Goal: Information Seeking & Learning: Find specific fact

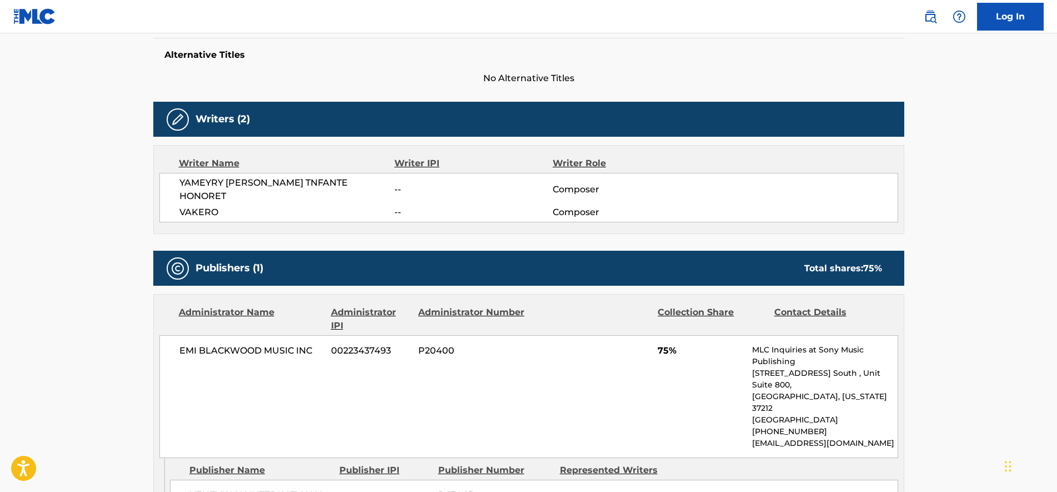
scroll to position [359, 0]
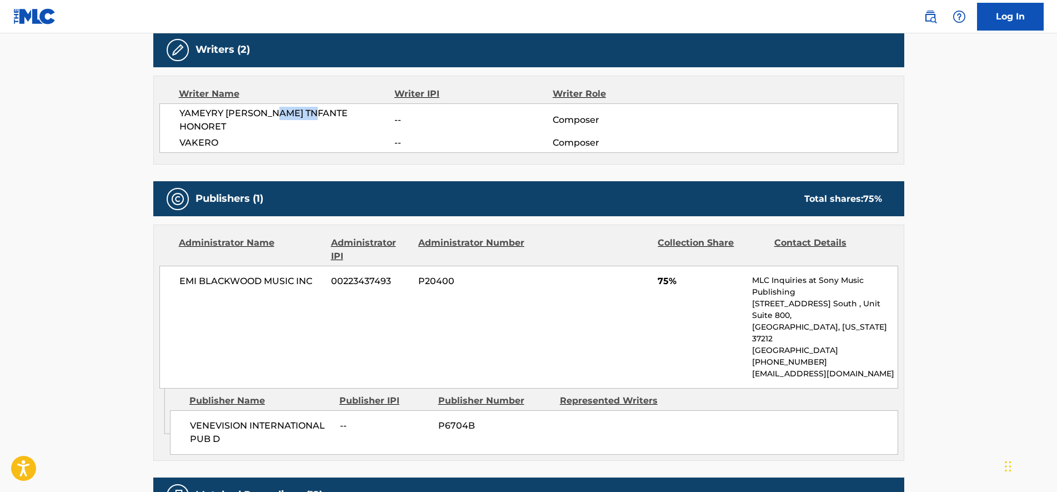
drag, startPoint x: 273, startPoint y: 111, endPoint x: 316, endPoint y: 113, distance: 42.9
click at [316, 113] on span "YAMEYRY JOSEFINA TNFANTE HONORET" at bounding box center [287, 120] width 216 height 27
drag, startPoint x: 316, startPoint y: 113, endPoint x: 319, endPoint y: 147, distance: 34.0
click at [319, 147] on div "Writer Name Writer IPI Writer Role YAMEYRY JOSEFINA TNFANTE HONORET -- Composer…" at bounding box center [528, 120] width 751 height 89
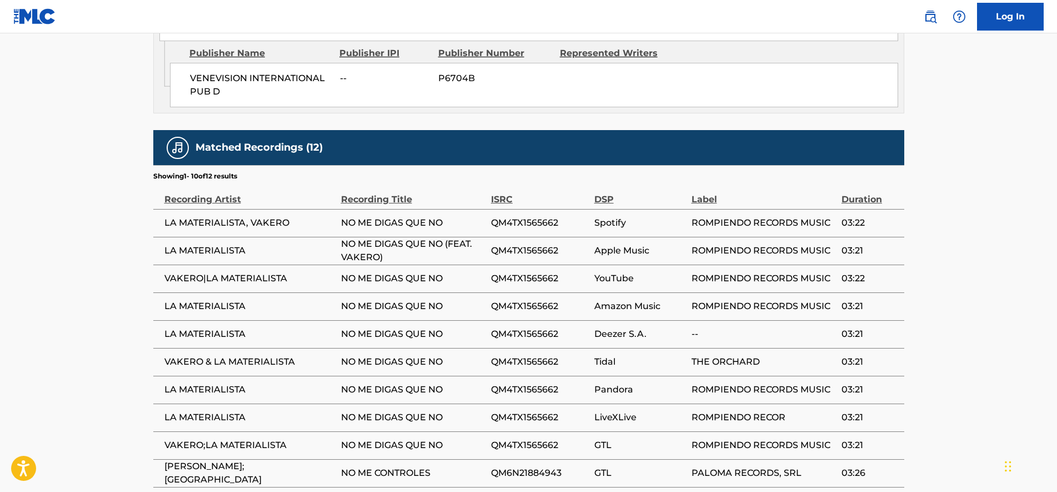
scroll to position [775, 0]
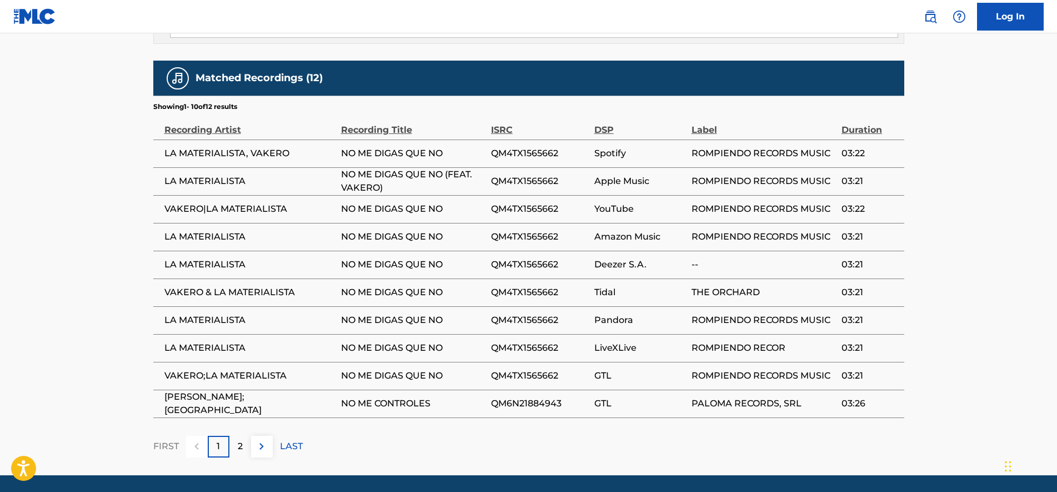
click at [231, 436] on div "2" at bounding box center [240, 447] width 22 height 22
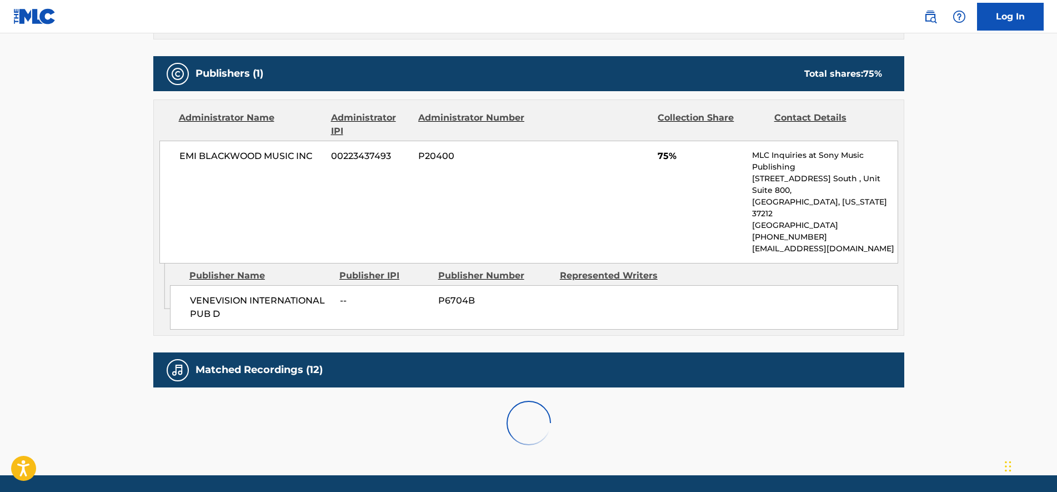
scroll to position [553, 0]
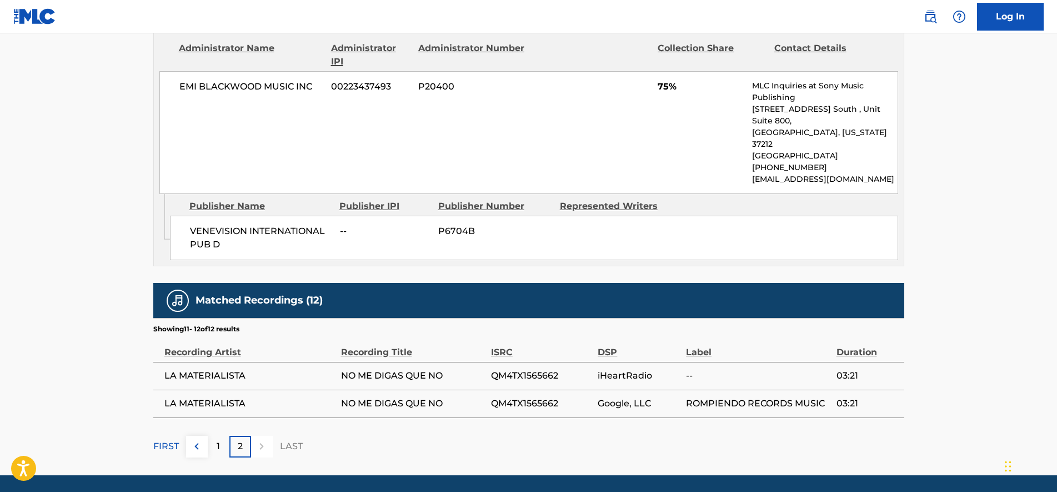
click at [225, 436] on div "1" at bounding box center [219, 447] width 22 height 22
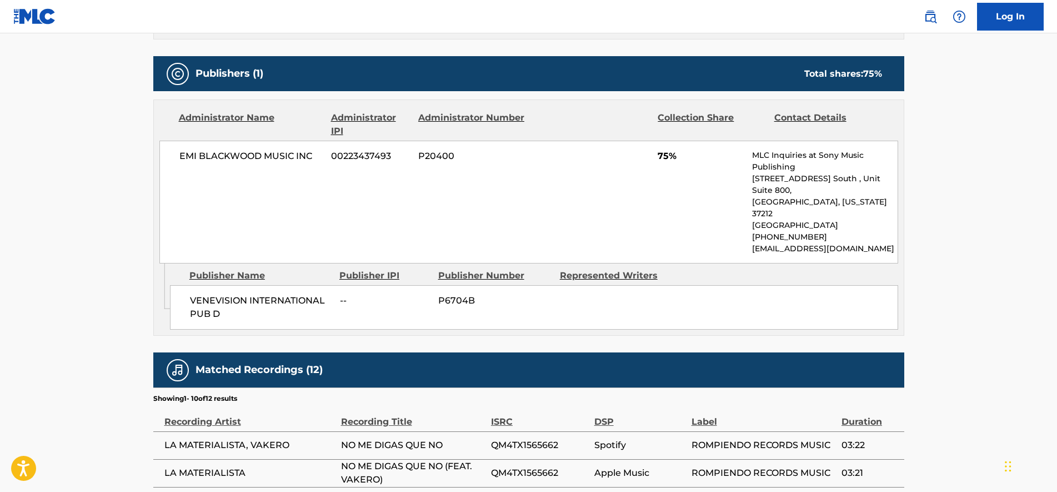
scroll to position [775, 0]
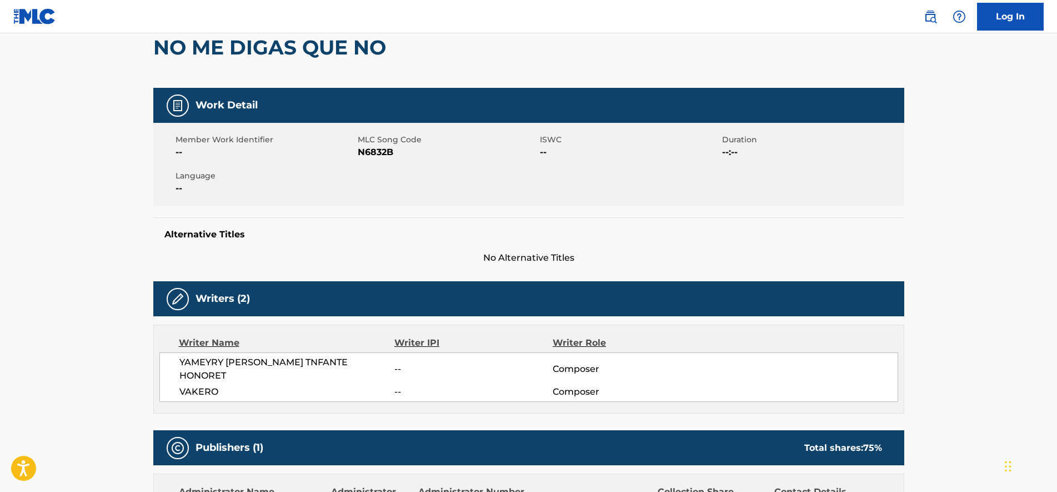
drag, startPoint x: 424, startPoint y: 365, endPoint x: 420, endPoint y: 327, distance: 38.5
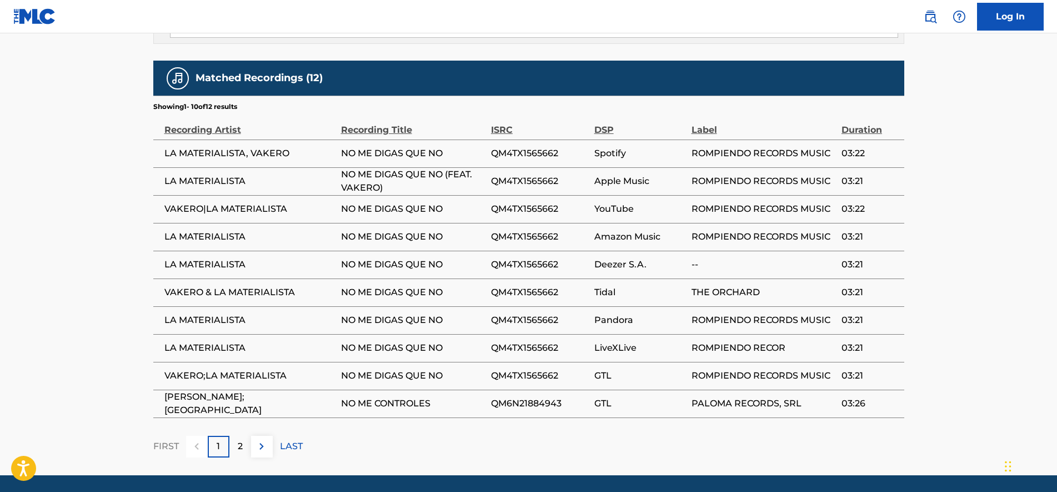
click at [236, 436] on div "2" at bounding box center [240, 447] width 22 height 22
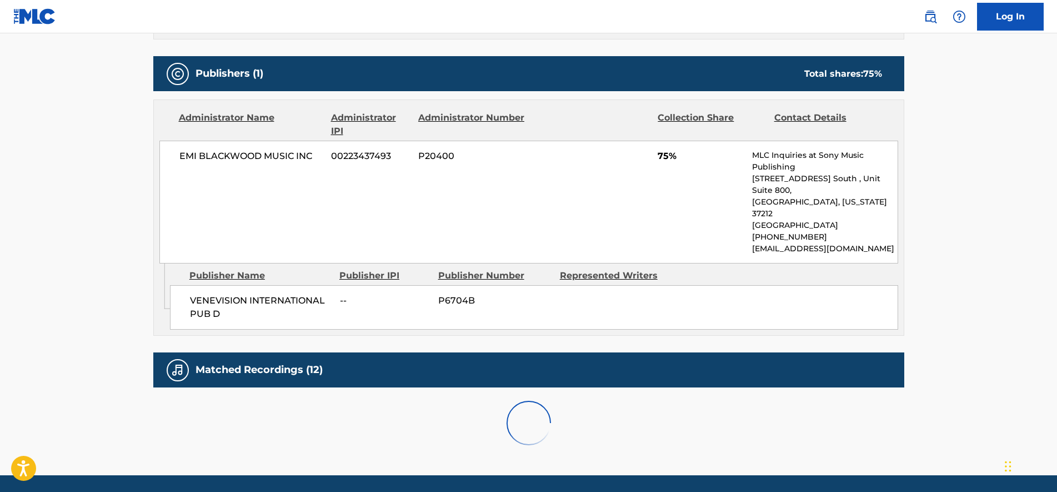
scroll to position [553, 0]
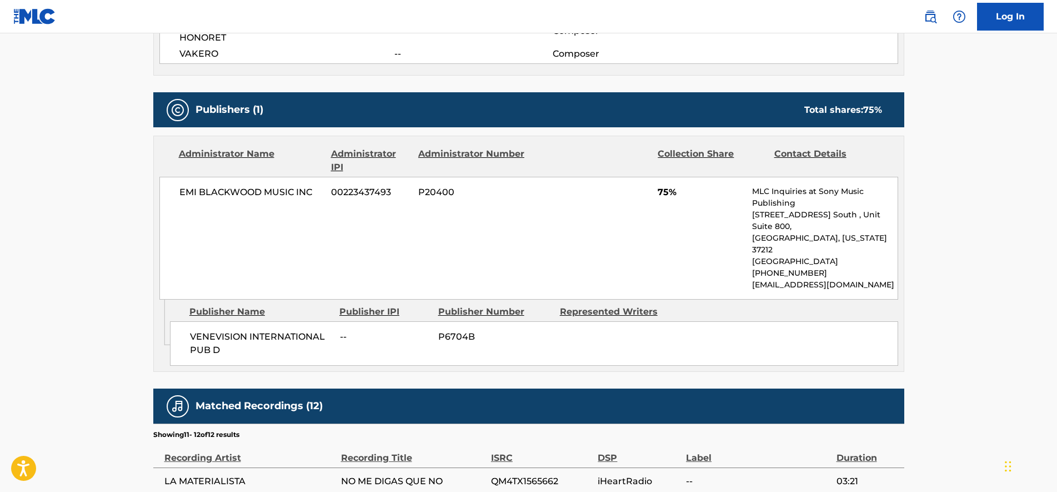
drag, startPoint x: 571, startPoint y: 382, endPoint x: 565, endPoint y: 330, distance: 52.0
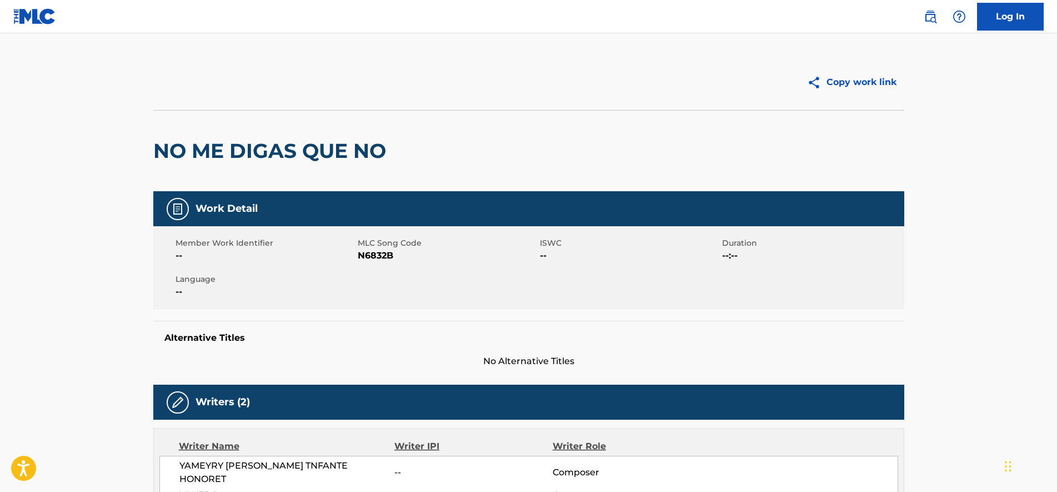
scroll to position [0, 0]
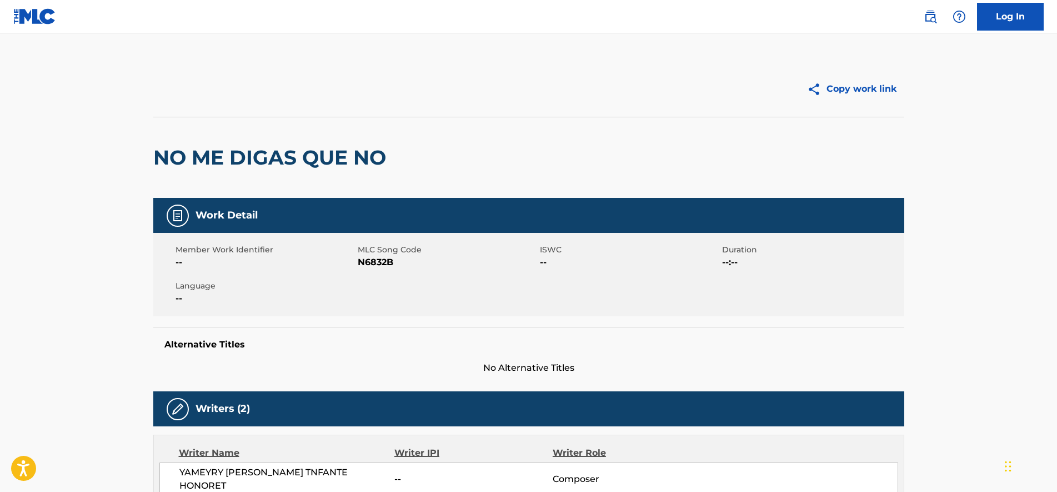
drag, startPoint x: 520, startPoint y: 345, endPoint x: 508, endPoint y: 267, distance: 79.3
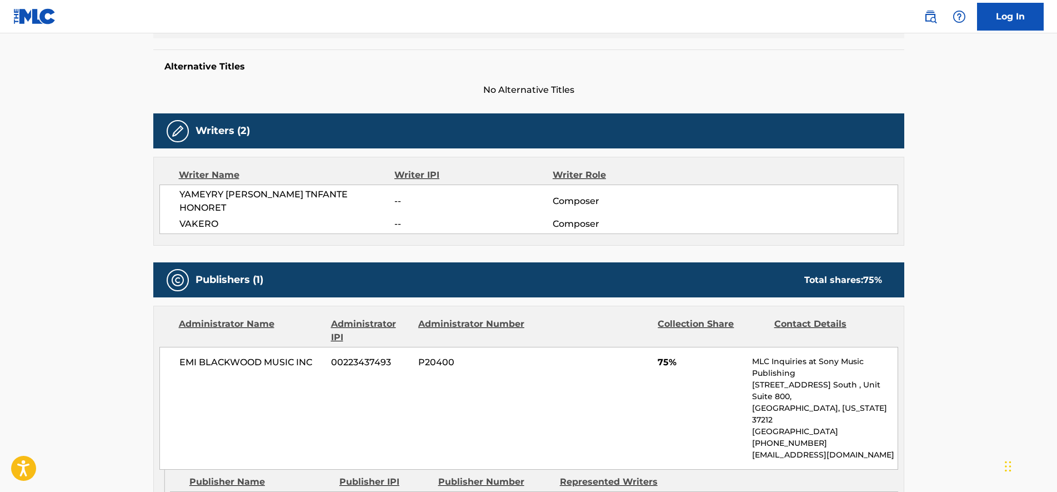
scroll to position [553, 0]
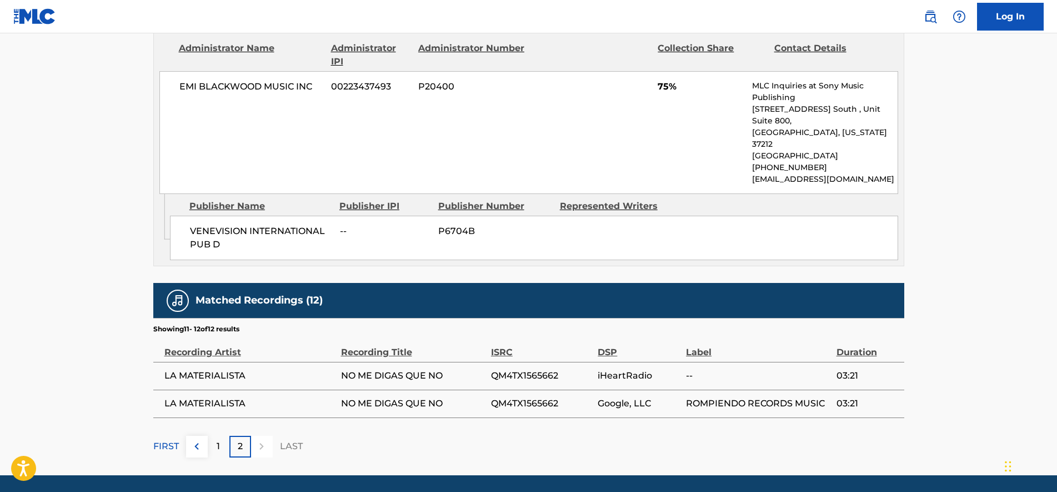
click at [218, 439] on p "1" at bounding box center [218, 445] width 3 height 13
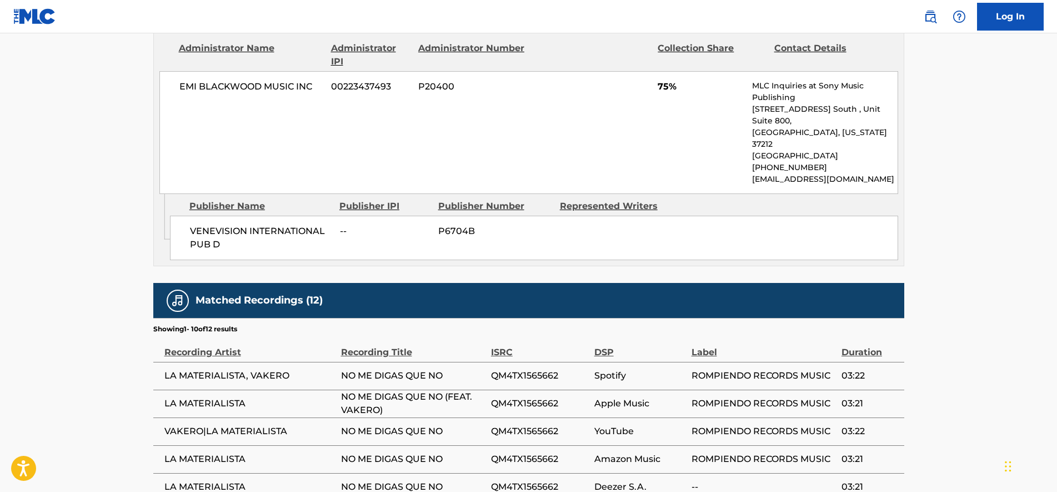
scroll to position [775, 0]
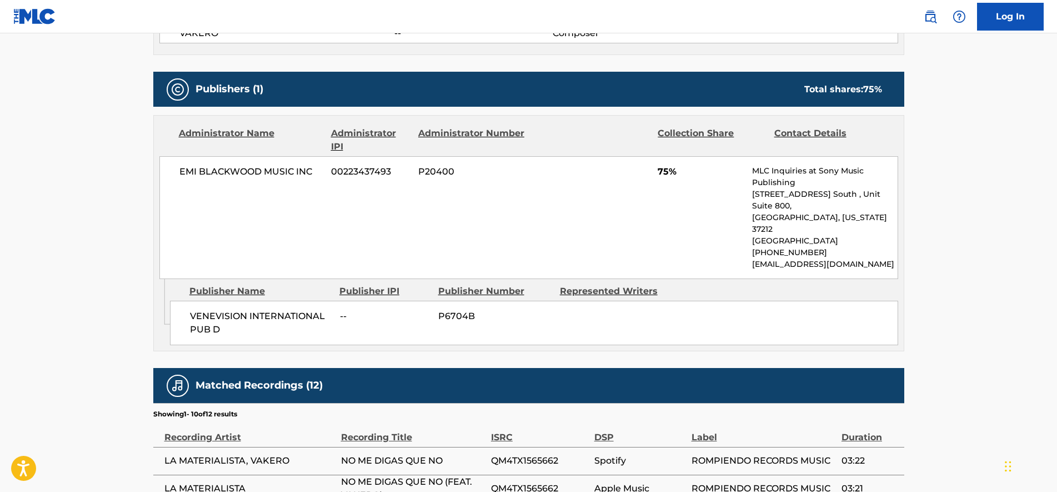
drag, startPoint x: 431, startPoint y: 402, endPoint x: 419, endPoint y: 346, distance: 57.4
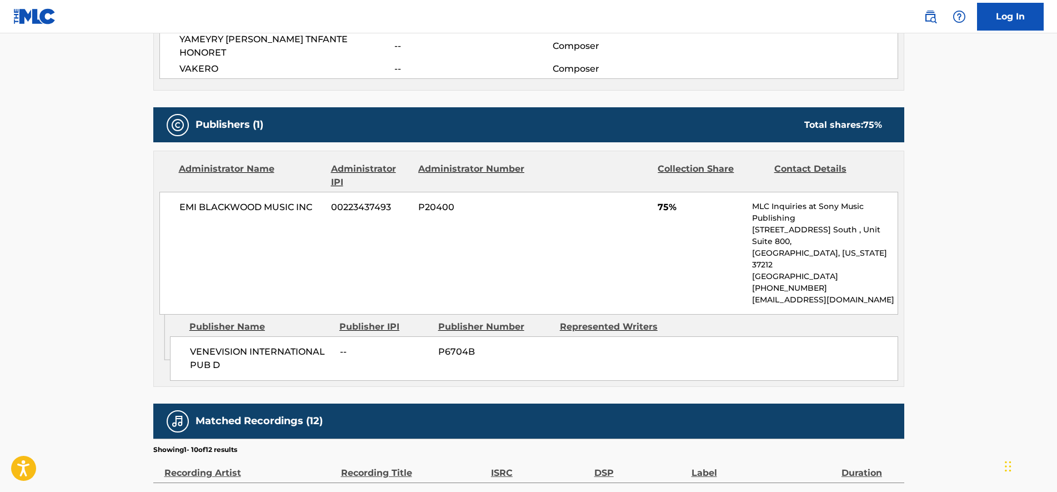
drag, startPoint x: 419, startPoint y: 346, endPoint x: 413, endPoint y: 316, distance: 31.1
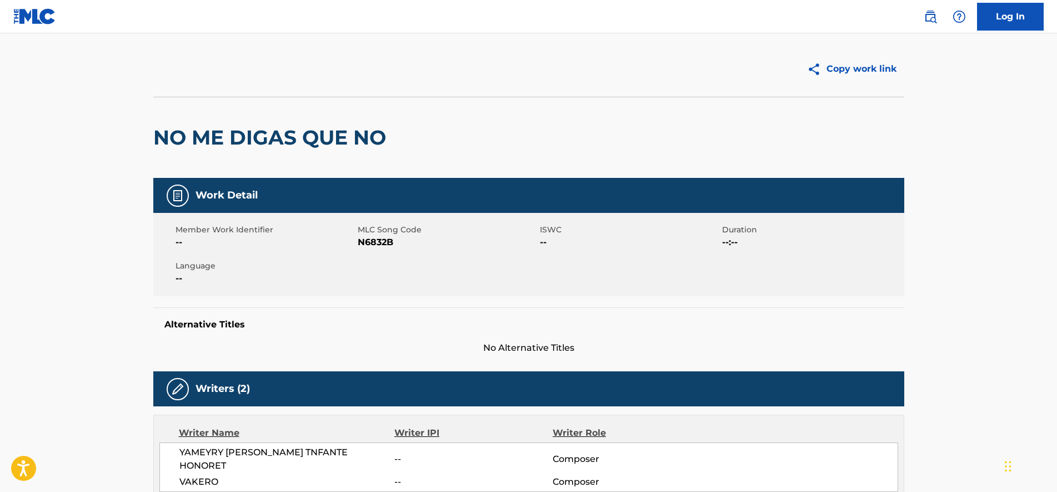
scroll to position [0, 0]
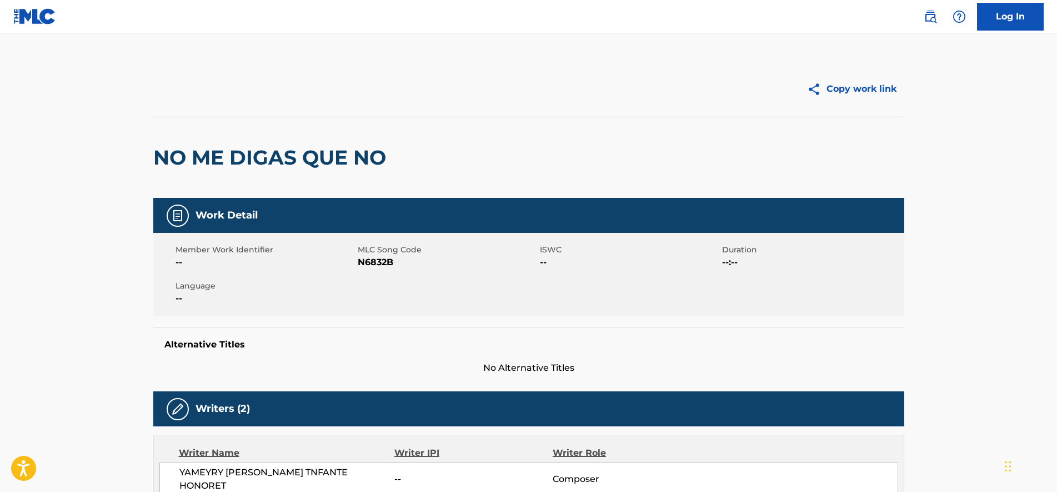
drag, startPoint x: 401, startPoint y: 365, endPoint x: 393, endPoint y: 318, distance: 47.9
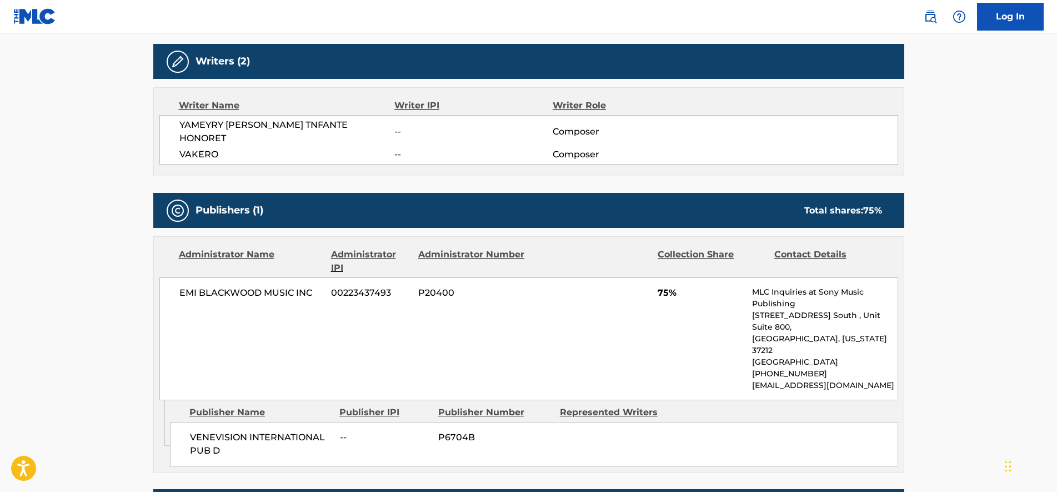
scroll to position [278, 0]
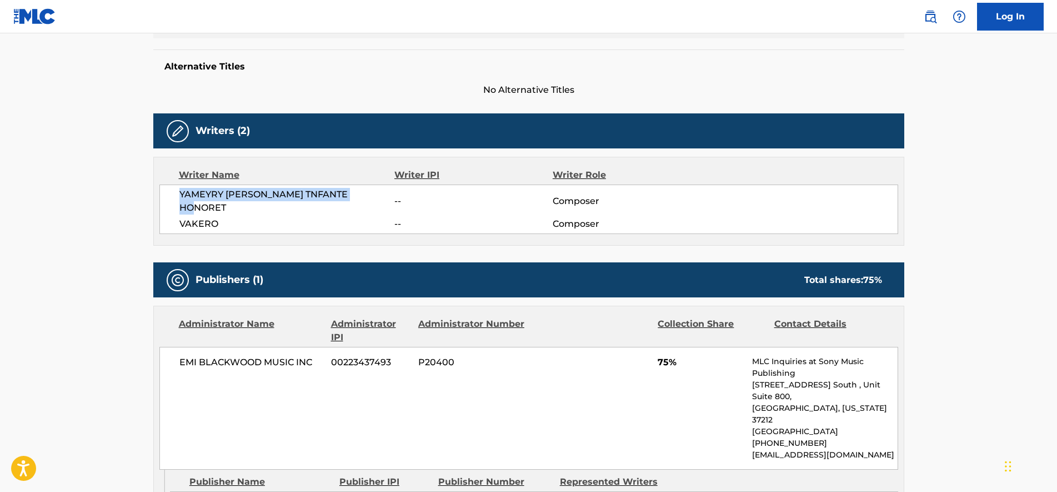
drag, startPoint x: 179, startPoint y: 192, endPoint x: 377, endPoint y: 199, distance: 197.9
click at [377, 199] on span "YAMEYRY JOSEFINA TNFANTE HONORET" at bounding box center [287, 201] width 216 height 27
copy span "YAMEYRY JOSEFINA TNFANTE HONORET"
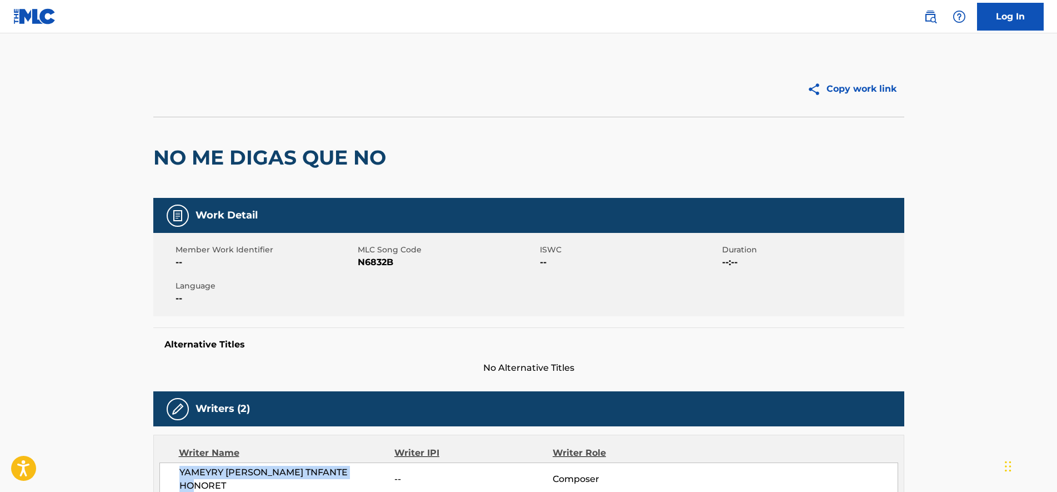
scroll to position [139, 0]
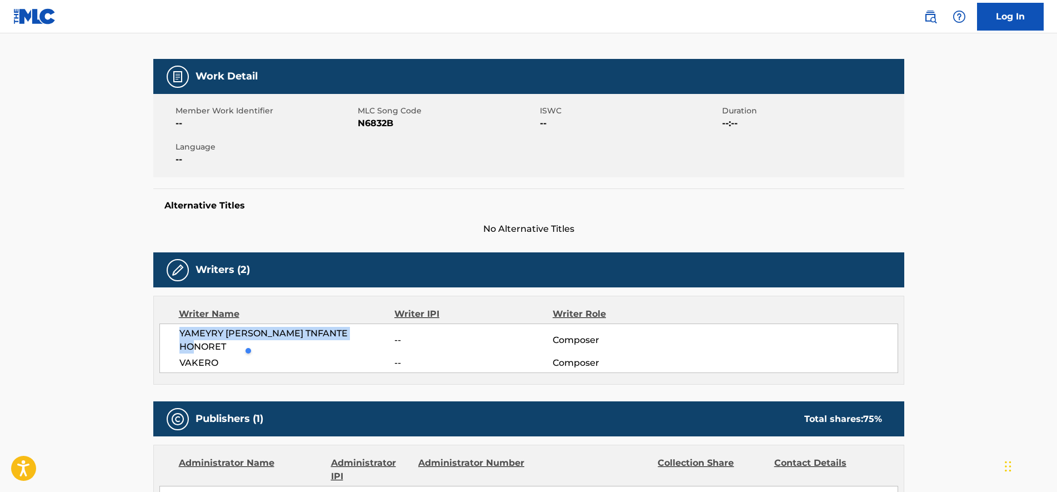
copy span "YAMEYRY JOSEFINA TNFANTE HONORET"
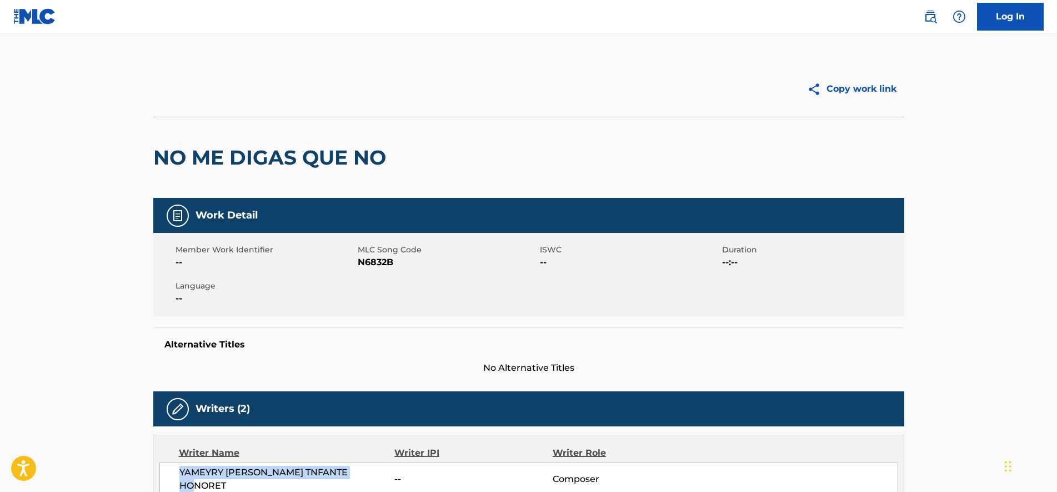
click at [32, 16] on img at bounding box center [34, 16] width 43 height 16
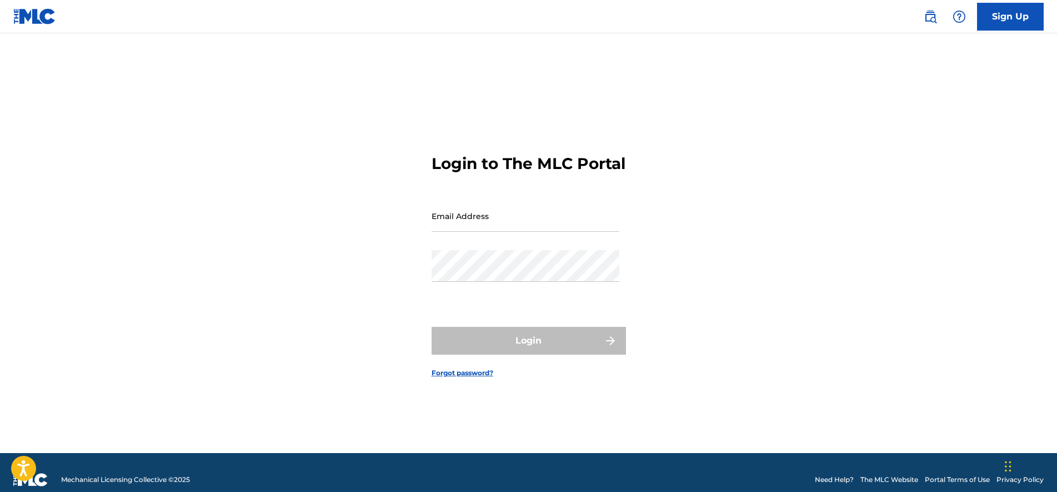
type input "isja809@gmail.com"
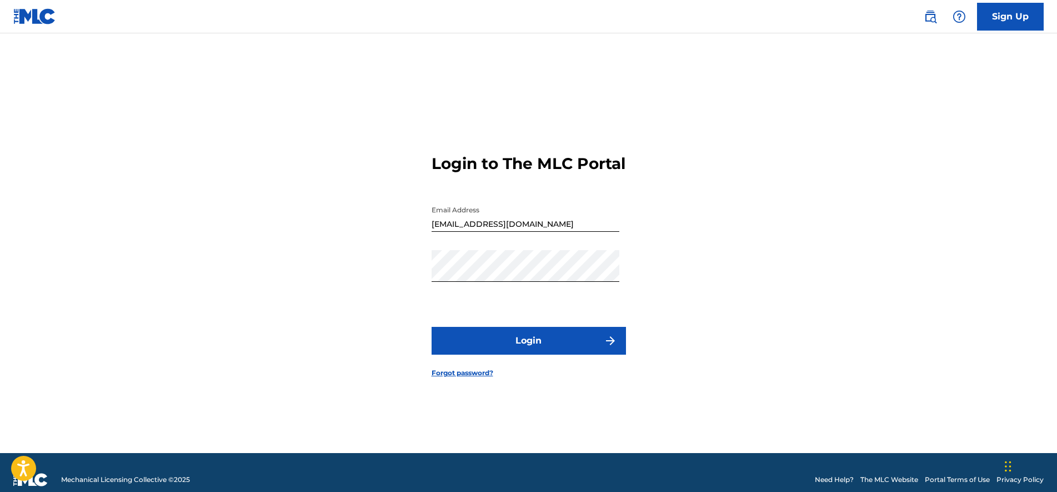
click at [938, 16] on link at bounding box center [930, 17] width 22 height 22
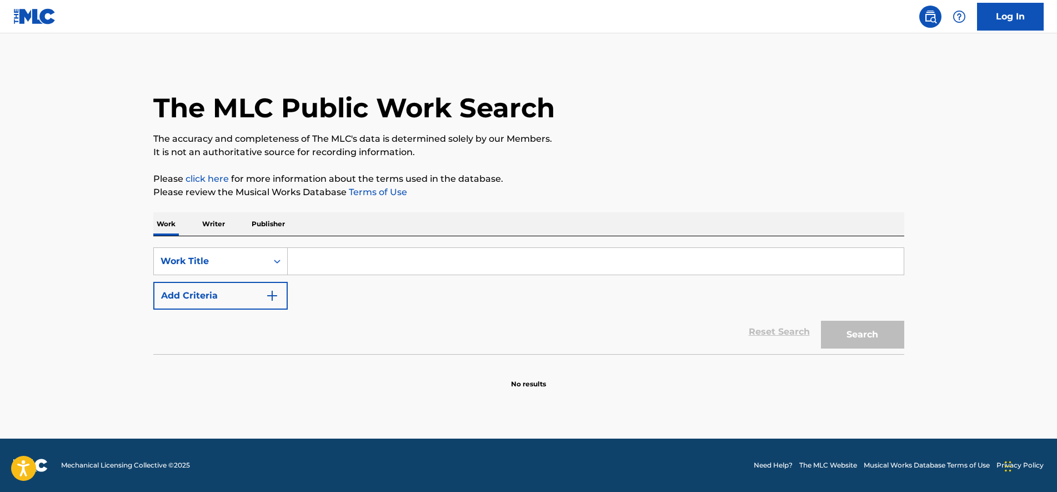
click at [223, 220] on p "Writer" at bounding box center [213, 223] width 29 height 23
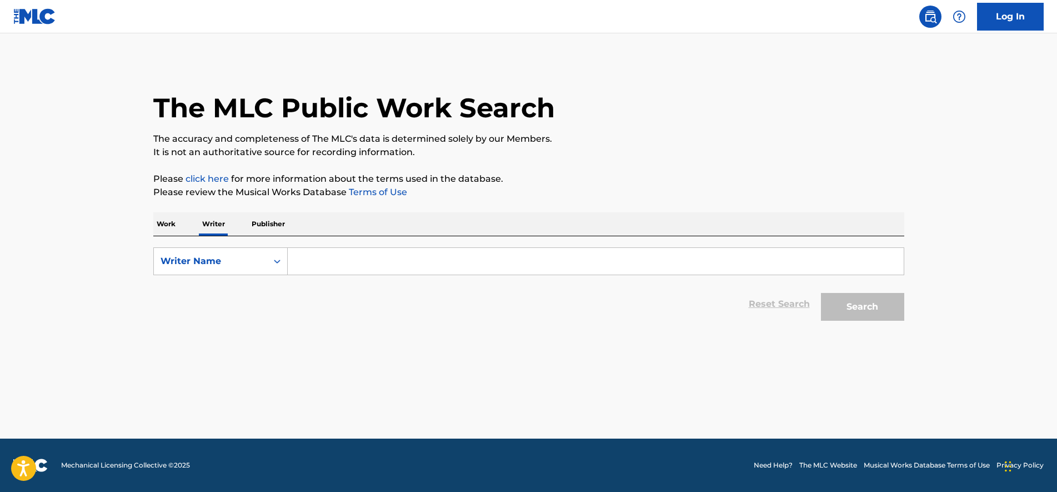
click at [312, 266] on input "Search Form" at bounding box center [596, 261] width 616 height 27
paste input "YAMEYRY JOSEFINA TNFANTE HONORET"
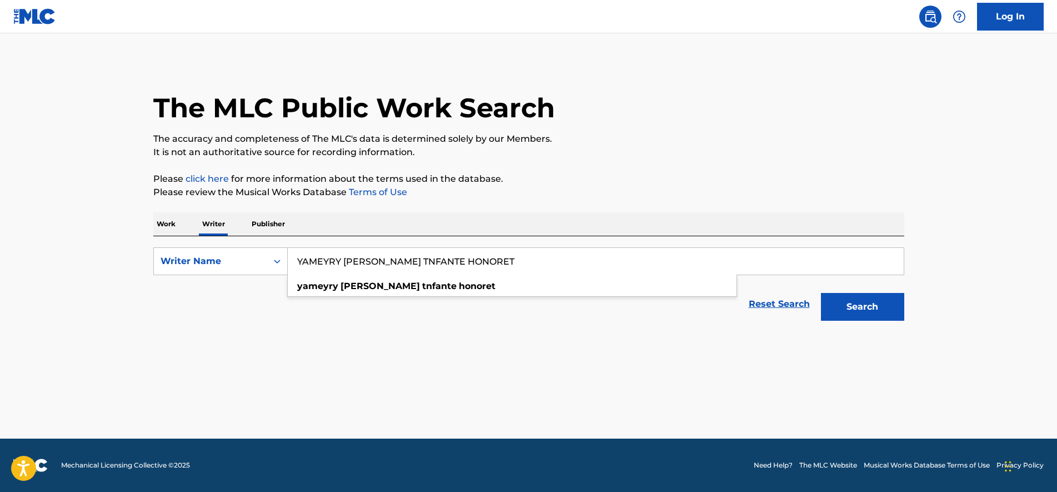
type input "YAMEYRY JOSEFINA TNFANTE HONORET"
click at [881, 307] on button "Search" at bounding box center [862, 307] width 83 height 28
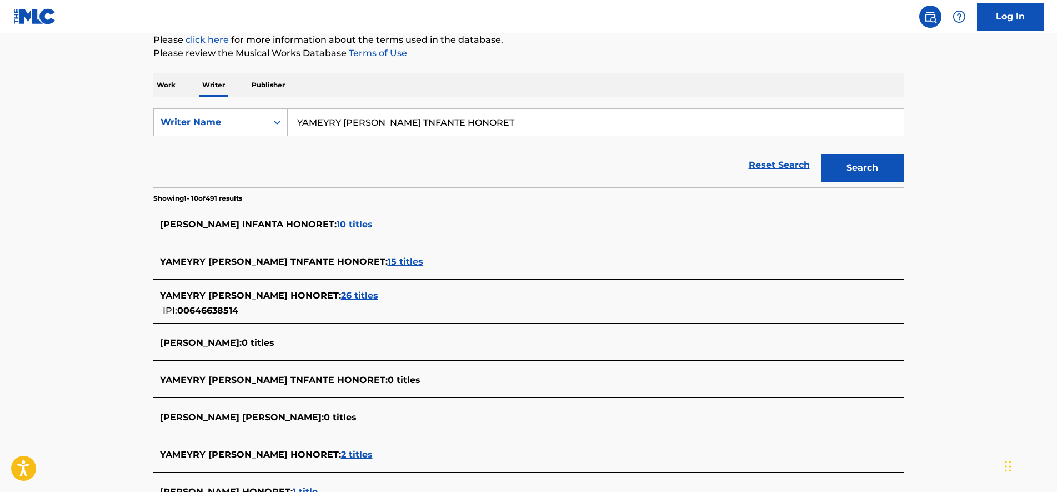
scroll to position [278, 0]
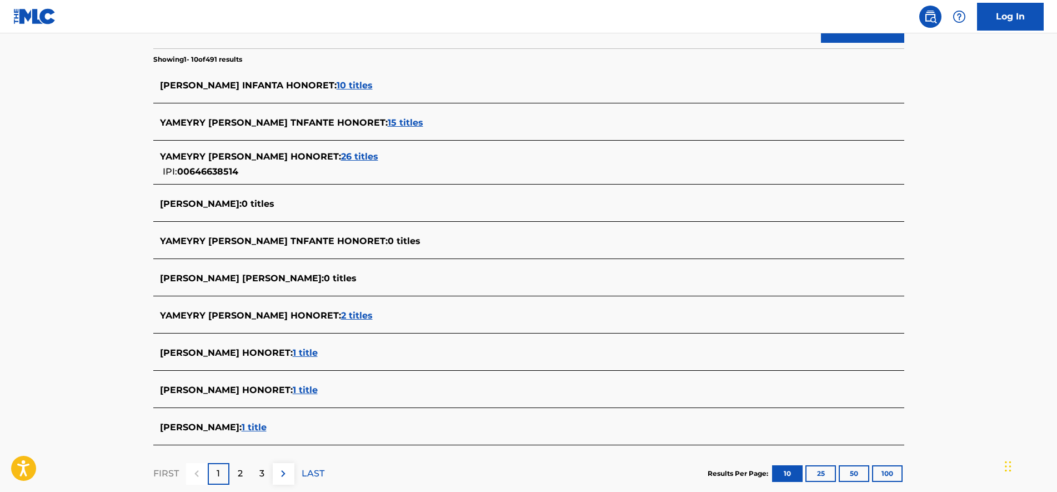
click at [373, 313] on span "2 titles" at bounding box center [357, 315] width 32 height 11
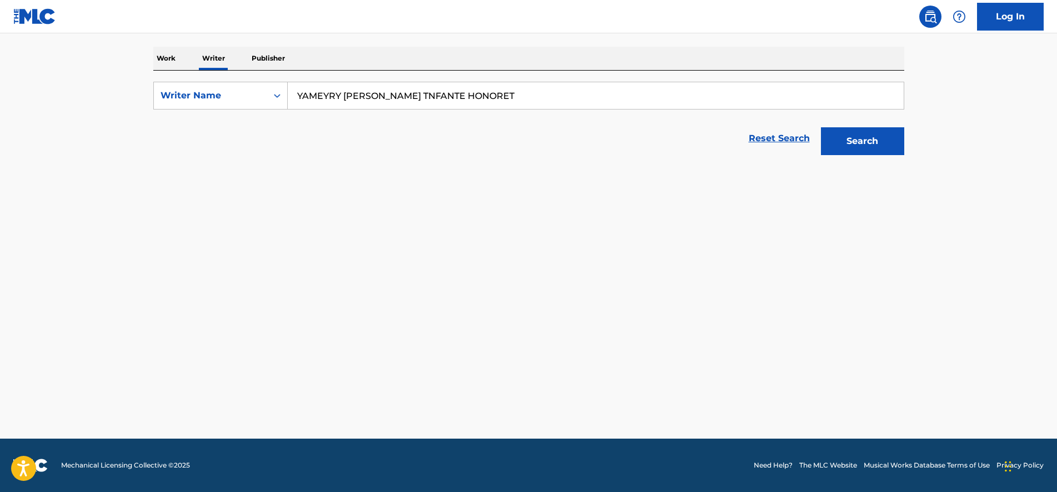
scroll to position [166, 0]
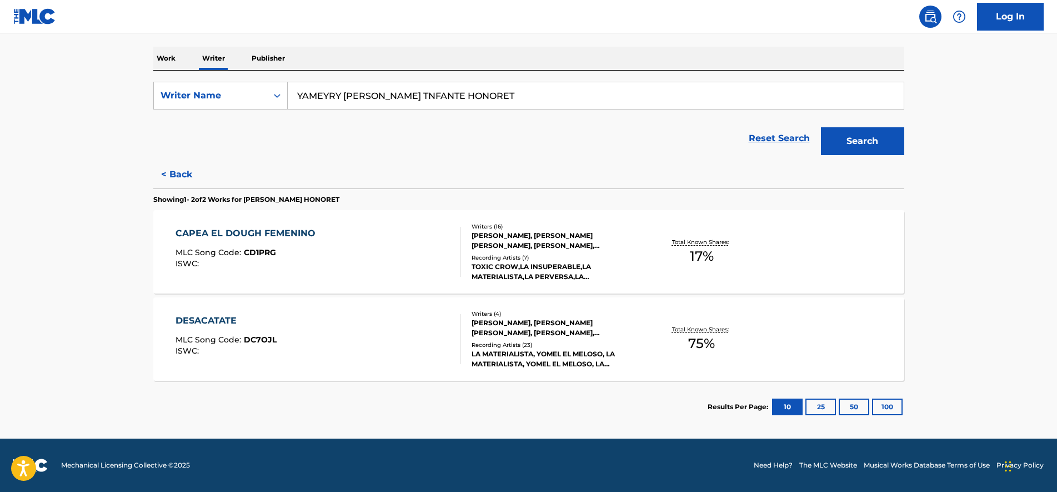
click at [381, 341] on div "DESACATATE MLC Song Code : DC7OJL ISWC :" at bounding box center [319, 339] width 286 height 50
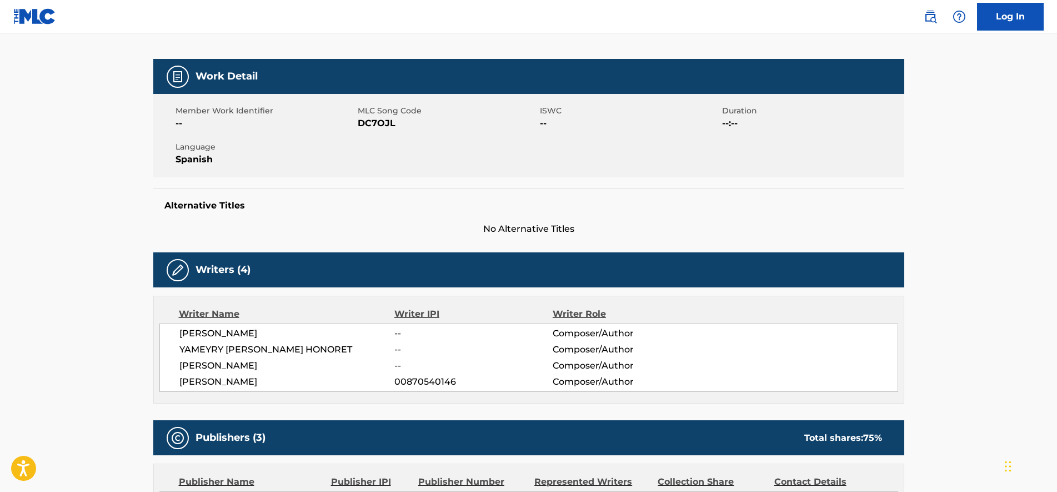
scroll to position [208, 0]
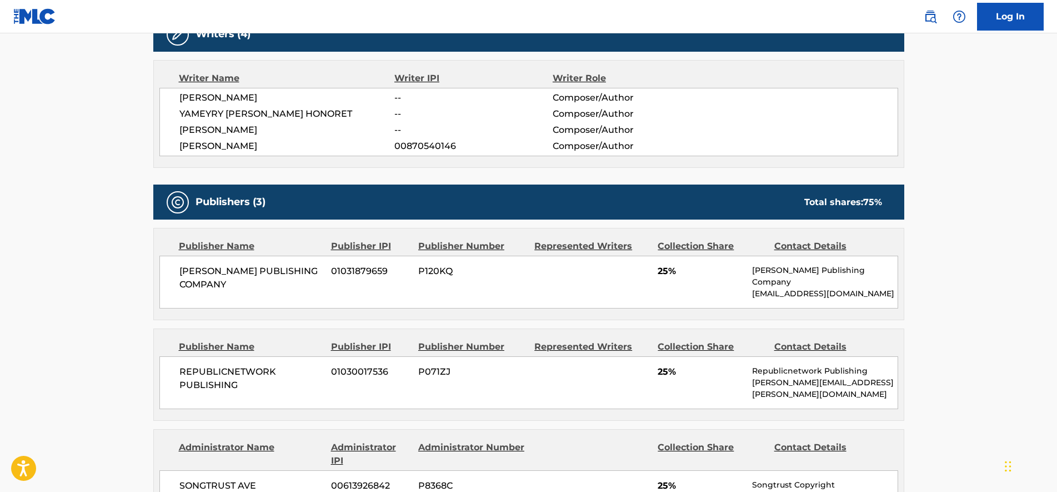
drag, startPoint x: 137, startPoint y: 208, endPoint x: 142, endPoint y: 263, distance: 55.2
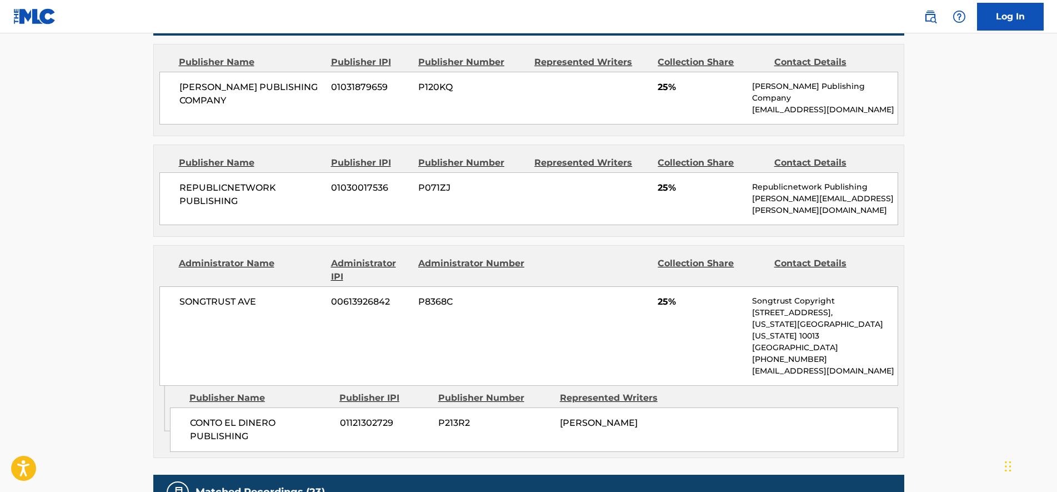
drag, startPoint x: 142, startPoint y: 245, endPoint x: 142, endPoint y: 291, distance: 46.1
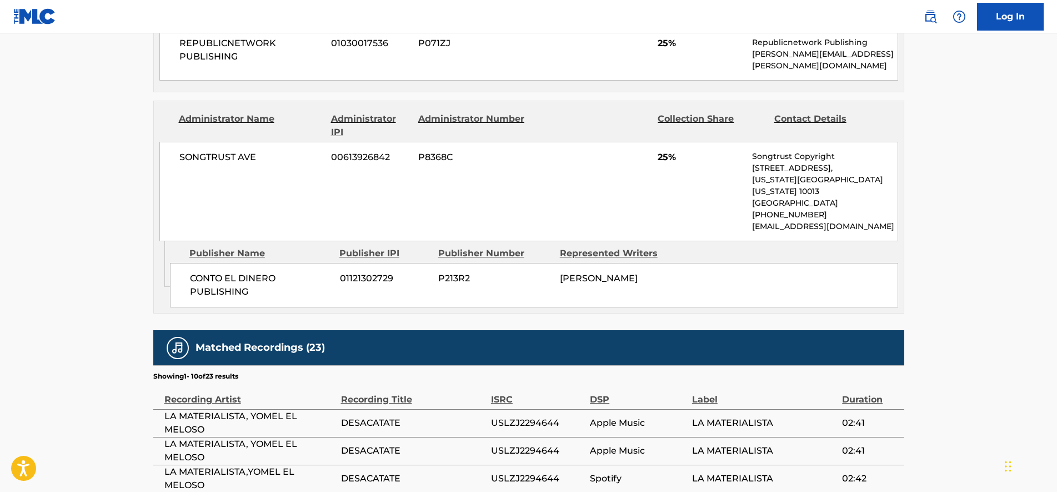
drag, startPoint x: 154, startPoint y: 264, endPoint x: 149, endPoint y: 291, distance: 26.7
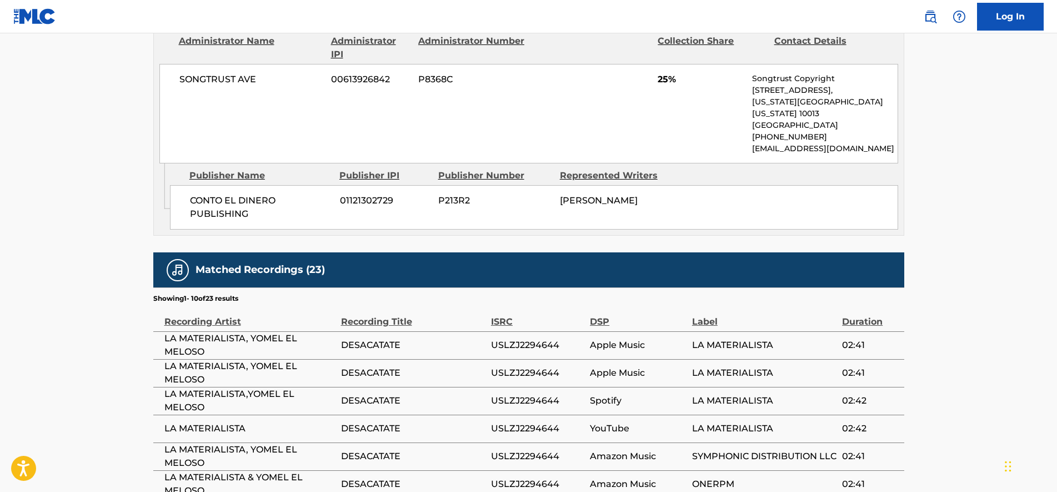
scroll to position [919, 0]
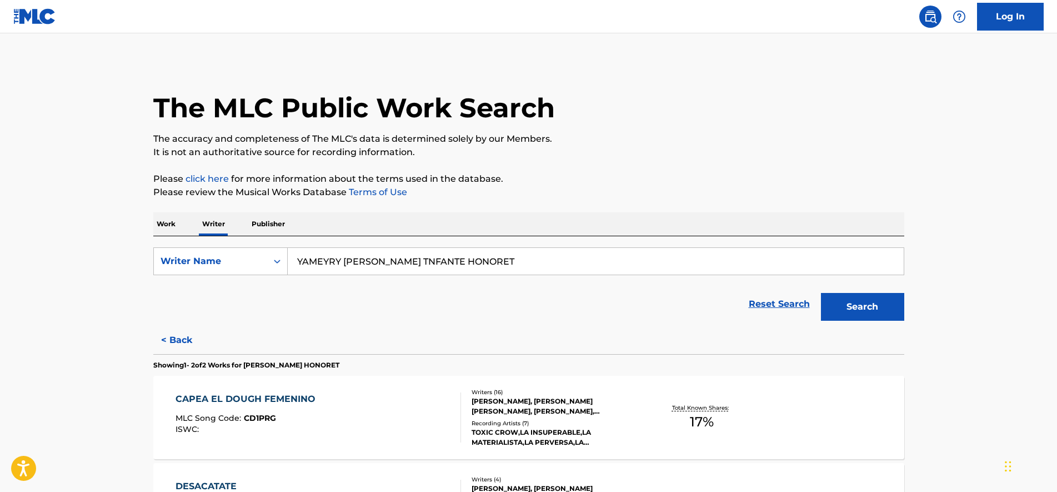
scroll to position [139, 0]
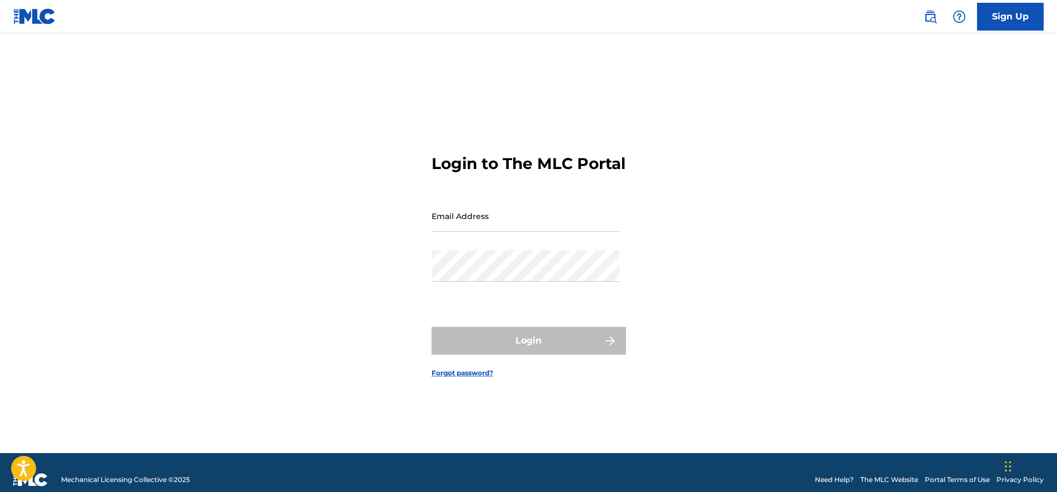
type input "isja809@gmail.com"
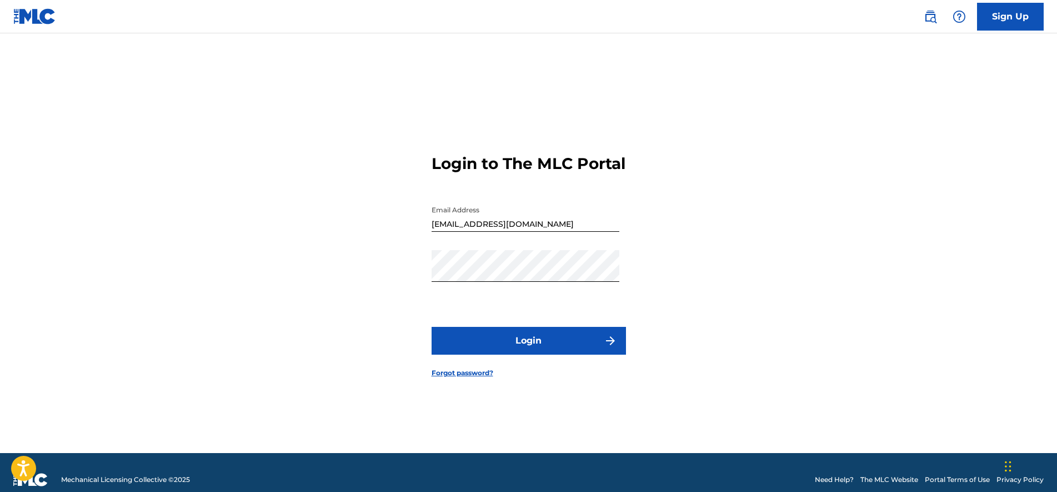
drag, startPoint x: 935, startPoint y: 21, endPoint x: 914, endPoint y: 24, distance: 20.8
click at [935, 21] on img at bounding box center [930, 16] width 13 height 13
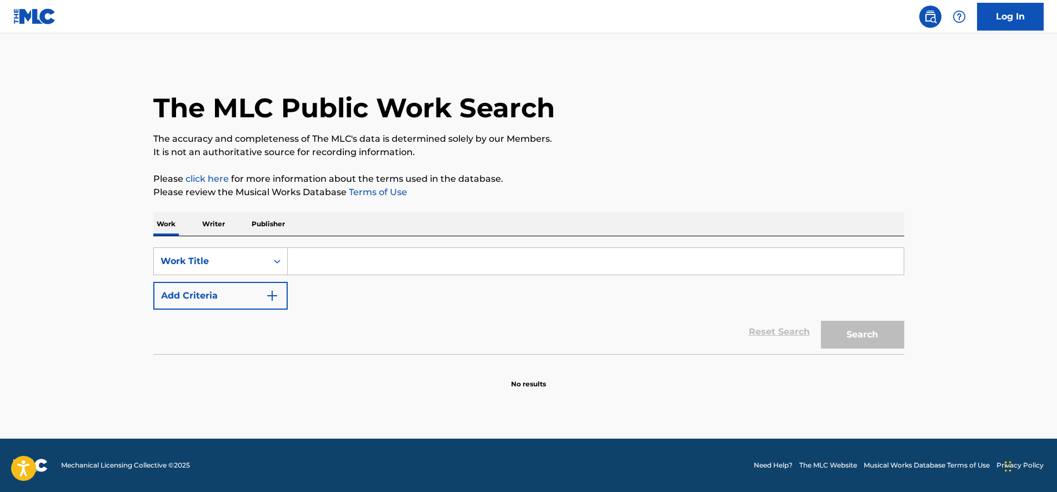
click at [213, 219] on p "Writer" at bounding box center [213, 223] width 29 height 23
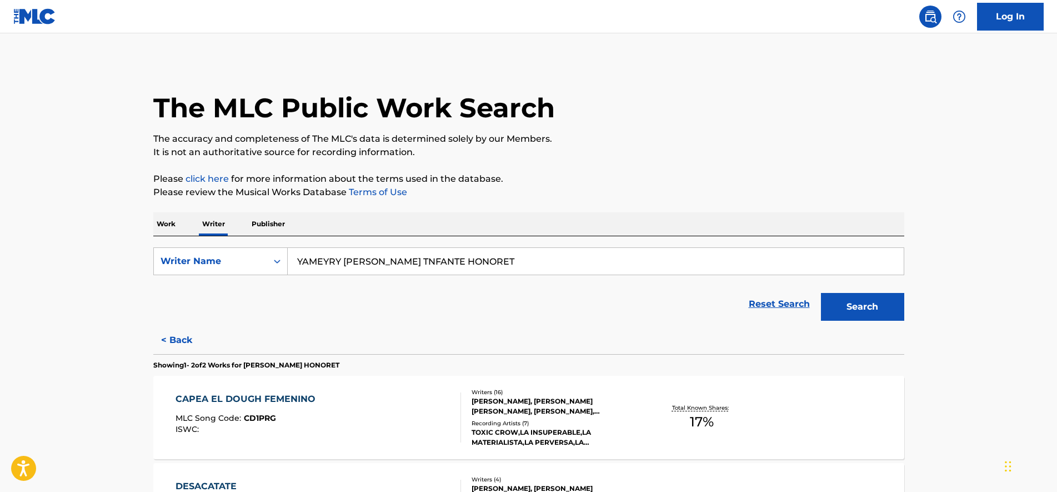
scroll to position [139, 0]
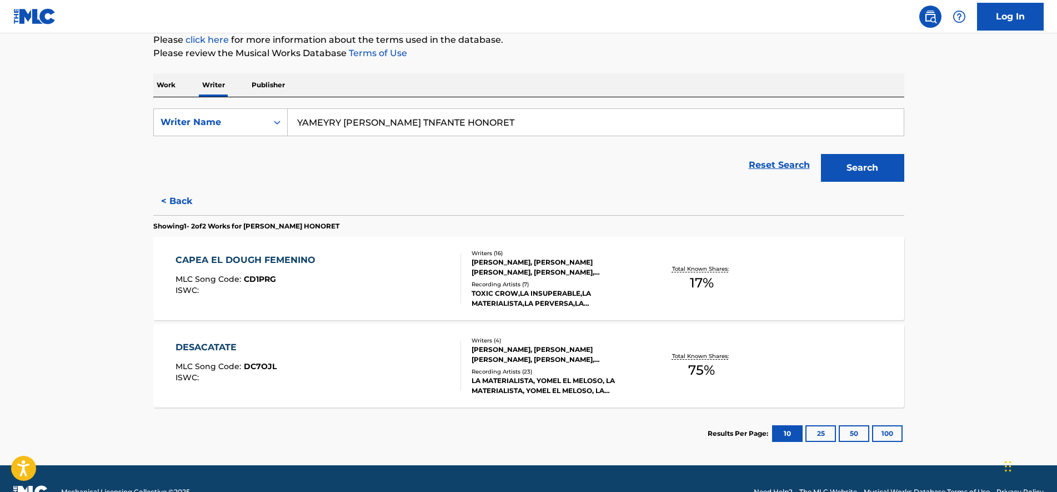
click at [860, 172] on button "Search" at bounding box center [862, 168] width 83 height 28
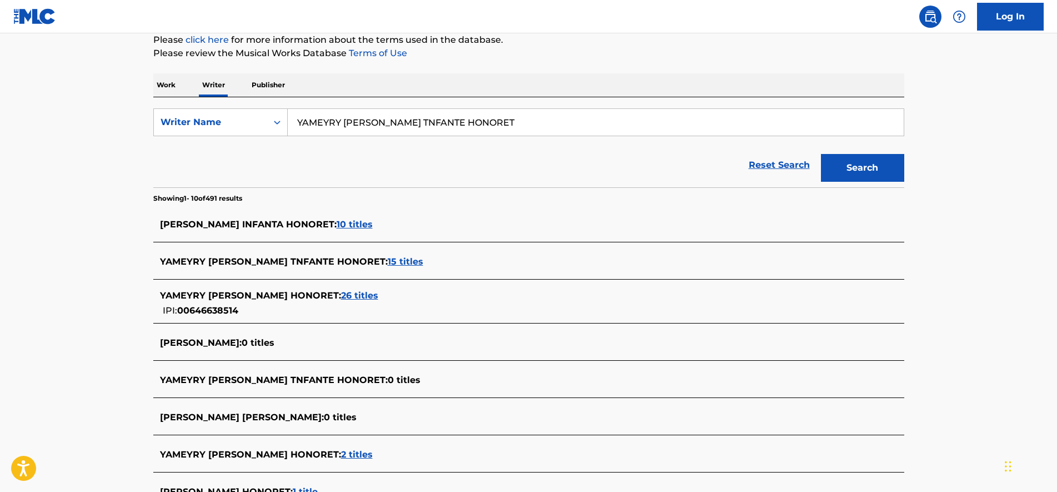
scroll to position [278, 0]
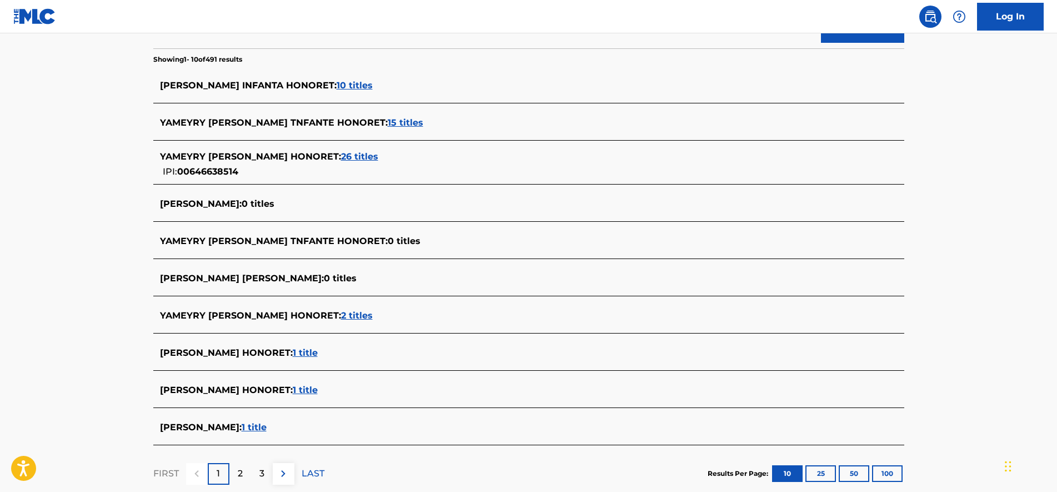
click at [373, 316] on span "2 titles" at bounding box center [357, 315] width 32 height 11
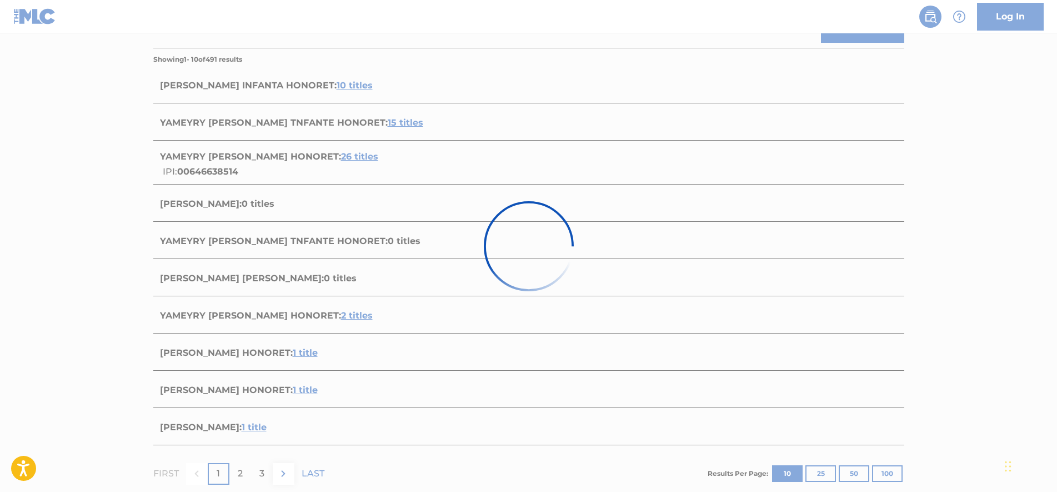
scroll to position [166, 0]
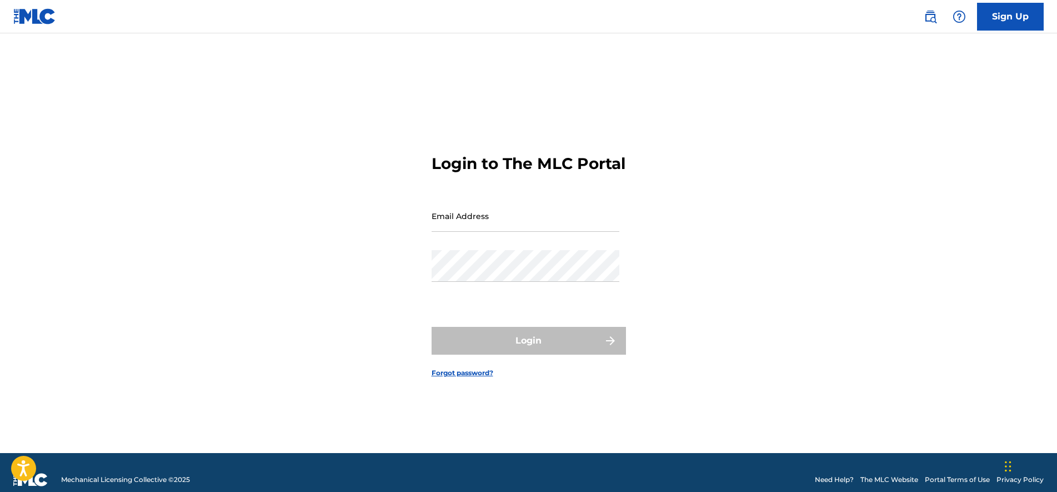
type input "isja809@gmail.com"
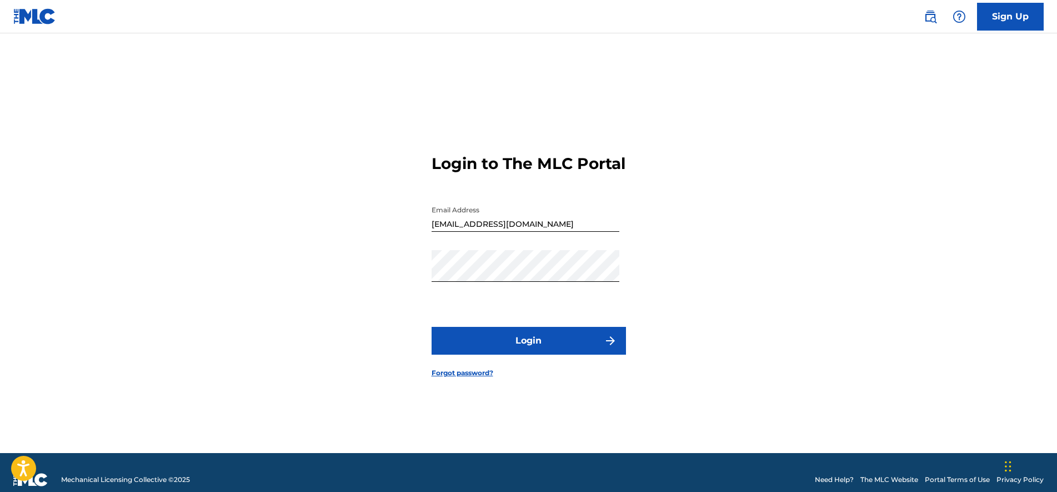
click at [932, 18] on img at bounding box center [930, 16] width 13 height 13
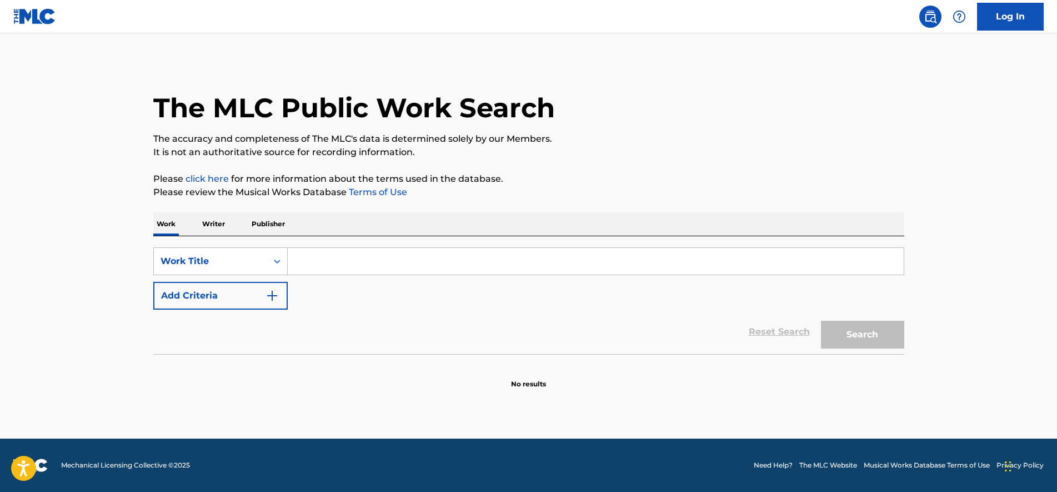
click at [217, 224] on p "Writer" at bounding box center [213, 223] width 29 height 23
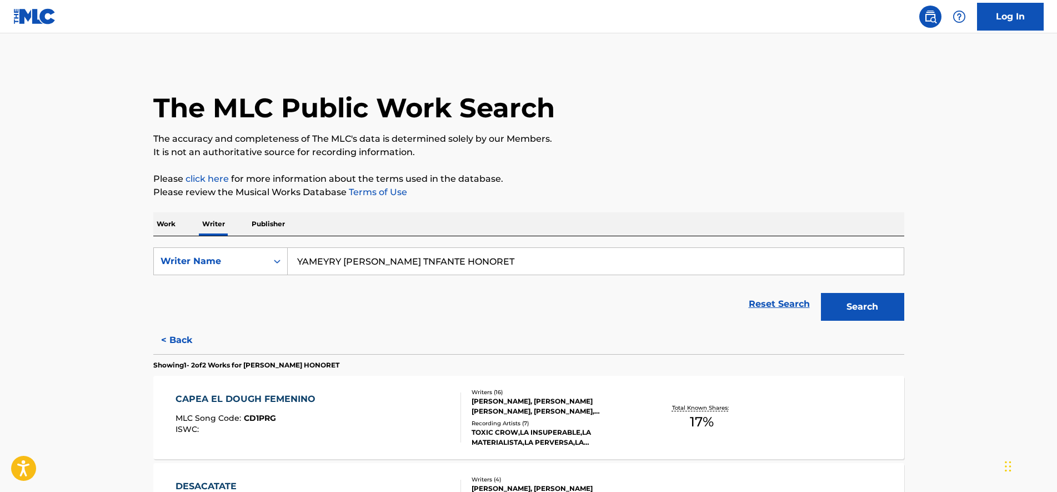
scroll to position [139, 0]
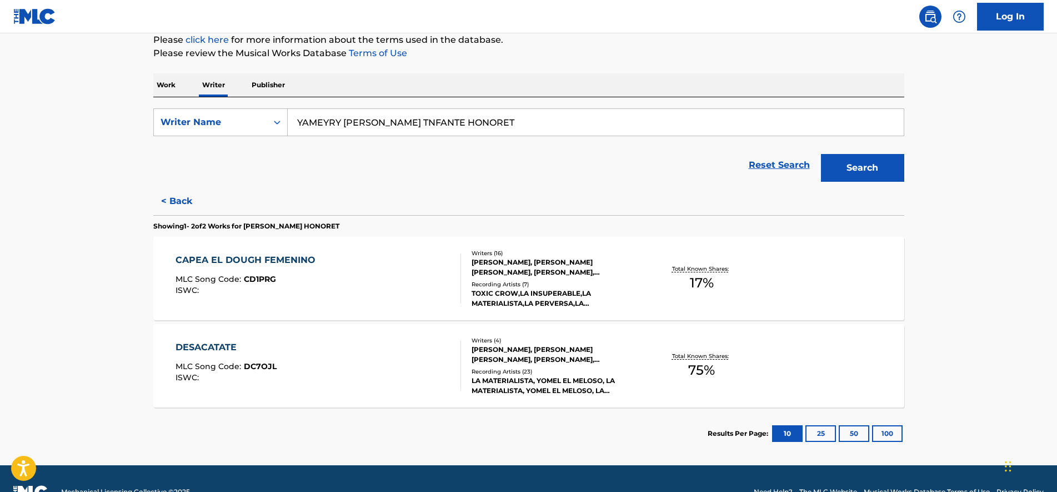
click at [176, 201] on button "< Back" at bounding box center [186, 201] width 67 height 28
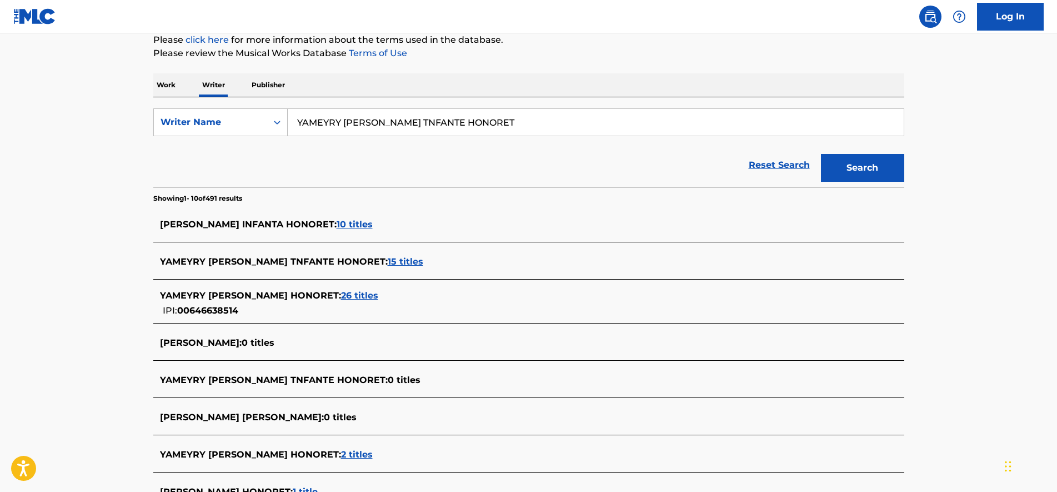
scroll to position [278, 0]
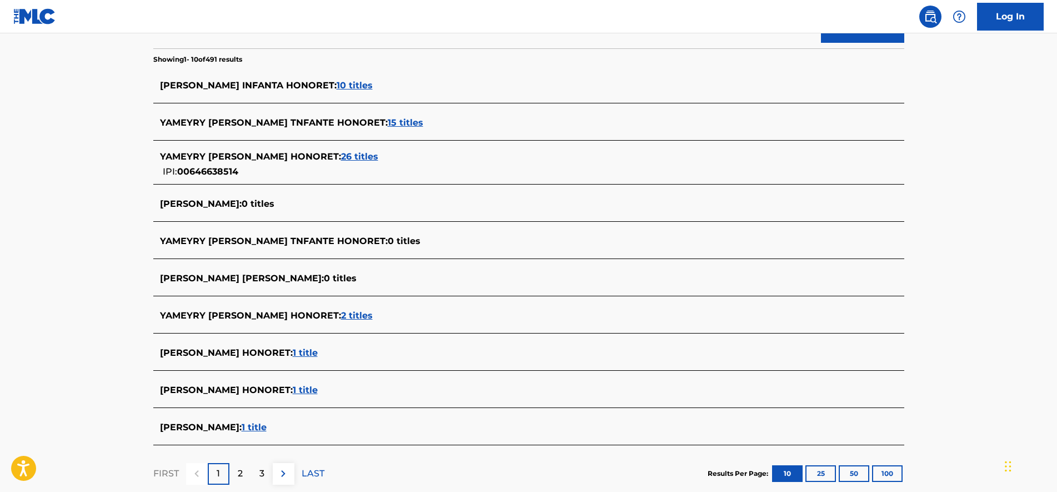
click at [318, 391] on span "1 title" at bounding box center [305, 389] width 25 height 11
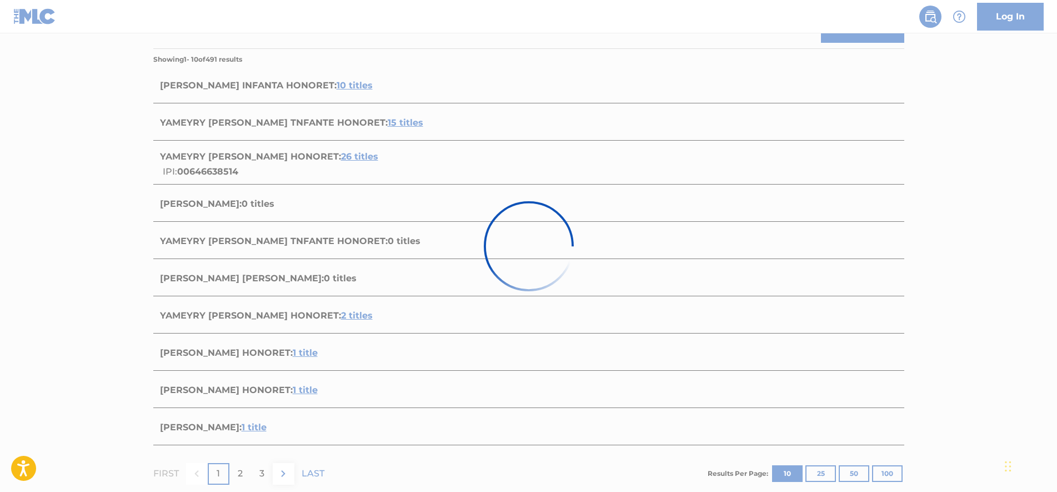
scroll to position [78, 0]
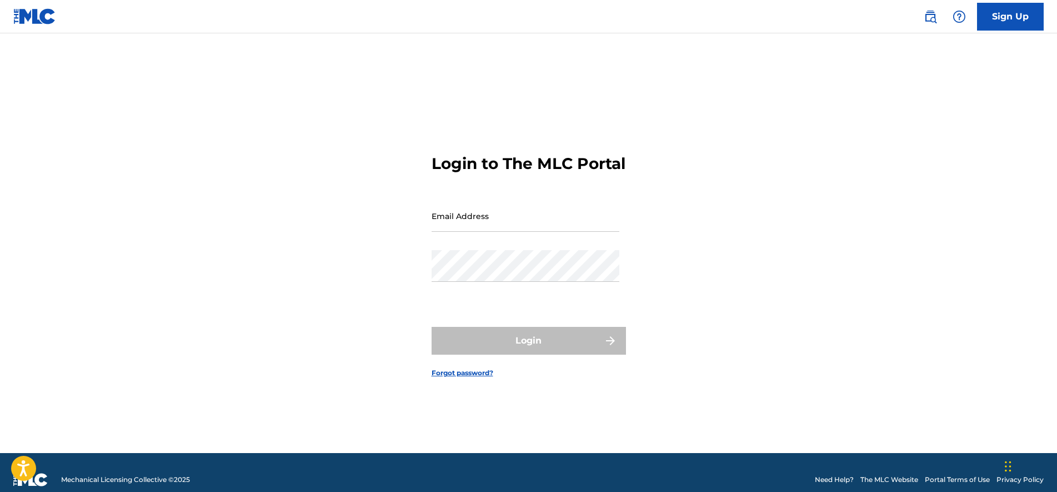
type input "isja809@gmail.com"
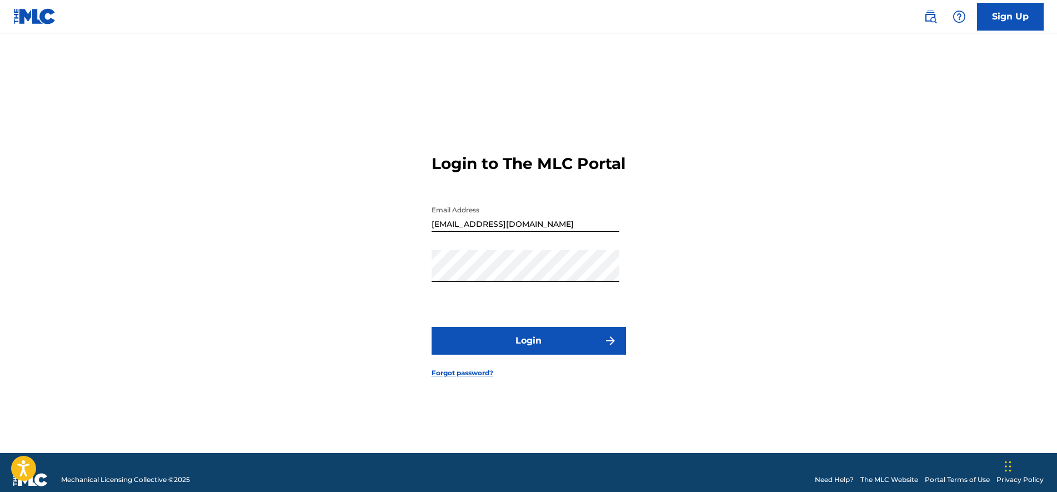
click at [925, 23] on link at bounding box center [930, 17] width 22 height 22
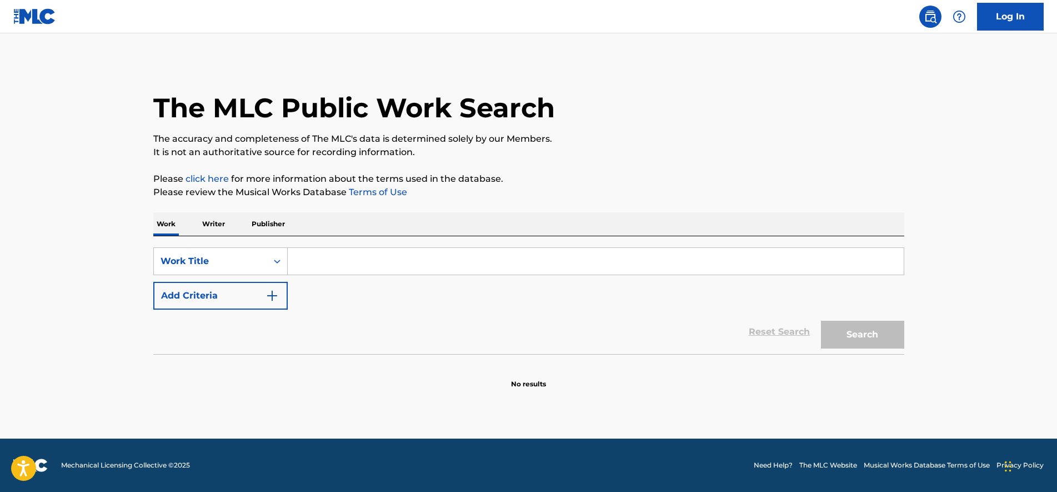
click at [356, 256] on input "Search Form" at bounding box center [596, 261] width 616 height 27
paste input "YAMEYRY JOSEFINA TNFANTE HONORET"
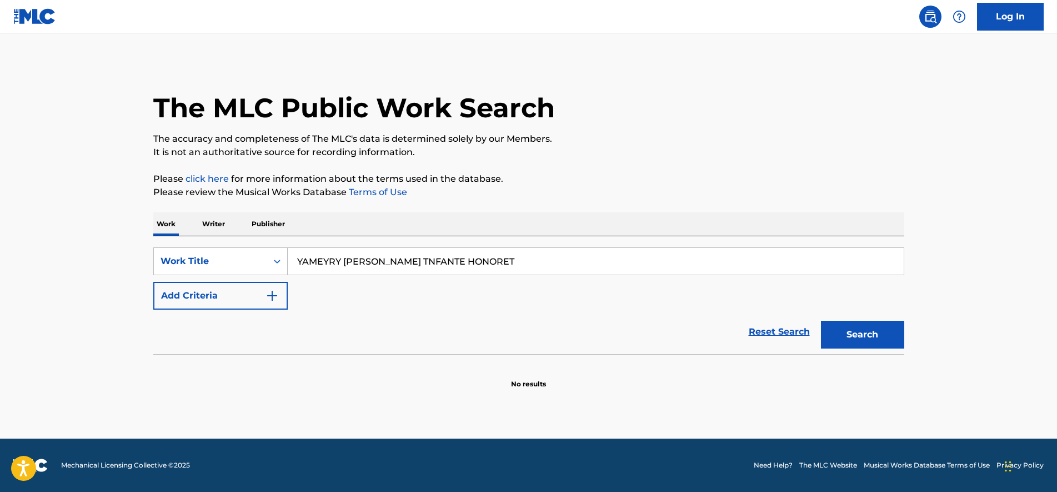
type input "YAMEYRY JOSEFINA TNFANTE HONORET"
click at [856, 319] on div "Search" at bounding box center [859, 331] width 89 height 44
click at [851, 333] on button "Search" at bounding box center [862, 335] width 83 height 28
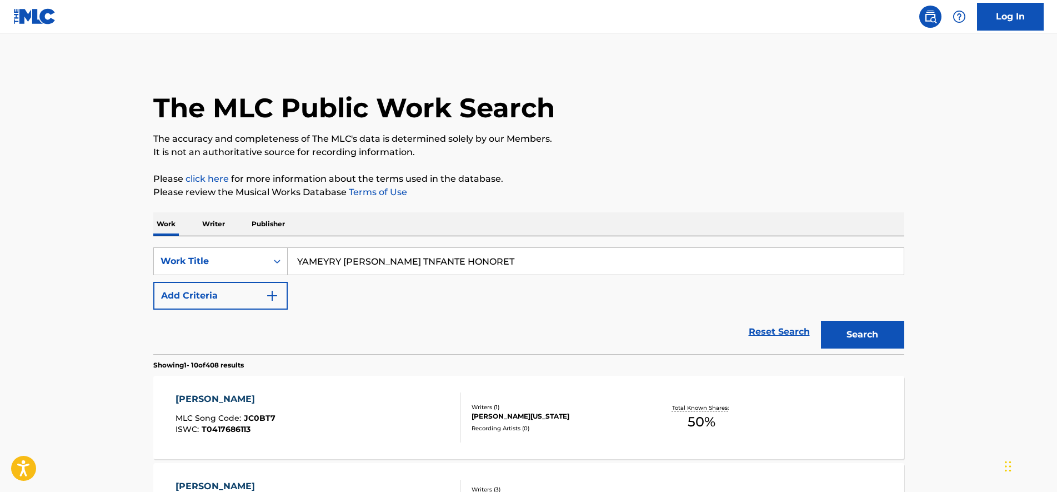
click at [205, 223] on p "Writer" at bounding box center [213, 223] width 29 height 23
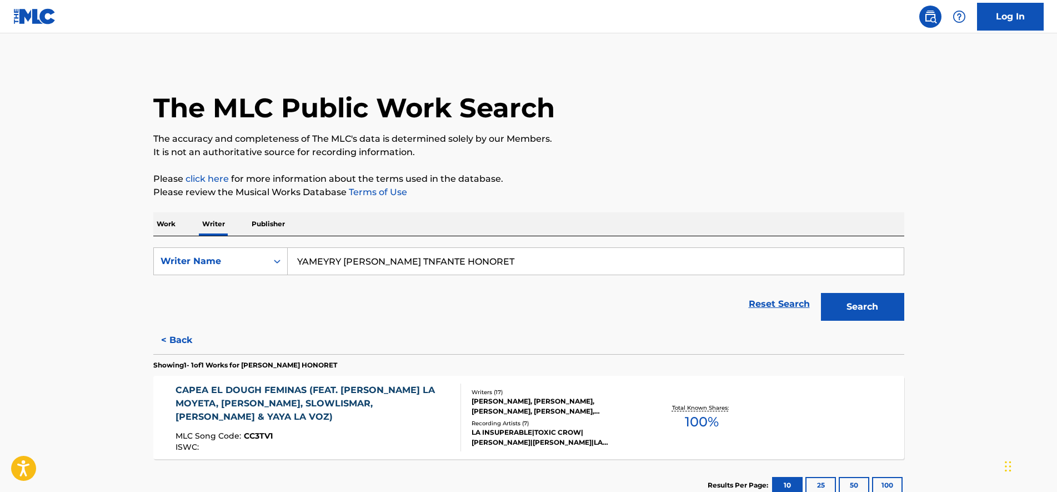
click at [848, 312] on button "Search" at bounding box center [862, 307] width 83 height 28
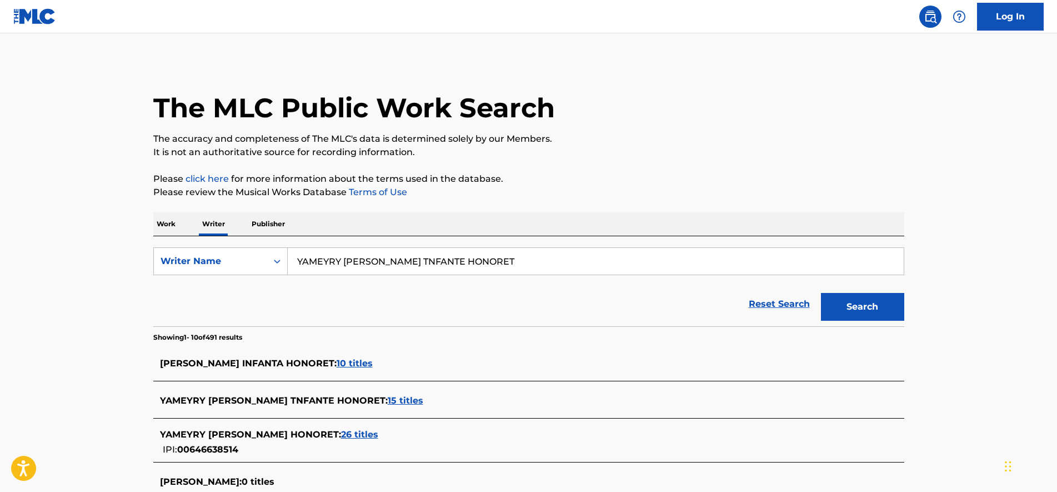
scroll to position [347, 0]
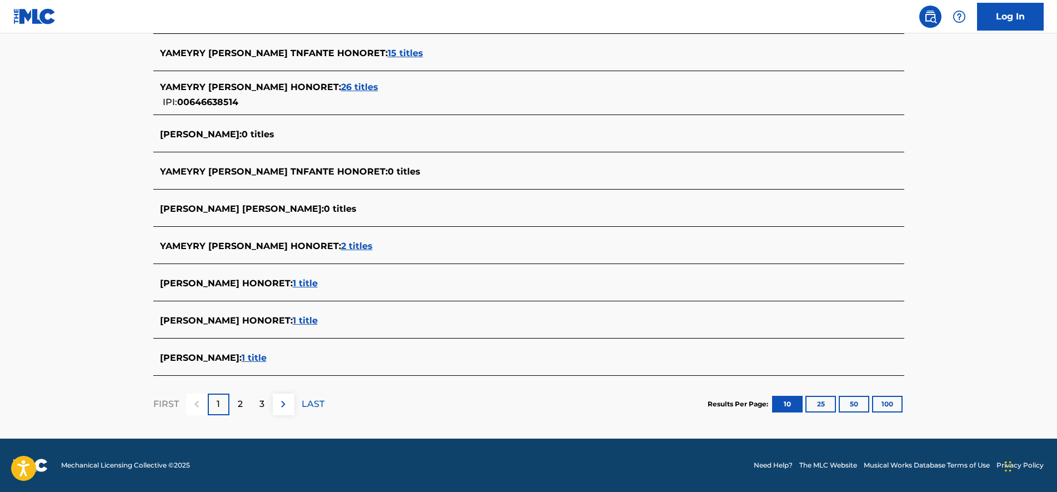
click at [267, 358] on span "1 title" at bounding box center [254, 357] width 25 height 11
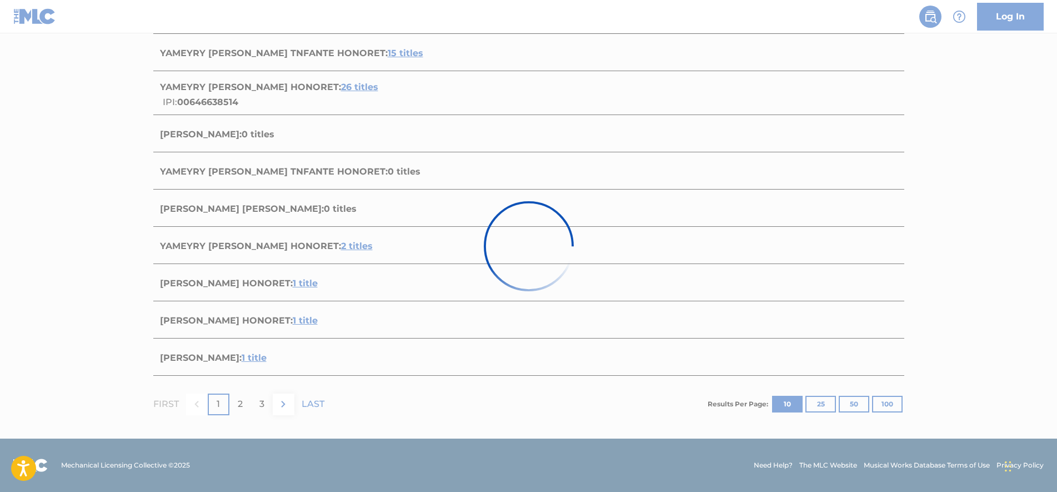
scroll to position [78, 0]
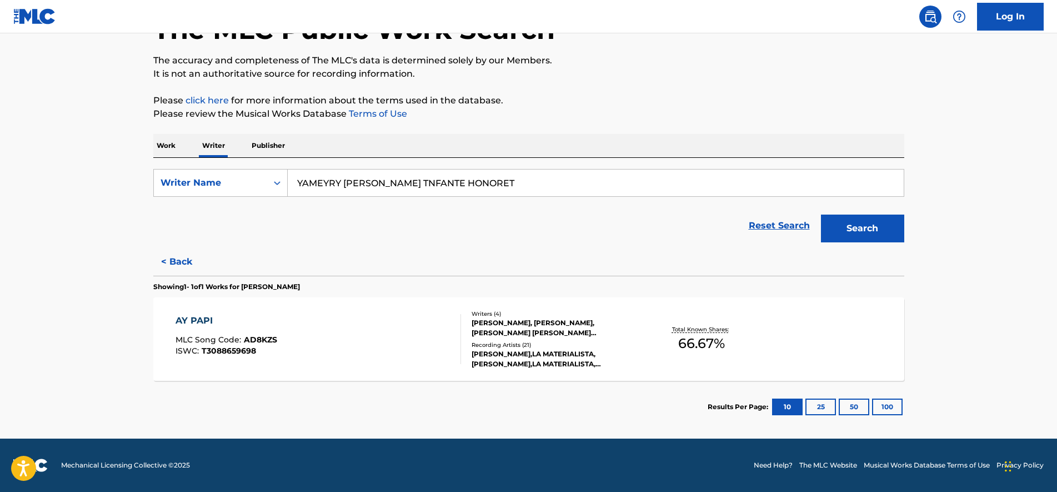
click at [363, 351] on div "AY PAPI MLC Song Code : AD8KZS ISWC : T3088659698" at bounding box center [319, 339] width 286 height 50
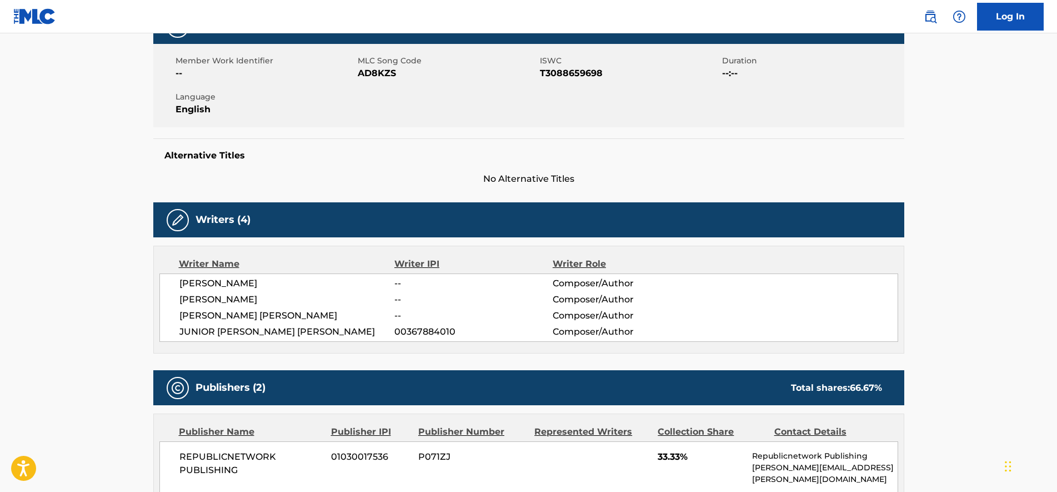
scroll to position [198, 0]
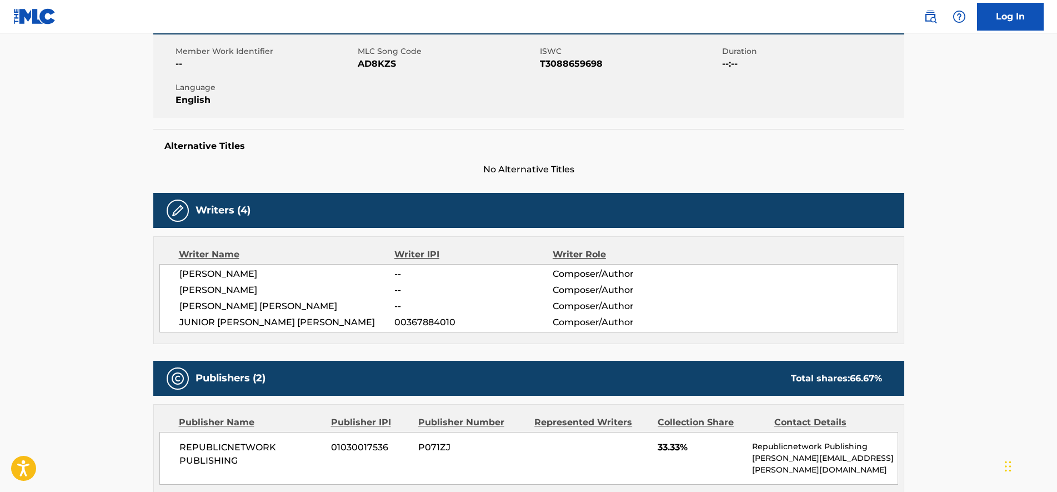
drag, startPoint x: 390, startPoint y: 254, endPoint x: 389, endPoint y: 279, distance: 25.6
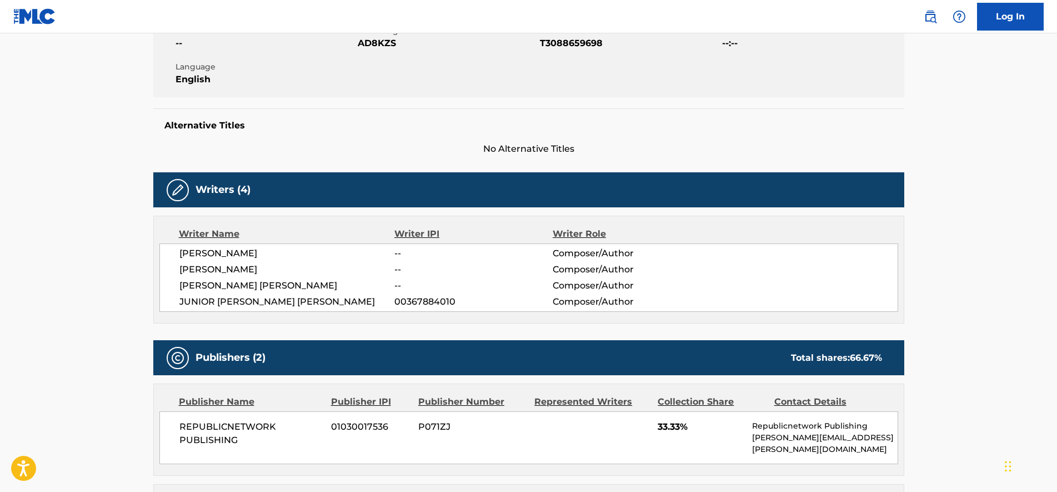
drag, startPoint x: 352, startPoint y: 241, endPoint x: 356, endPoint y: 253, distance: 12.7
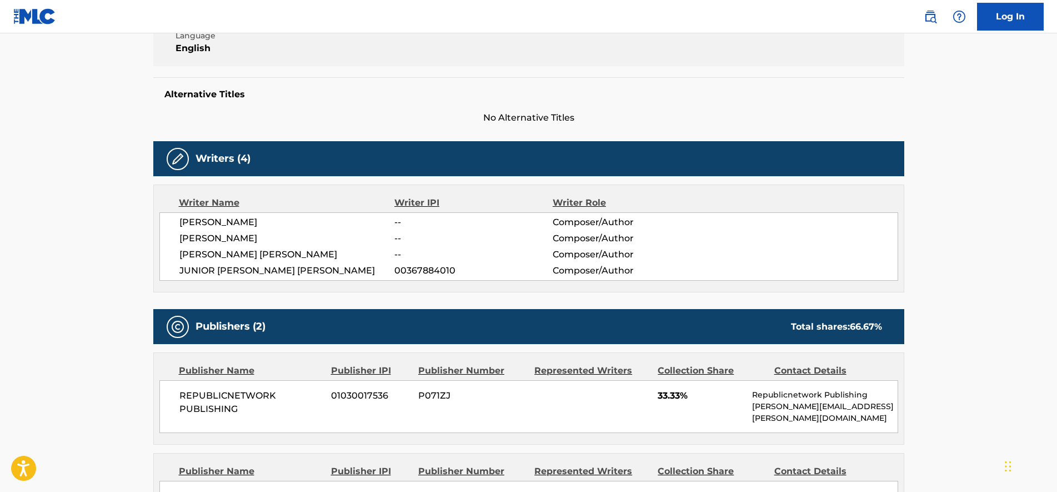
drag, startPoint x: 333, startPoint y: 268, endPoint x: 336, endPoint y: 288, distance: 20.3
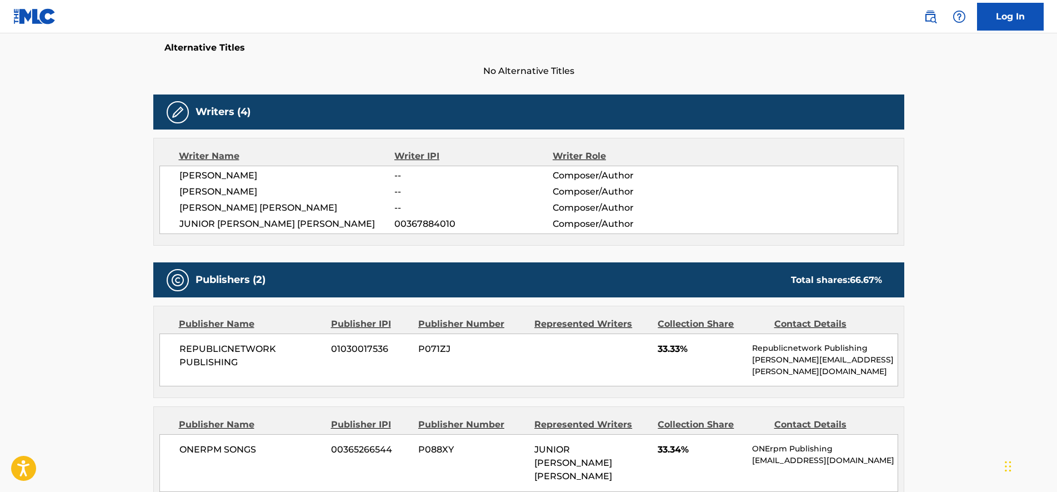
drag, startPoint x: 333, startPoint y: 274, endPoint x: 333, endPoint y: 292, distance: 18.3
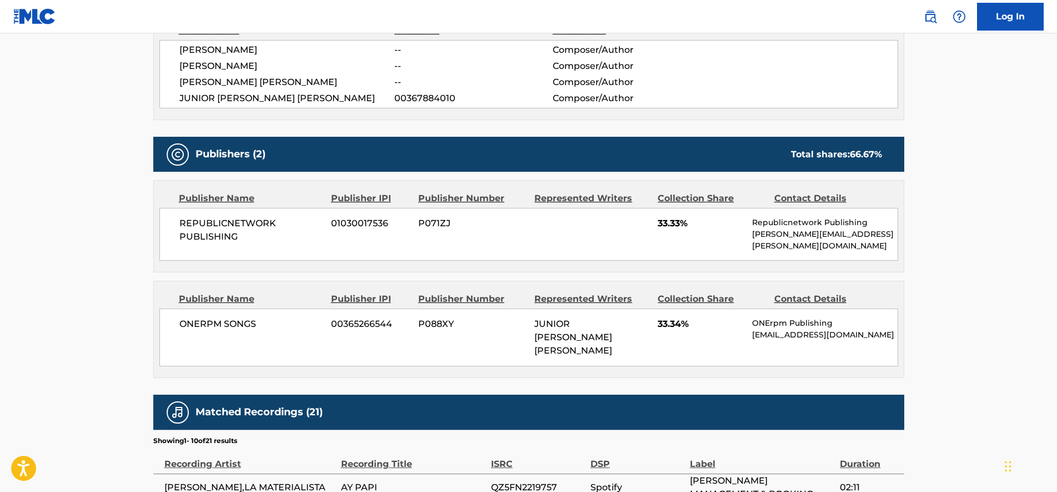
drag, startPoint x: 324, startPoint y: 271, endPoint x: 324, endPoint y: 283, distance: 11.7
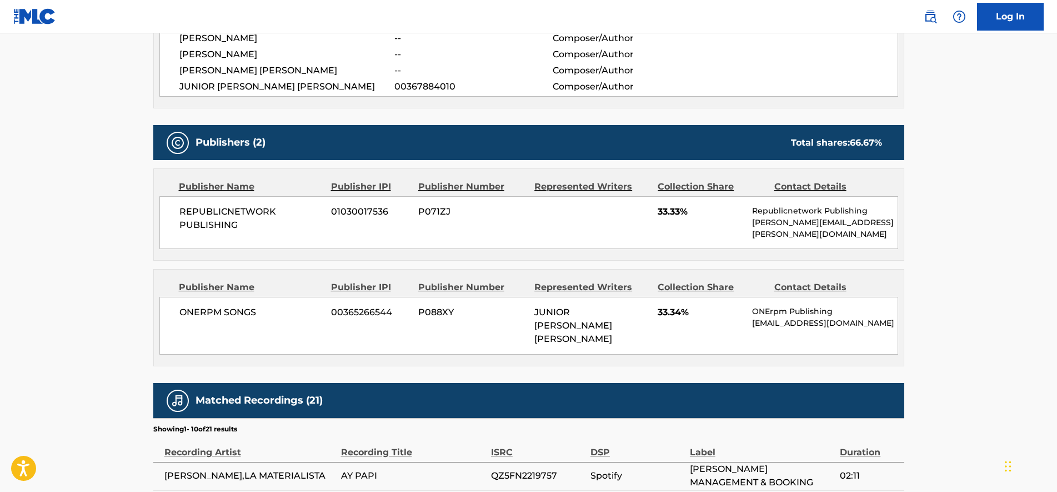
scroll to position [447, 0]
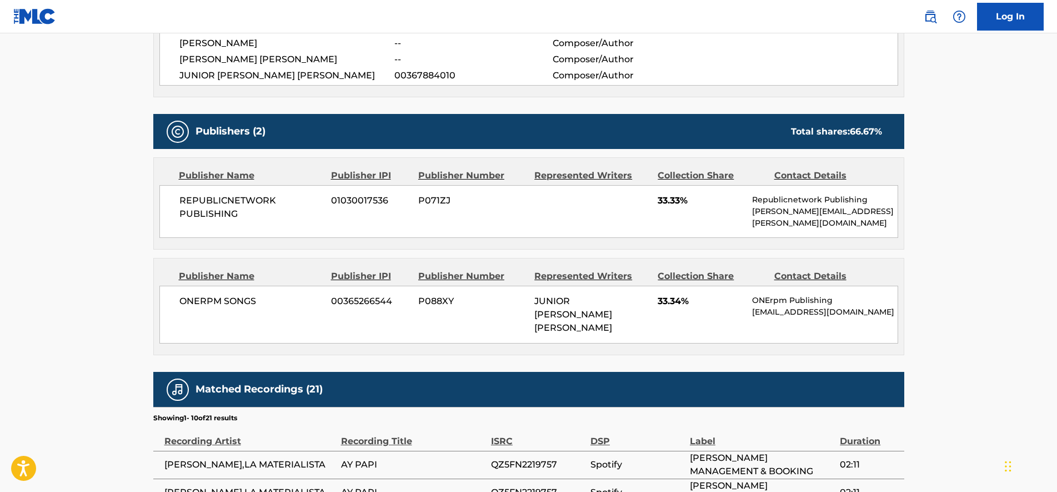
drag, startPoint x: 323, startPoint y: 283, endPoint x: 322, endPoint y: 313, distance: 30.0
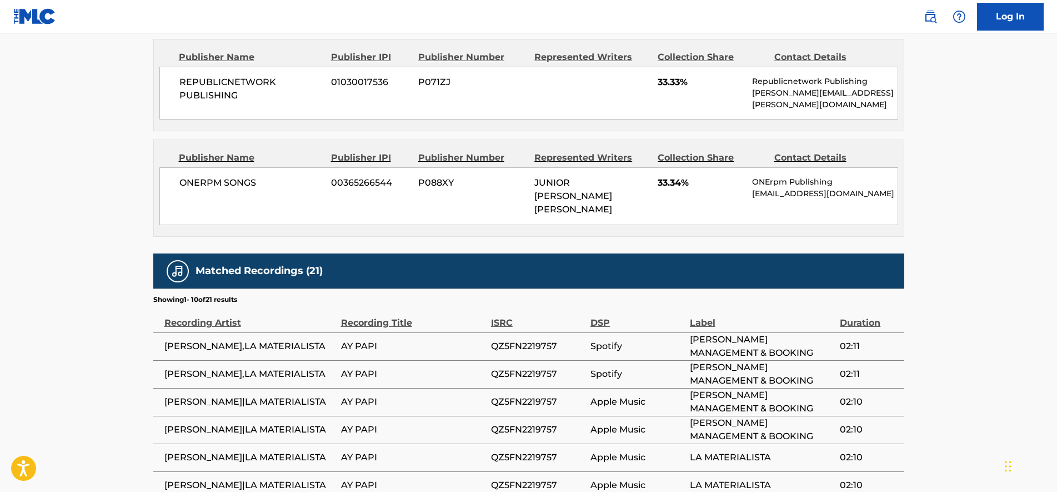
scroll to position [575, 0]
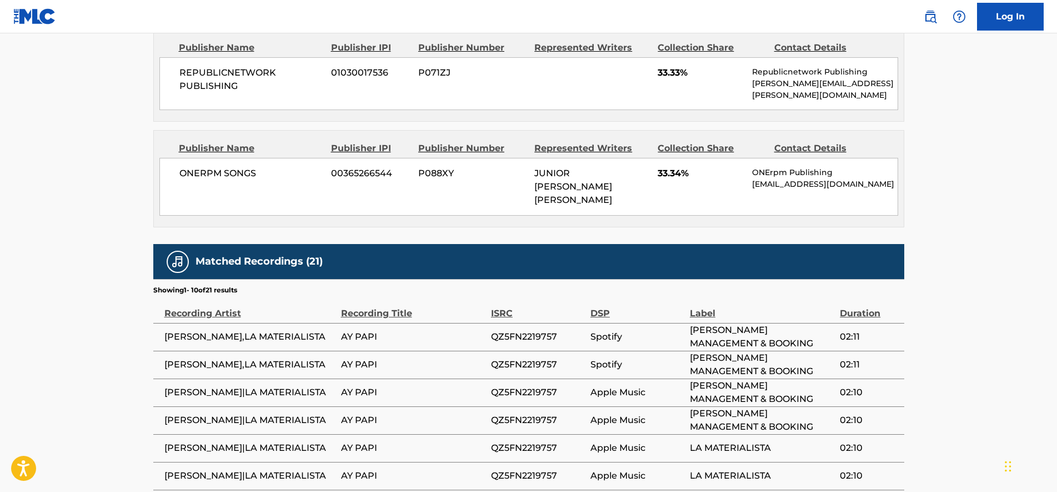
drag, startPoint x: 106, startPoint y: 227, endPoint x: 107, endPoint y: 252, distance: 24.4
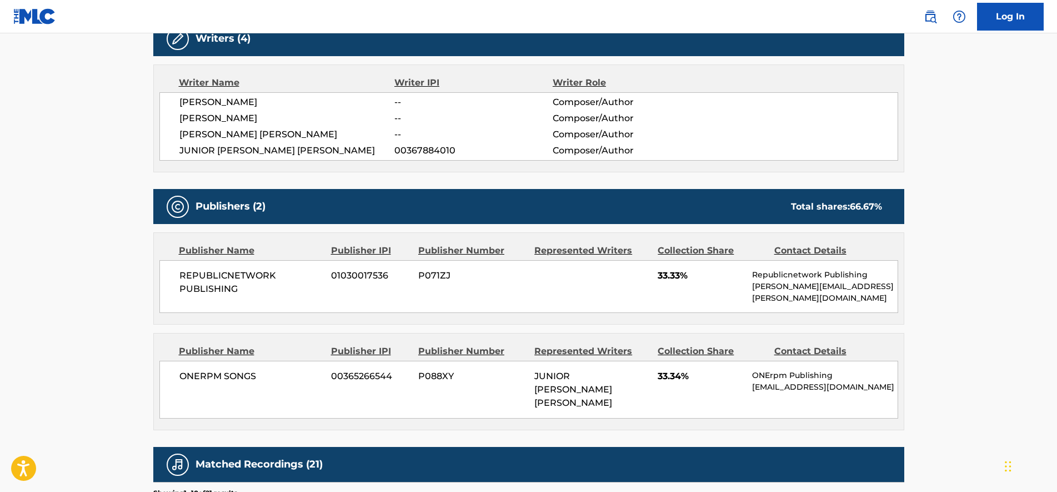
scroll to position [363, 0]
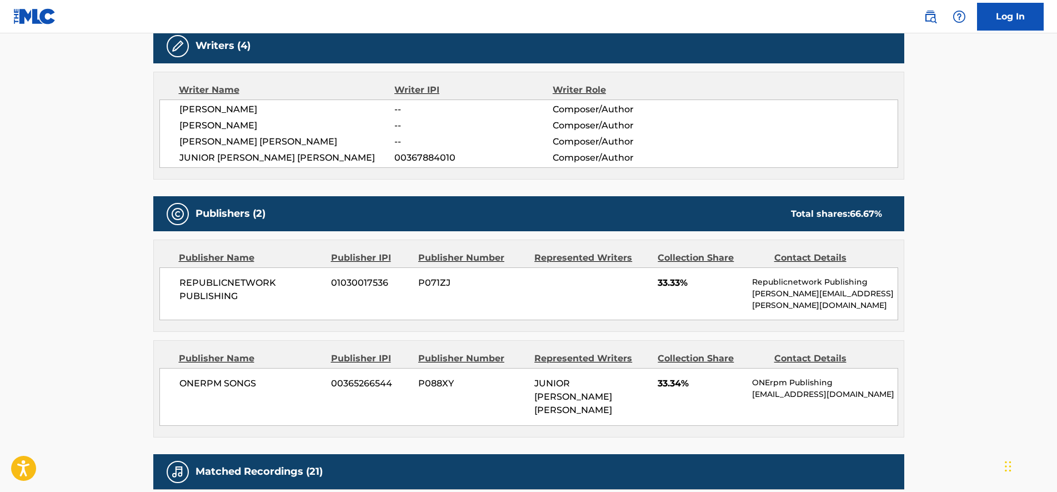
drag, startPoint x: 107, startPoint y: 252, endPoint x: 111, endPoint y: 228, distance: 23.7
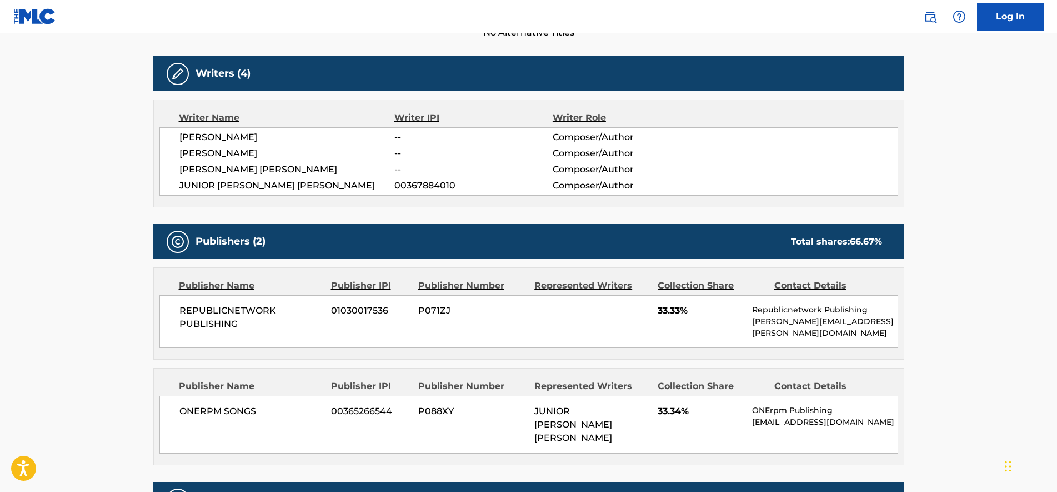
drag, startPoint x: 111, startPoint y: 294, endPoint x: 116, endPoint y: 265, distance: 29.3
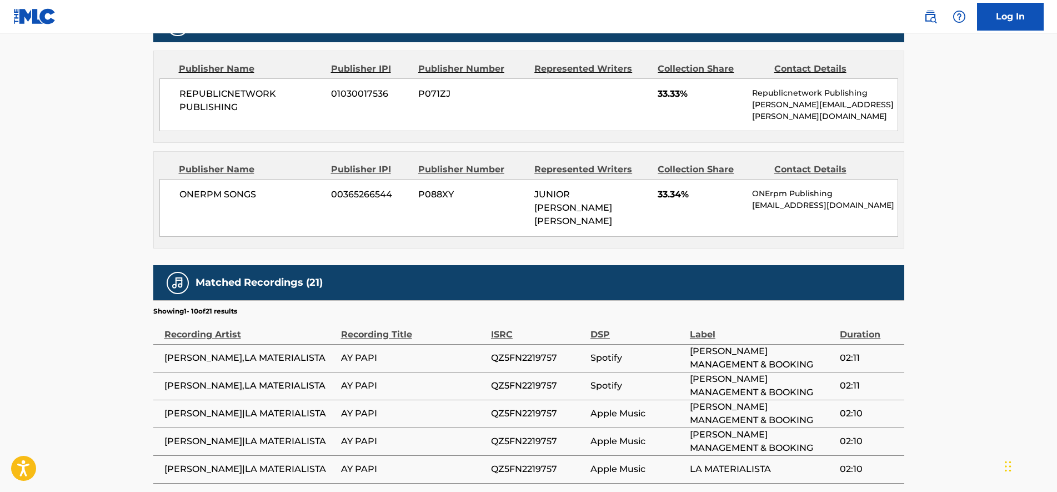
drag, startPoint x: 128, startPoint y: 212, endPoint x: 128, endPoint y: 272, distance: 60.0
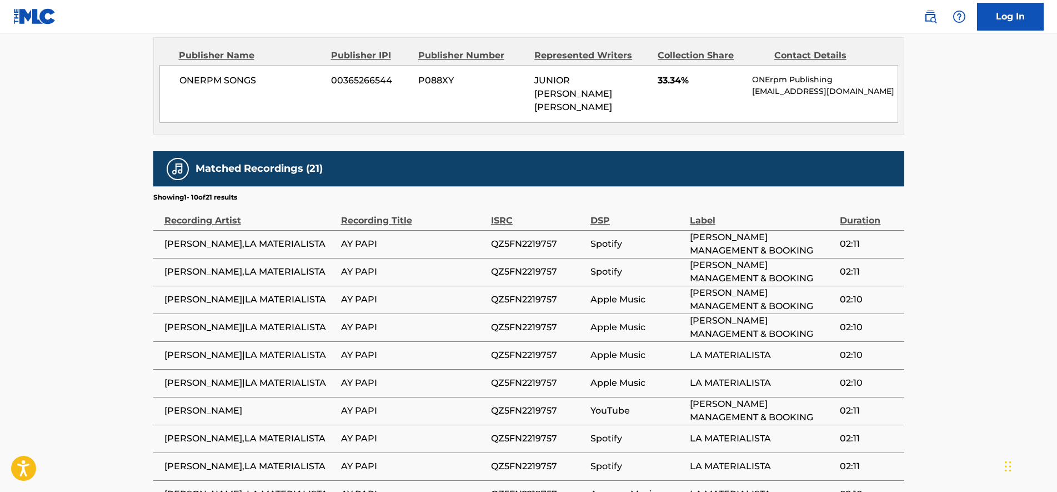
drag, startPoint x: 121, startPoint y: 197, endPoint x: 121, endPoint y: 234, distance: 37.2
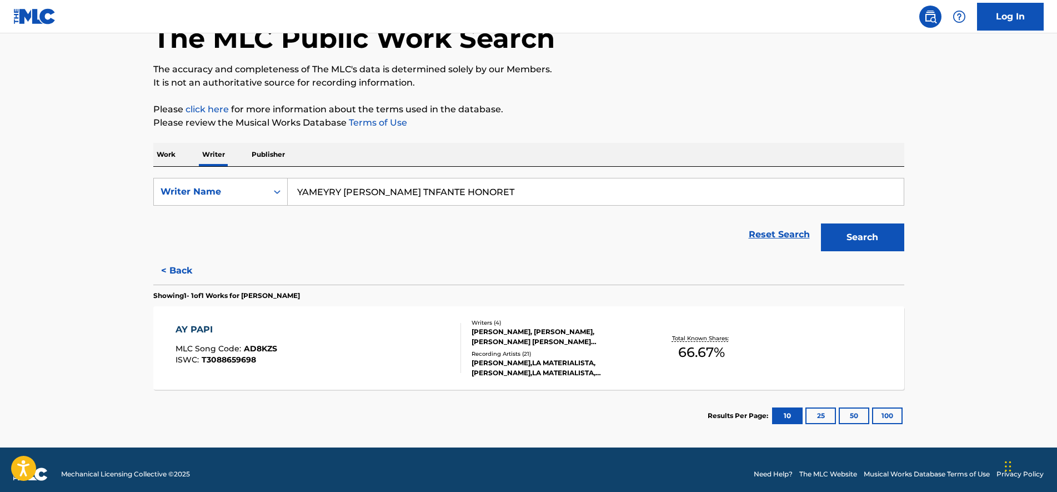
scroll to position [78, 0]
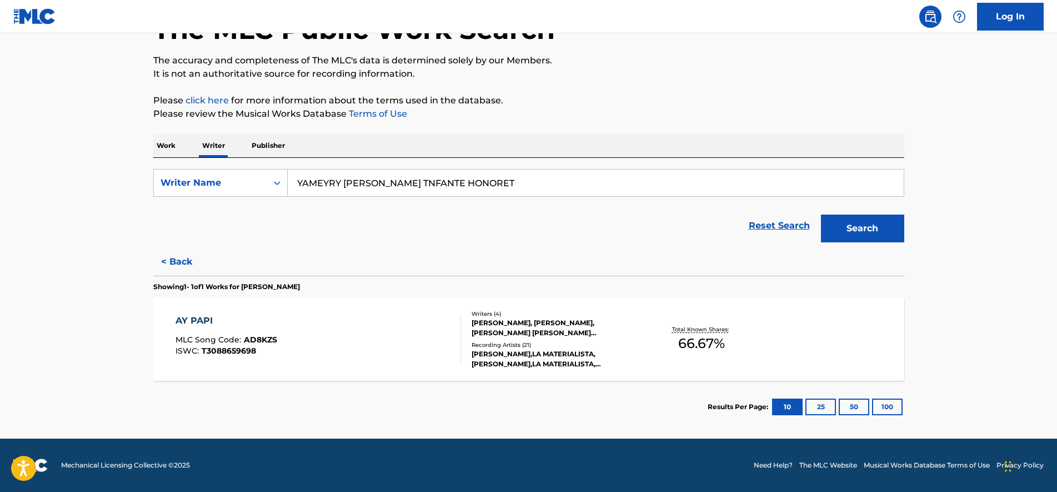
click at [860, 221] on button "Search" at bounding box center [862, 228] width 83 height 28
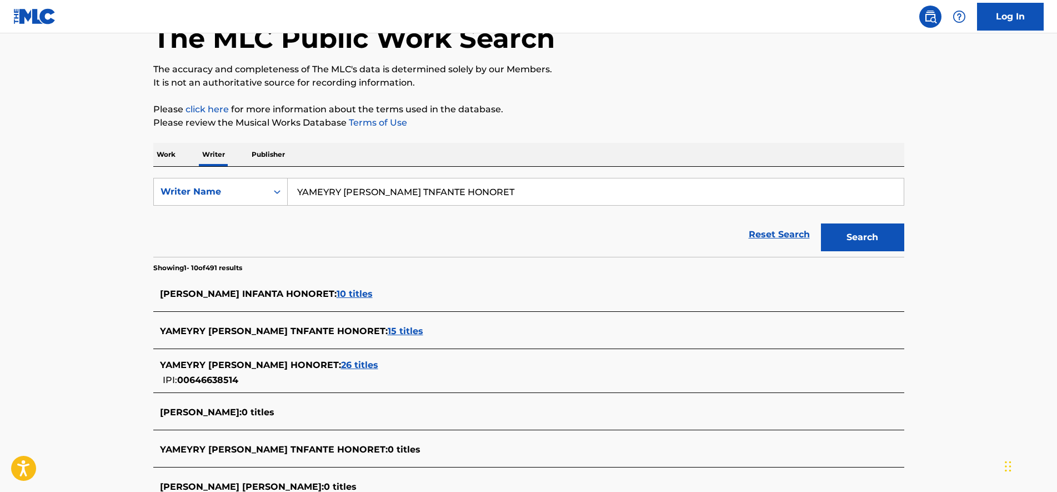
scroll to position [139, 0]
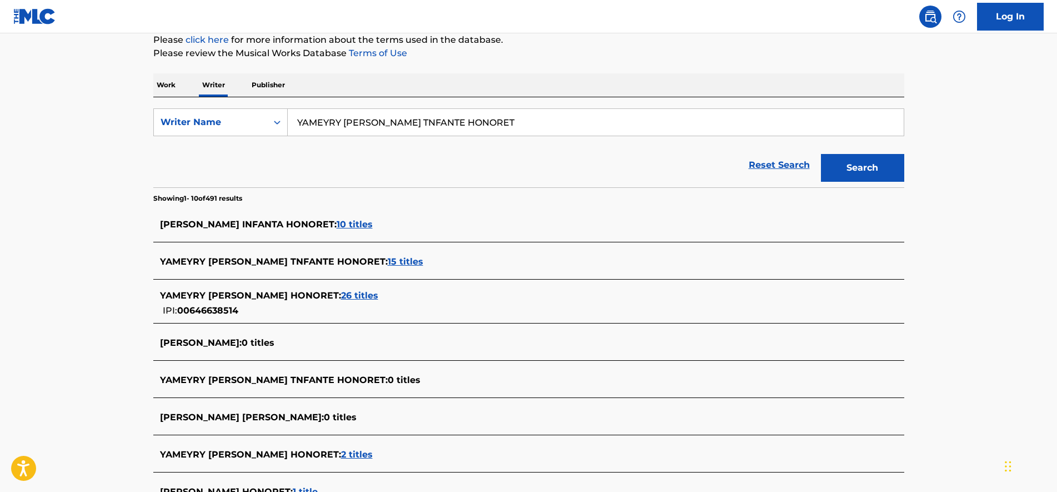
click at [374, 296] on span "26 titles" at bounding box center [359, 295] width 37 height 11
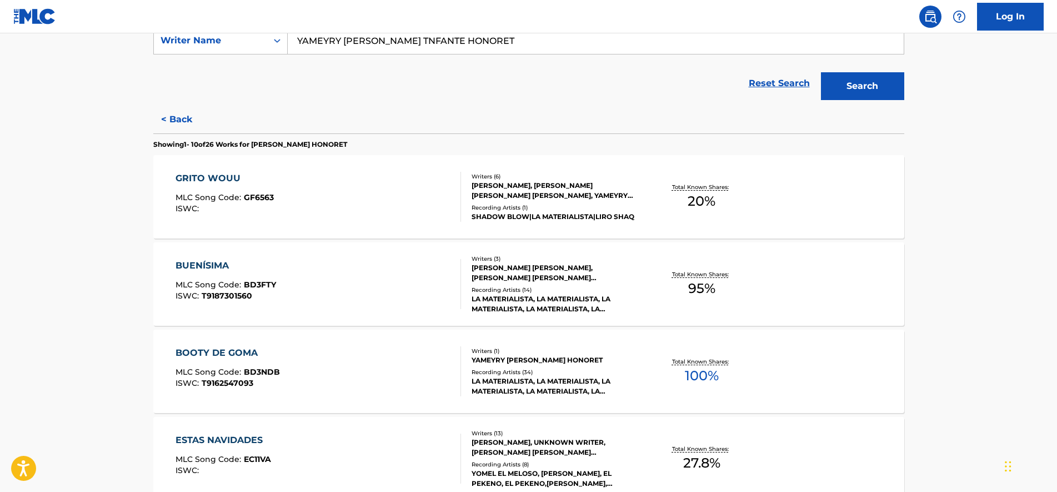
drag, startPoint x: 135, startPoint y: 181, endPoint x: 139, endPoint y: 209, distance: 28.6
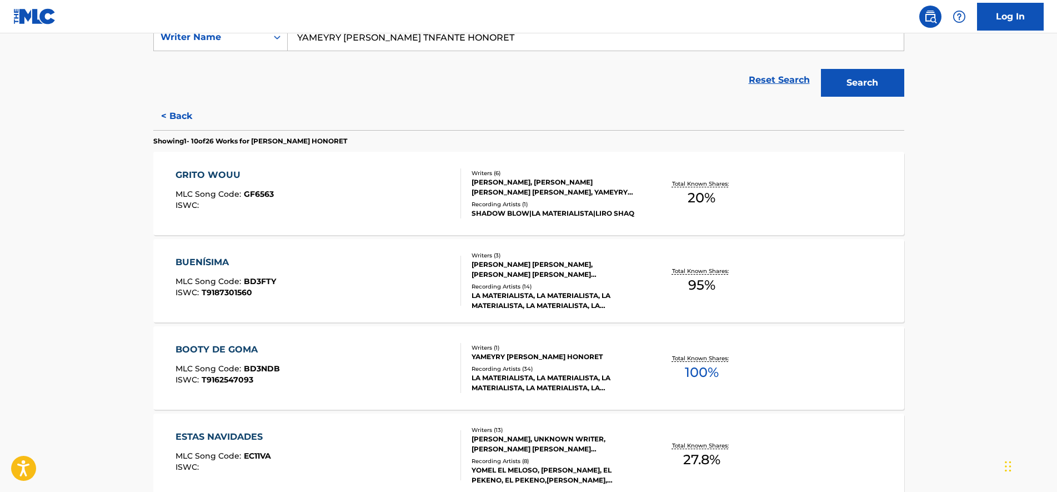
click at [307, 172] on div "GRITO WOUU MLC Song Code : GF6563 ISWC :" at bounding box center [319, 193] width 286 height 50
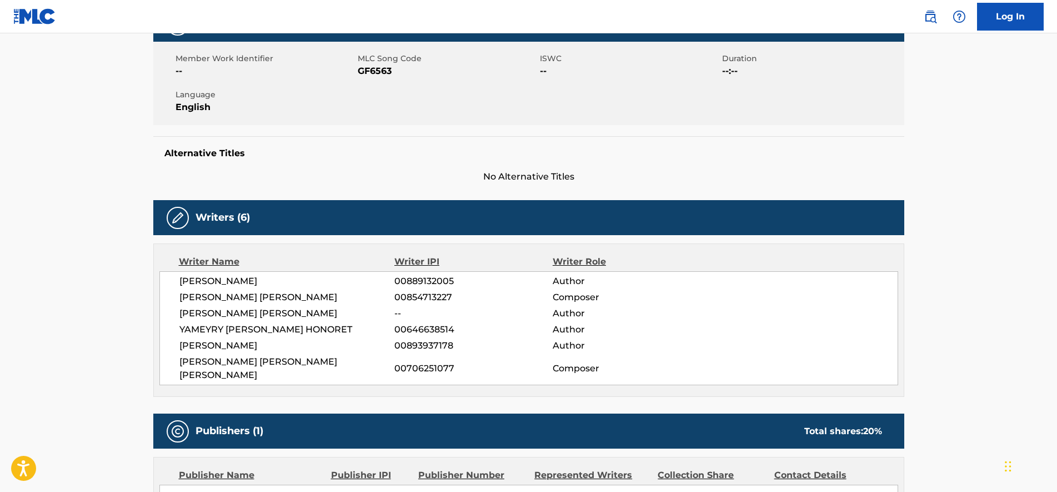
drag, startPoint x: 427, startPoint y: 147, endPoint x: 424, endPoint y: 179, distance: 32.3
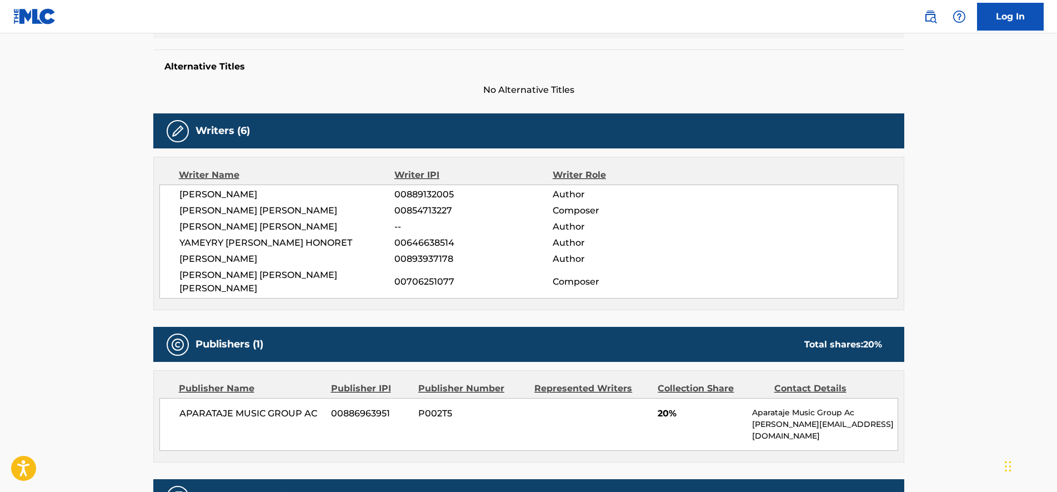
scroll to position [417, 0]
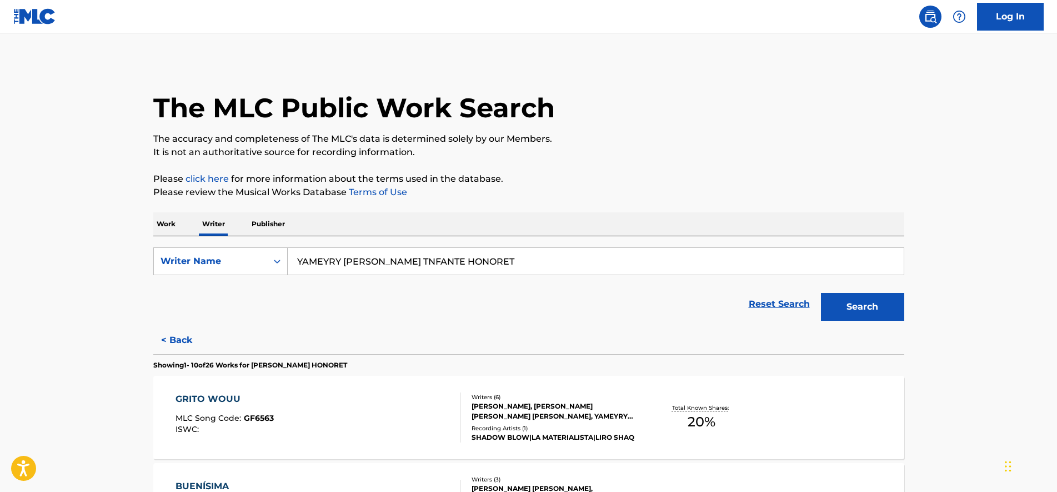
scroll to position [69, 0]
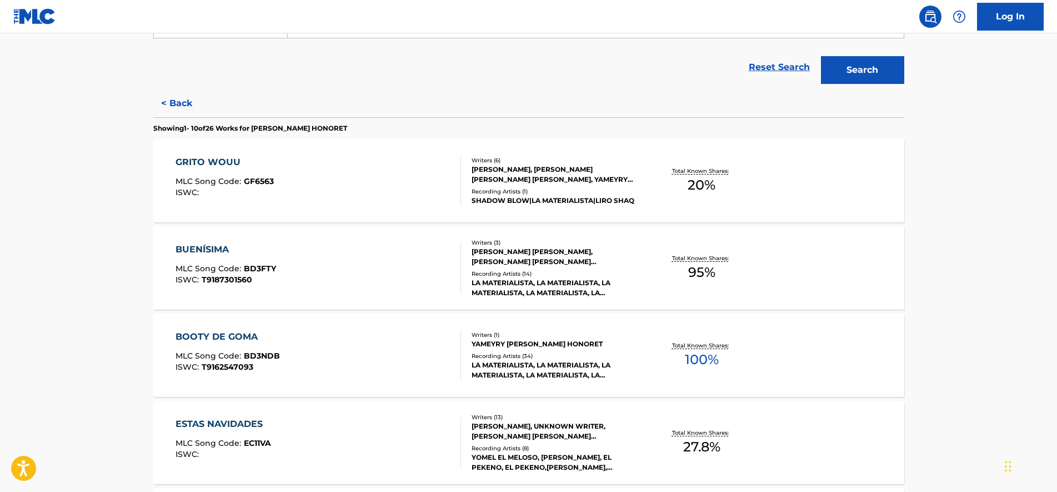
drag, startPoint x: 75, startPoint y: 238, endPoint x: 90, endPoint y: 293, distance: 57.5
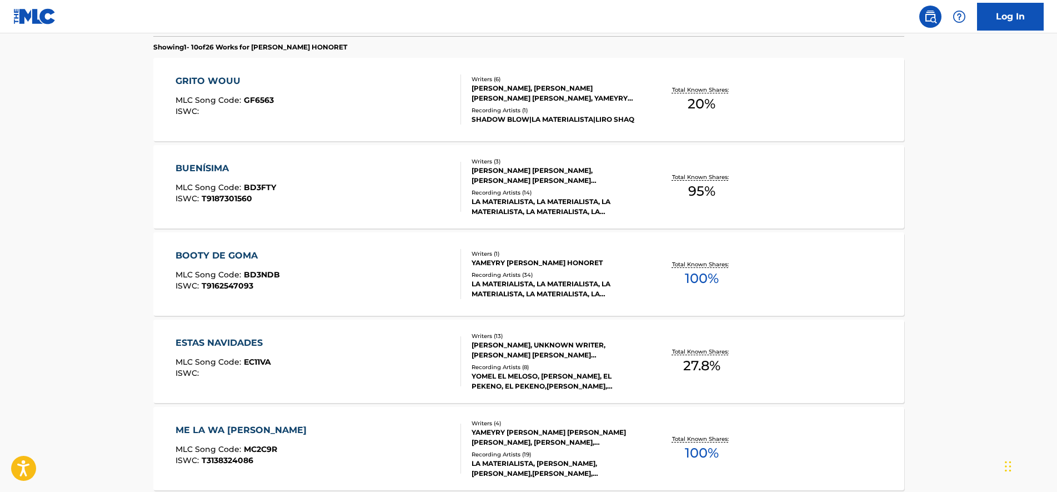
drag, startPoint x: 118, startPoint y: 228, endPoint x: 118, endPoint y: 275, distance: 46.7
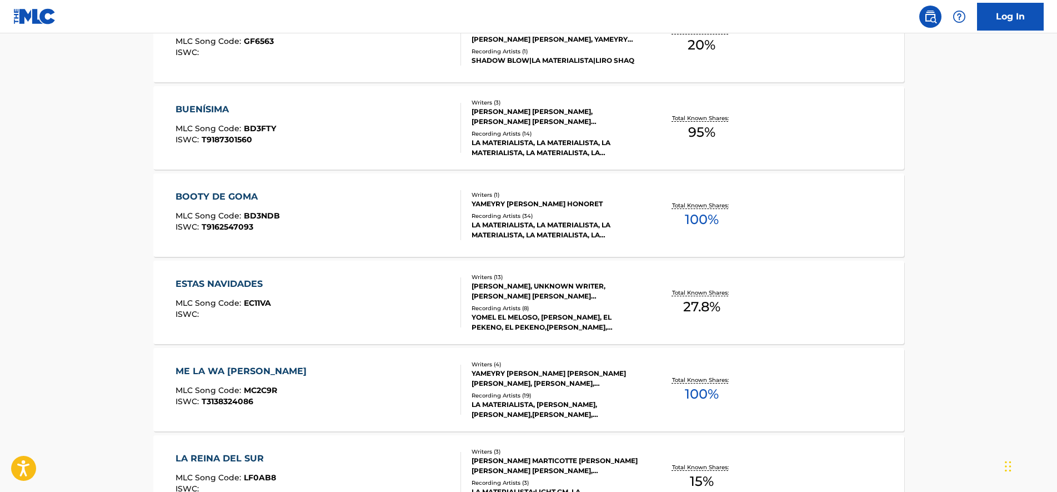
scroll to position [388, 0]
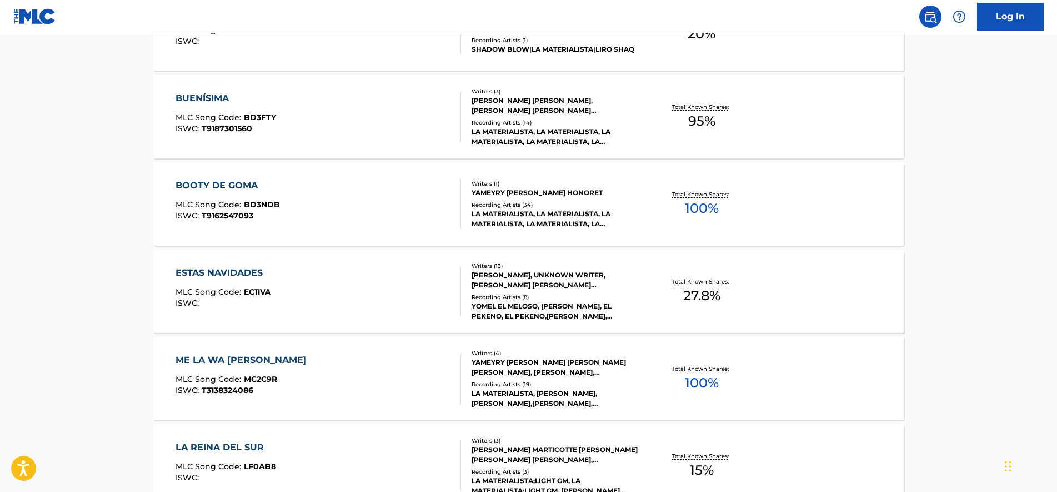
drag, startPoint x: 133, startPoint y: 235, endPoint x: 134, endPoint y: 255, distance: 20.1
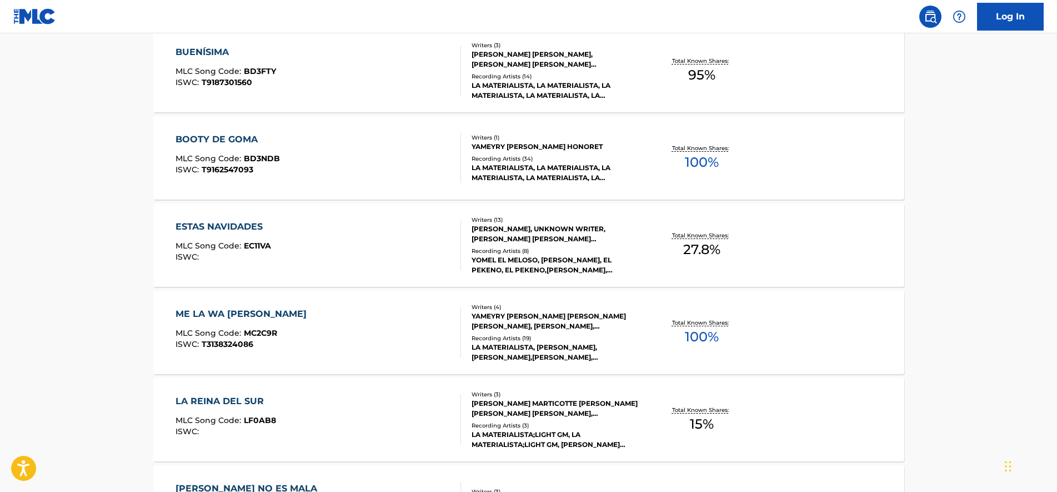
drag, startPoint x: 144, startPoint y: 211, endPoint x: 150, endPoint y: 247, distance: 37.1
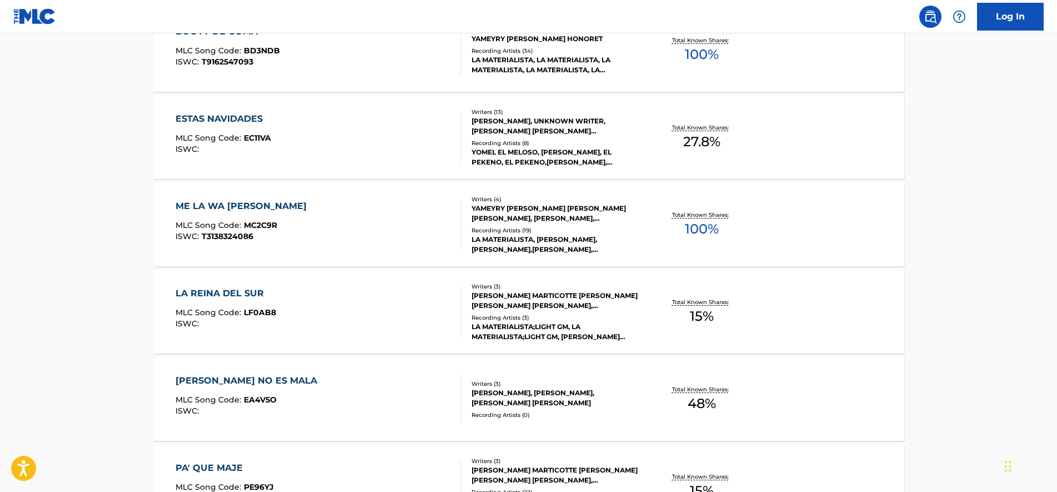
drag, startPoint x: 151, startPoint y: 229, endPoint x: 151, endPoint y: 249, distance: 20.6
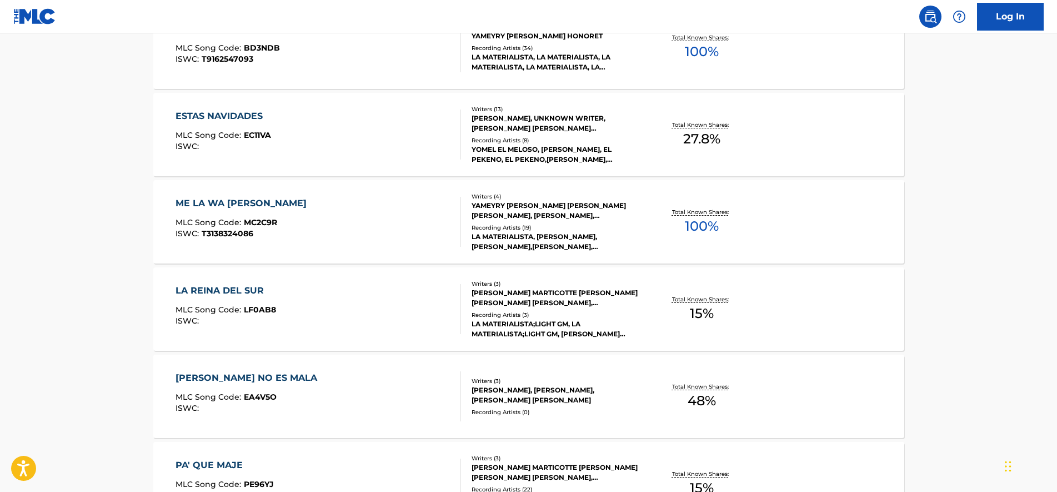
drag, startPoint x: 155, startPoint y: 208, endPoint x: 147, endPoint y: 244, distance: 37.6
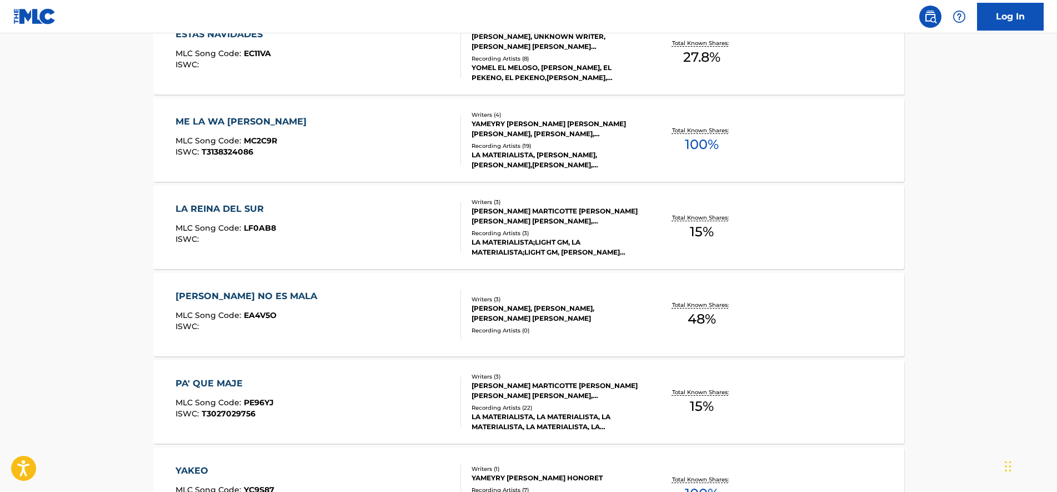
scroll to position [632, 0]
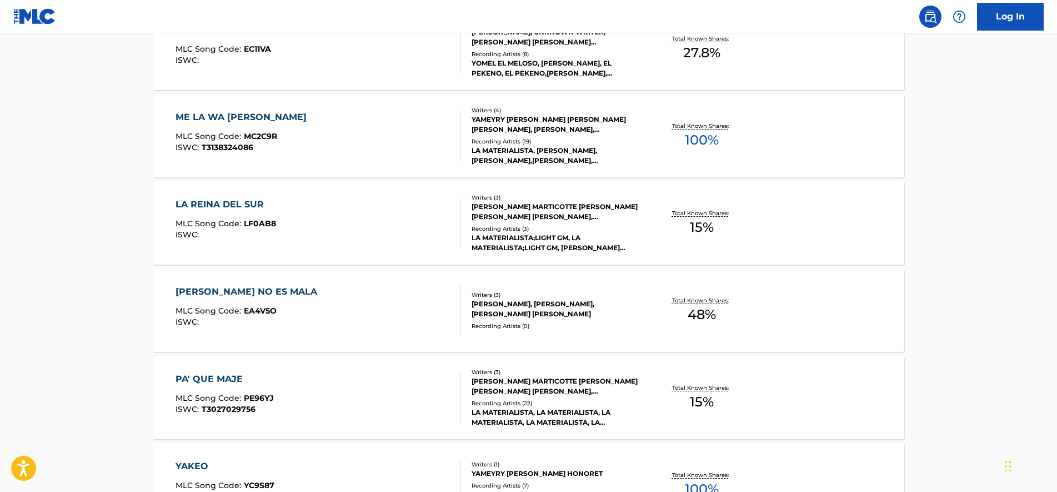
drag, startPoint x: 152, startPoint y: 220, endPoint x: 150, endPoint y: 238, distance: 18.5
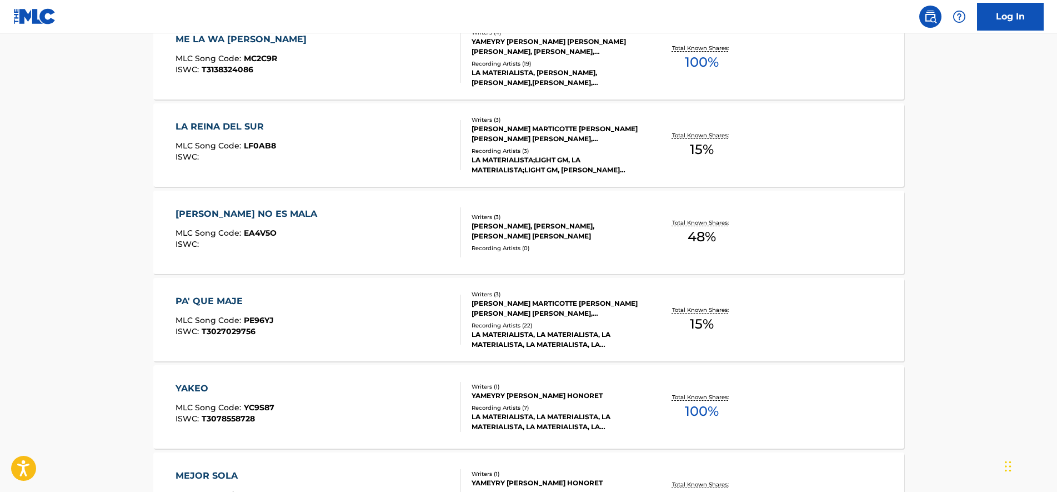
drag, startPoint x: 147, startPoint y: 216, endPoint x: 148, endPoint y: 234, distance: 18.9
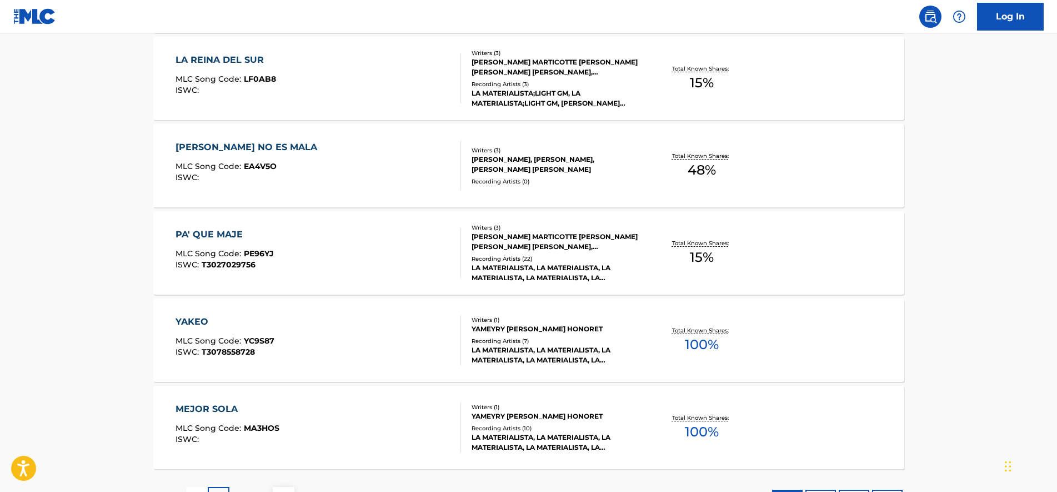
scroll to position [789, 0]
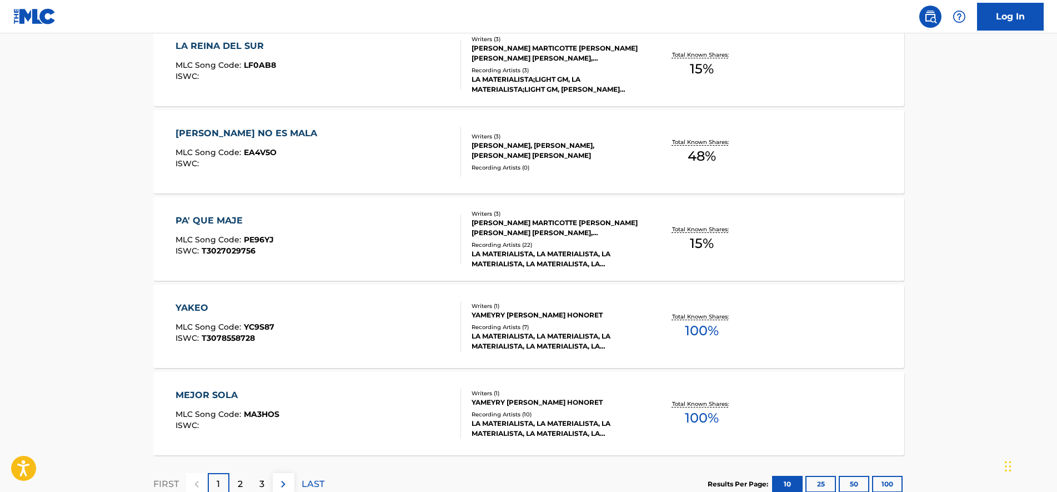
drag, startPoint x: 142, startPoint y: 195, endPoint x: 144, endPoint y: 226, distance: 31.2
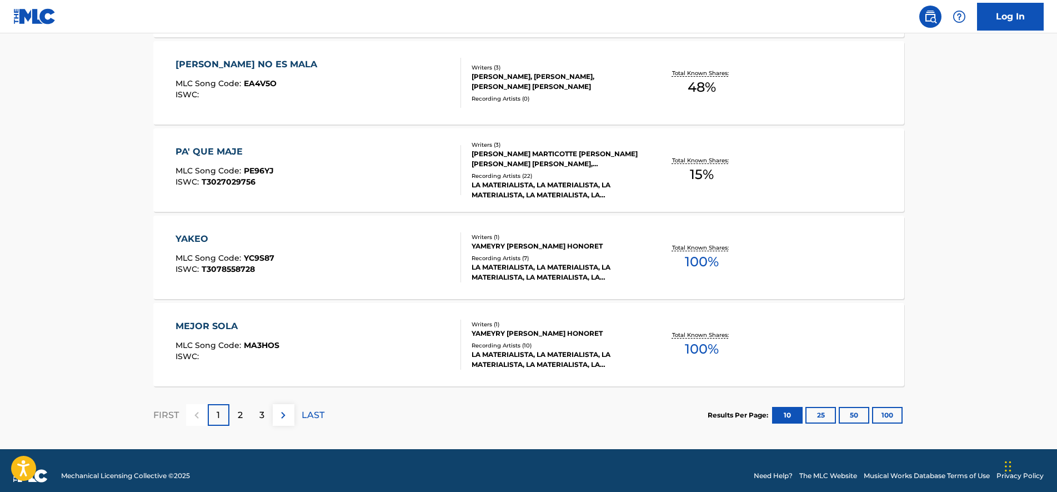
drag, startPoint x: 119, startPoint y: 224, endPoint x: 119, endPoint y: 240, distance: 15.6
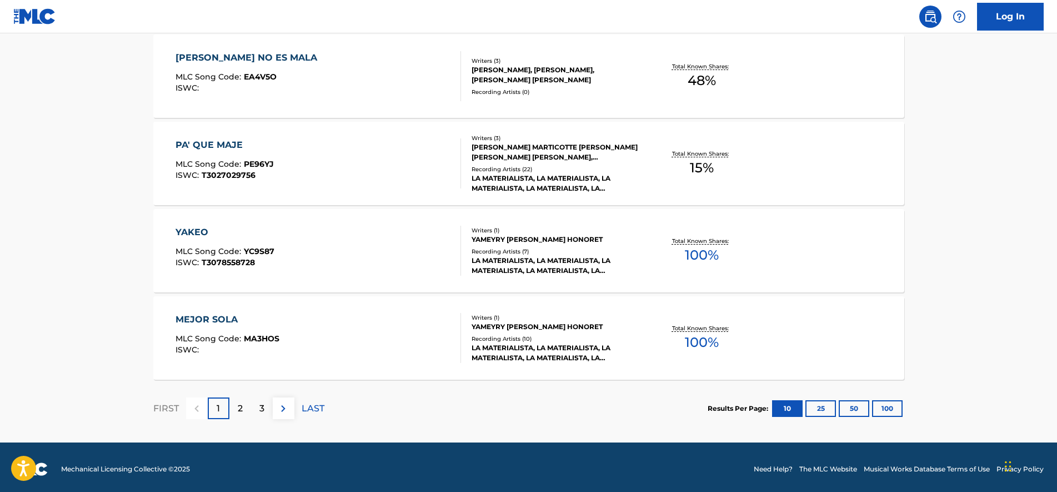
click at [243, 406] on div "2" at bounding box center [240, 408] width 22 height 22
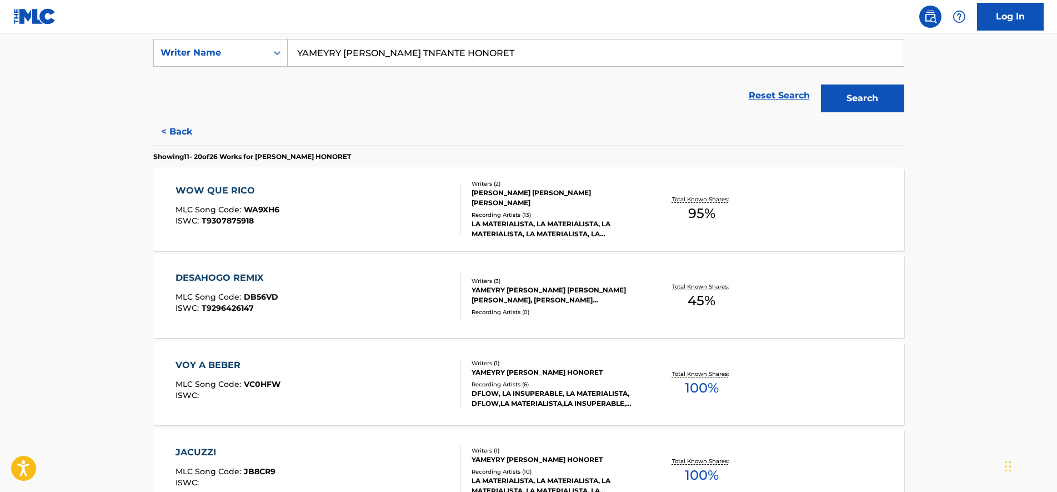
scroll to position [278, 0]
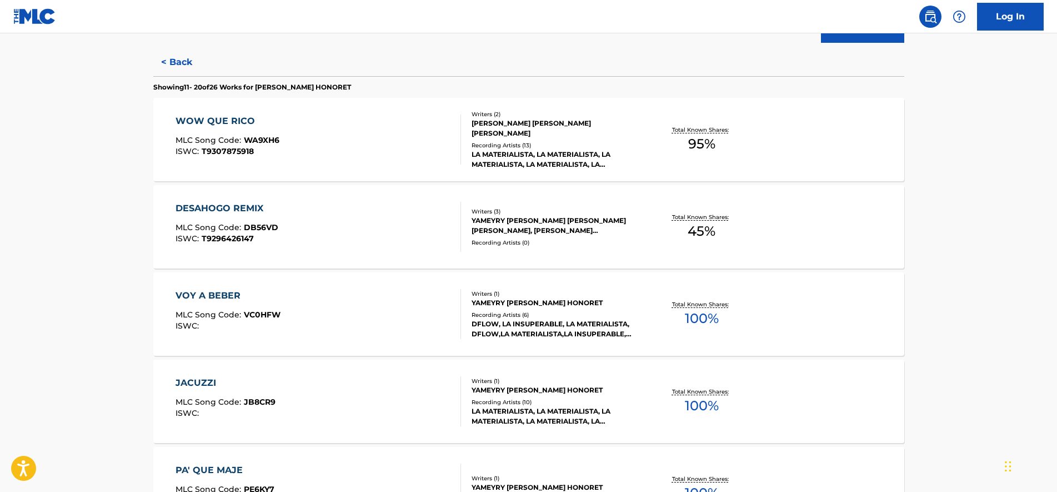
click at [248, 217] on div "DESAHOGO REMIX MLC Song Code : DB56VD ISWC : T9296426147" at bounding box center [227, 227] width 103 height 50
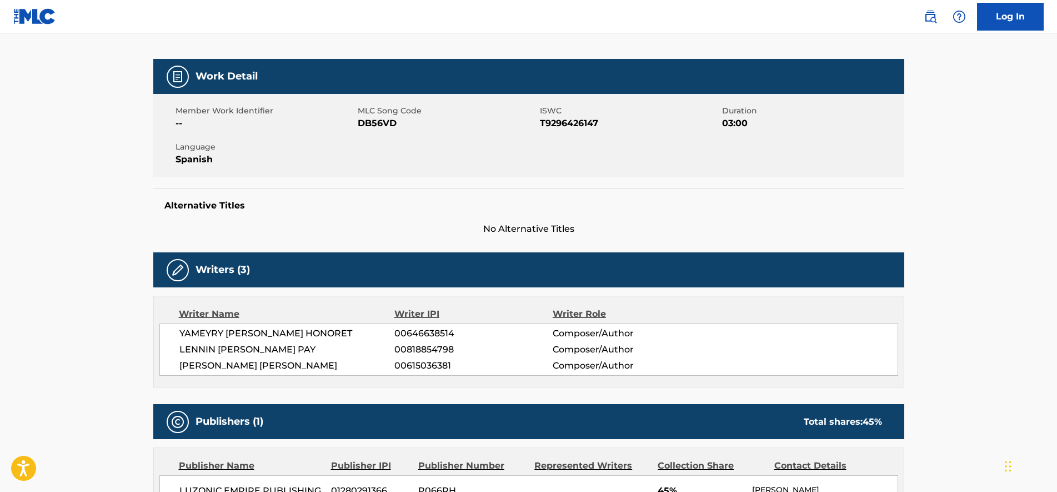
scroll to position [208, 0]
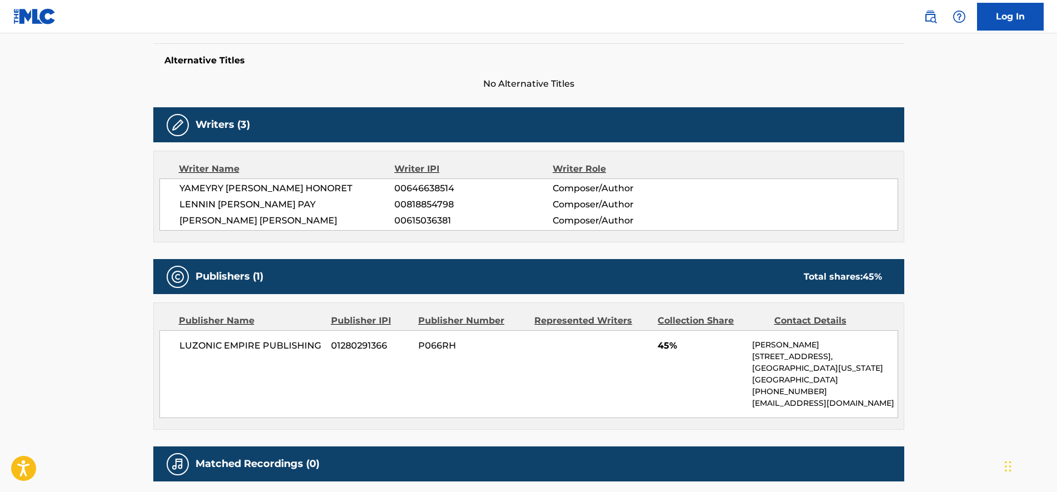
drag, startPoint x: 381, startPoint y: 184, endPoint x: 381, endPoint y: 203, distance: 19.5
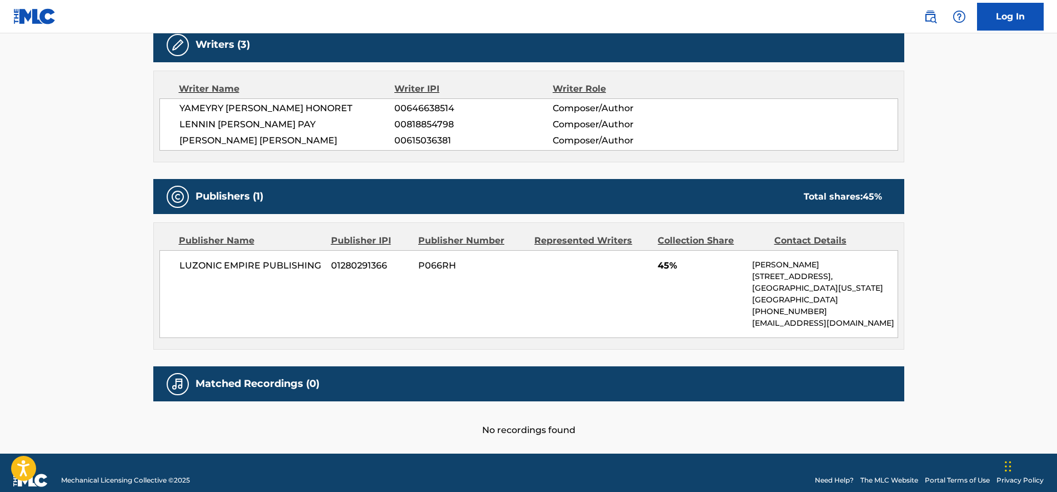
drag, startPoint x: 379, startPoint y: 222, endPoint x: 386, endPoint y: 245, distance: 24.3
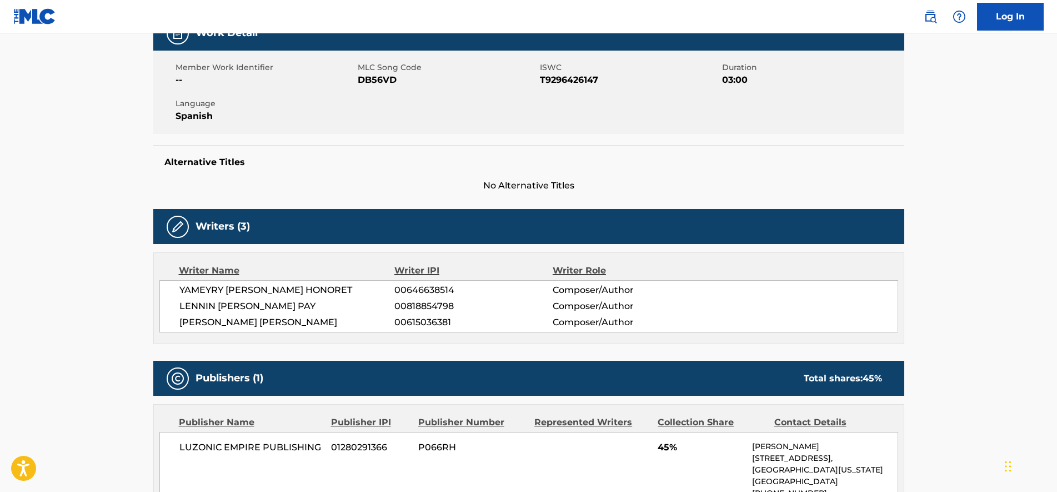
drag, startPoint x: 435, startPoint y: 329, endPoint x: 431, endPoint y: 308, distance: 21.0
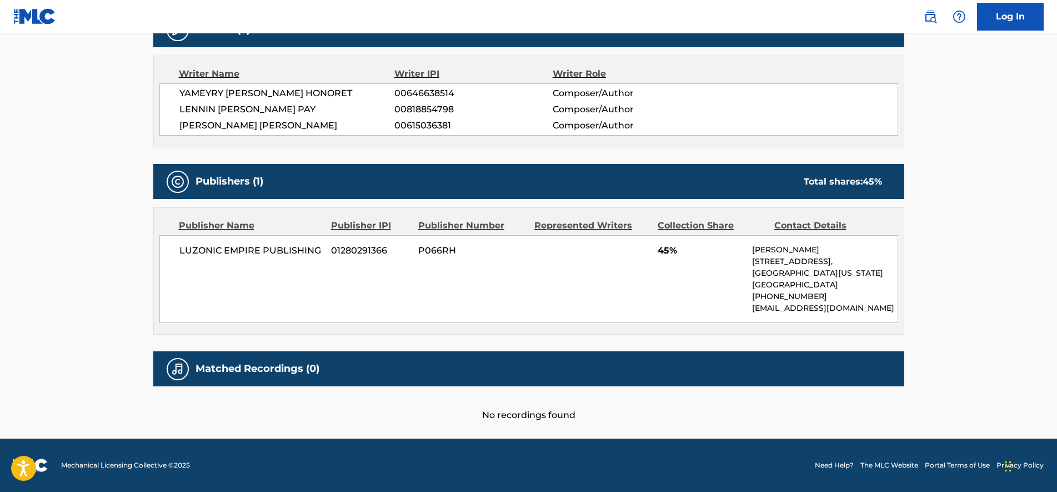
scroll to position [101, 0]
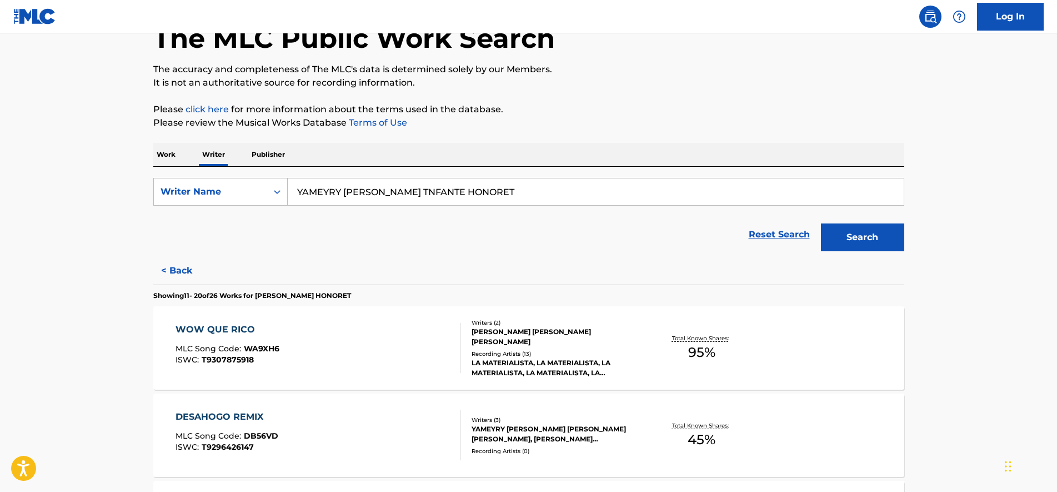
scroll to position [139, 0]
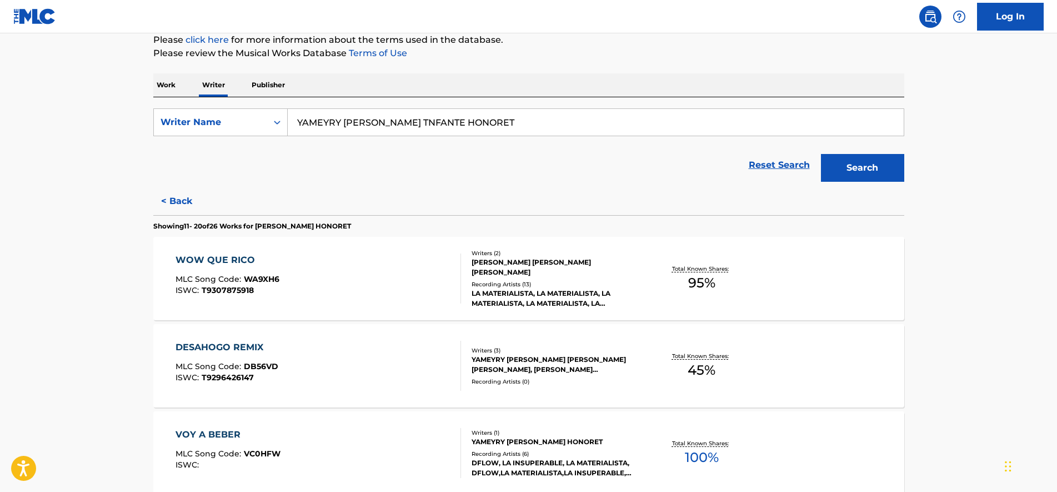
click at [308, 368] on div "DESAHOGO REMIX MLC Song Code : DB56VD ISWC : T9296426147" at bounding box center [319, 366] width 286 height 50
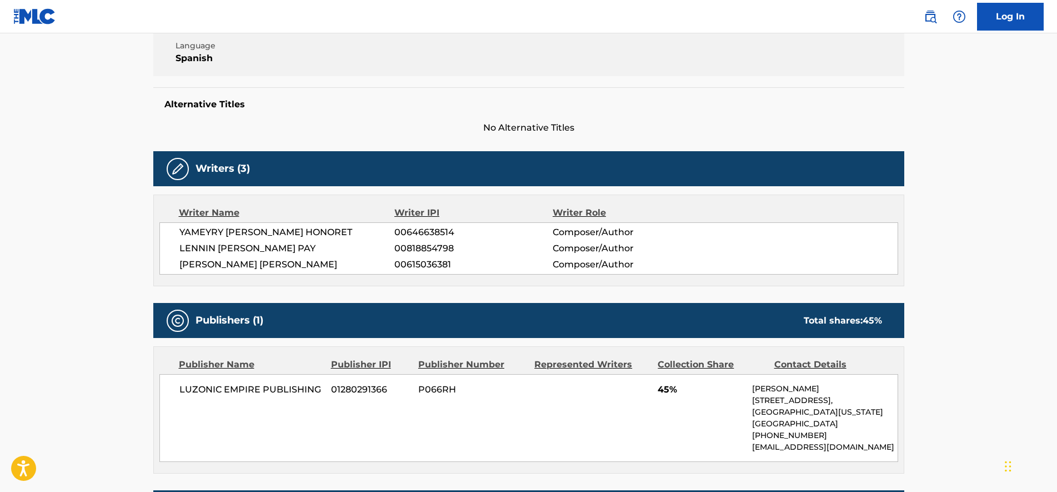
scroll to position [309, 0]
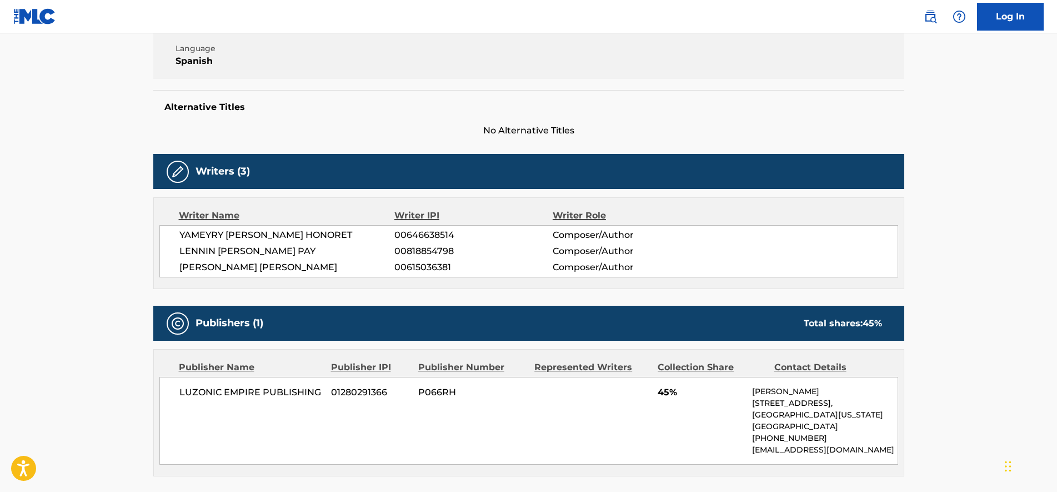
drag, startPoint x: 360, startPoint y: 343, endPoint x: 354, endPoint y: 279, distance: 64.2
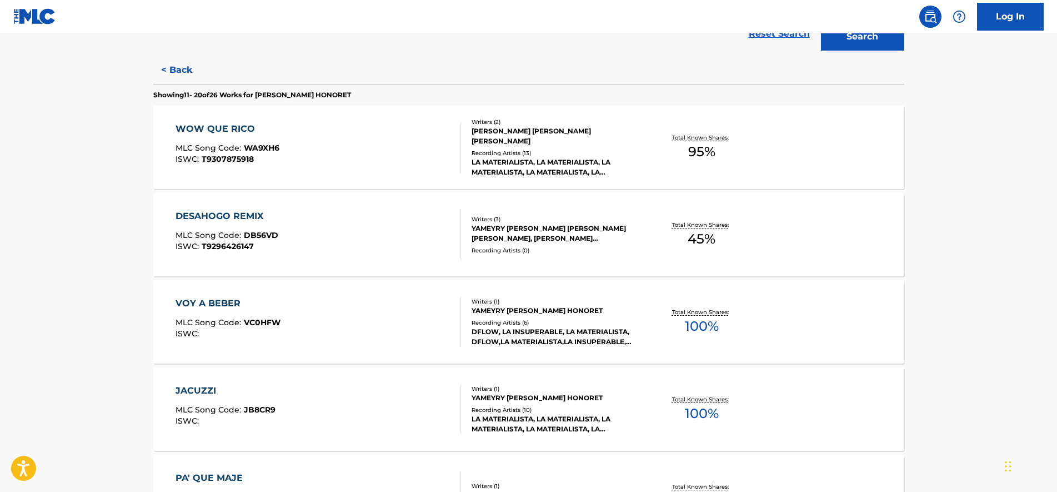
scroll to position [296, 0]
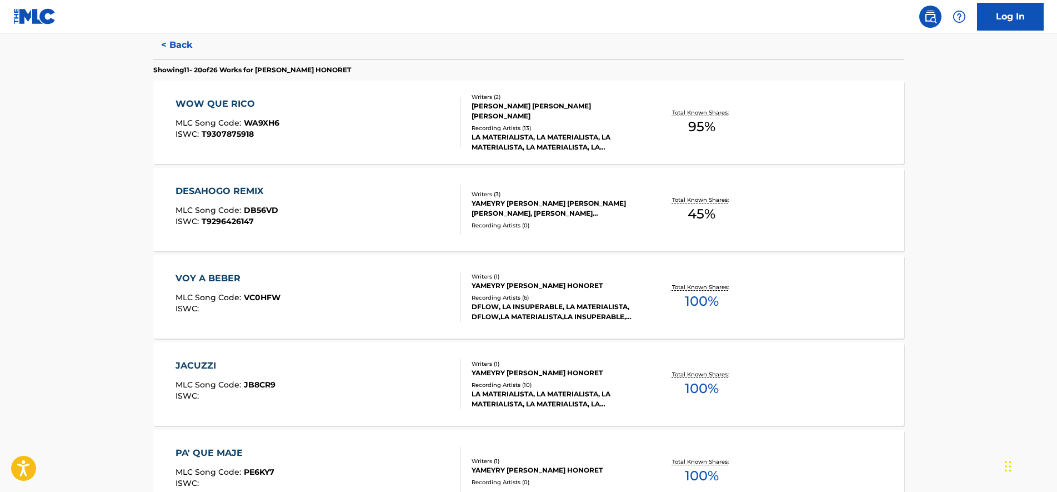
drag, startPoint x: 132, startPoint y: 235, endPoint x: 137, endPoint y: 269, distance: 34.3
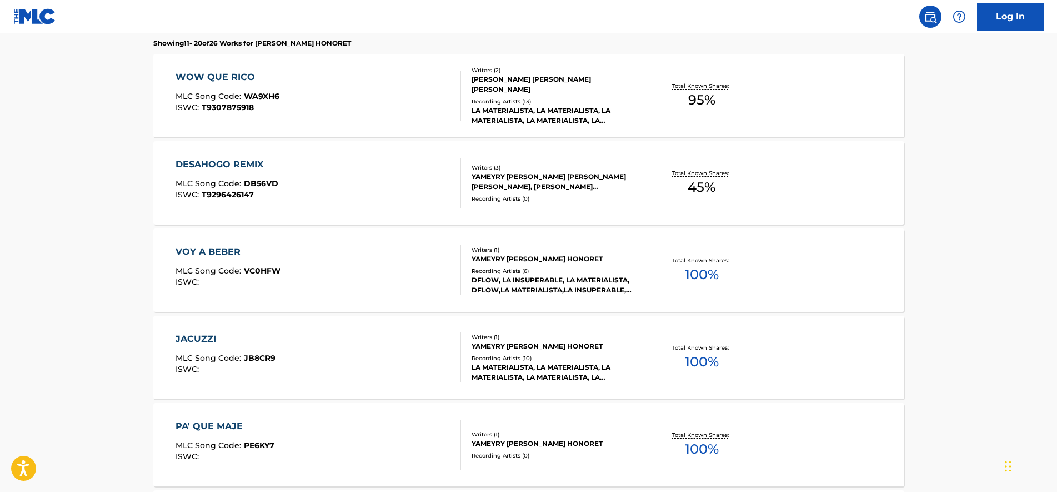
drag, startPoint x: 148, startPoint y: 266, endPoint x: 147, endPoint y: 283, distance: 17.3
click at [285, 283] on div "VOY A BEBER MLC Song Code : VC0HFW ISWC :" at bounding box center [319, 269] width 286 height 50
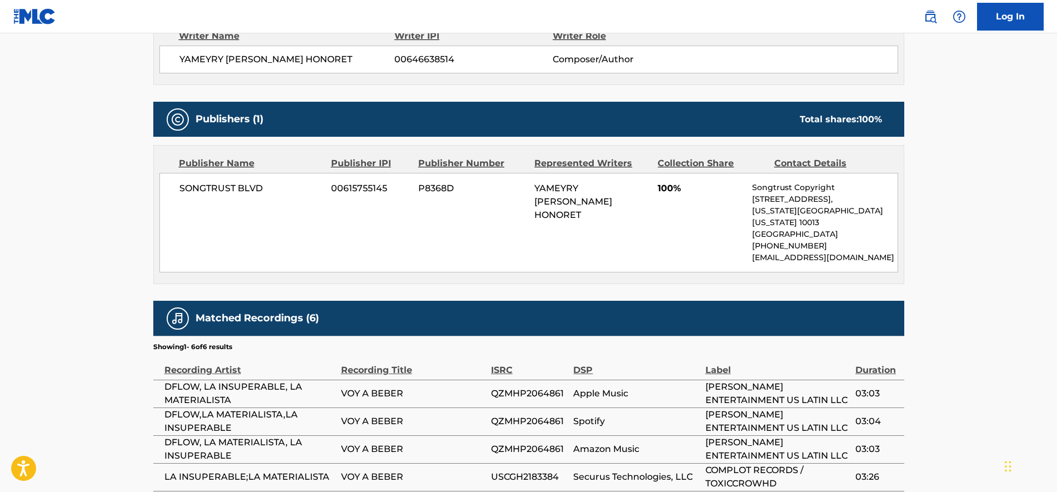
scroll to position [530, 0]
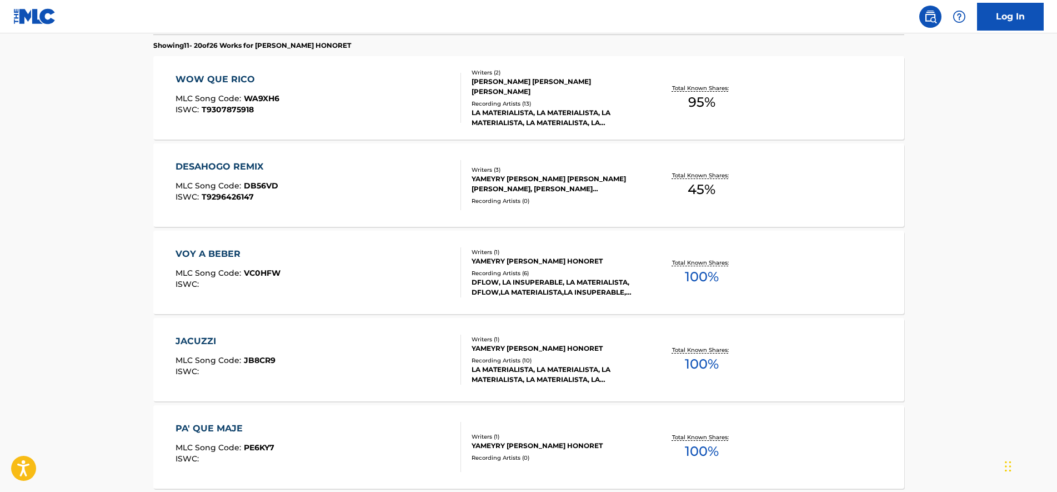
drag, startPoint x: 137, startPoint y: 246, endPoint x: 131, endPoint y: 297, distance: 50.9
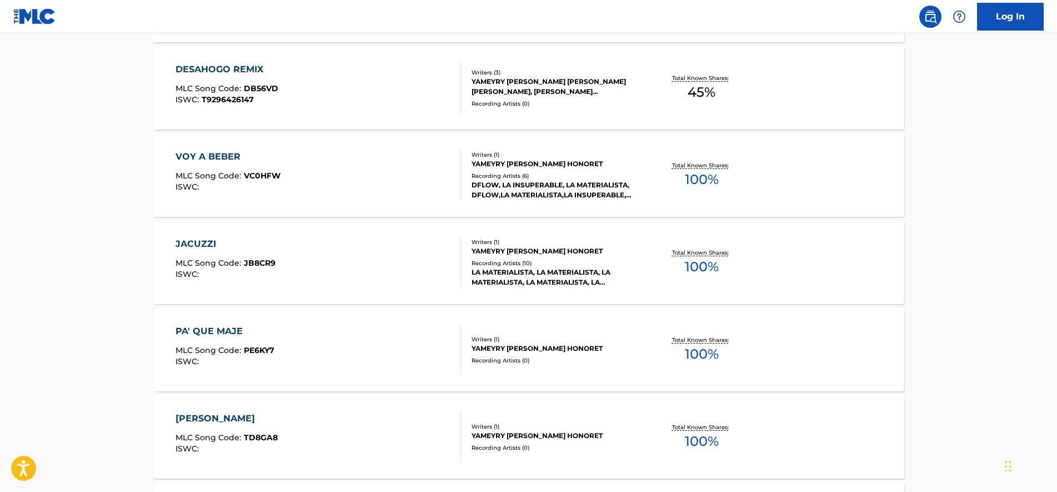
drag, startPoint x: 129, startPoint y: 233, endPoint x: 129, endPoint y: 251, distance: 17.8
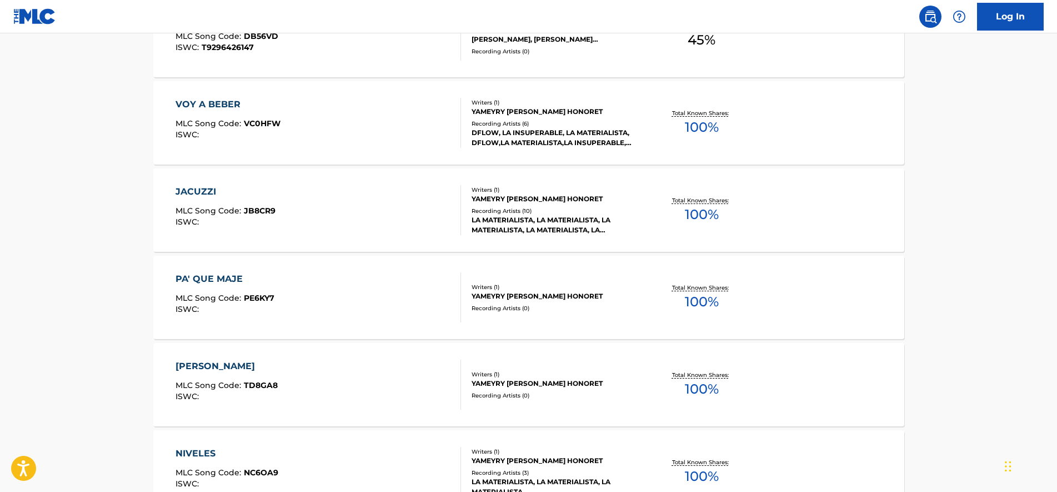
drag, startPoint x: 131, startPoint y: 234, endPoint x: 133, endPoint y: 263, distance: 29.5
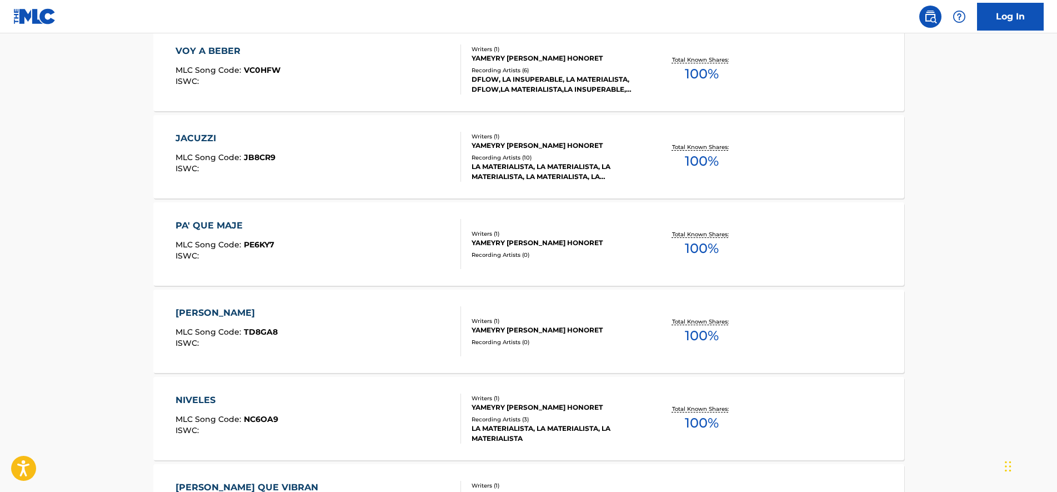
drag, startPoint x: 118, startPoint y: 227, endPoint x: 124, endPoint y: 241, distance: 15.4
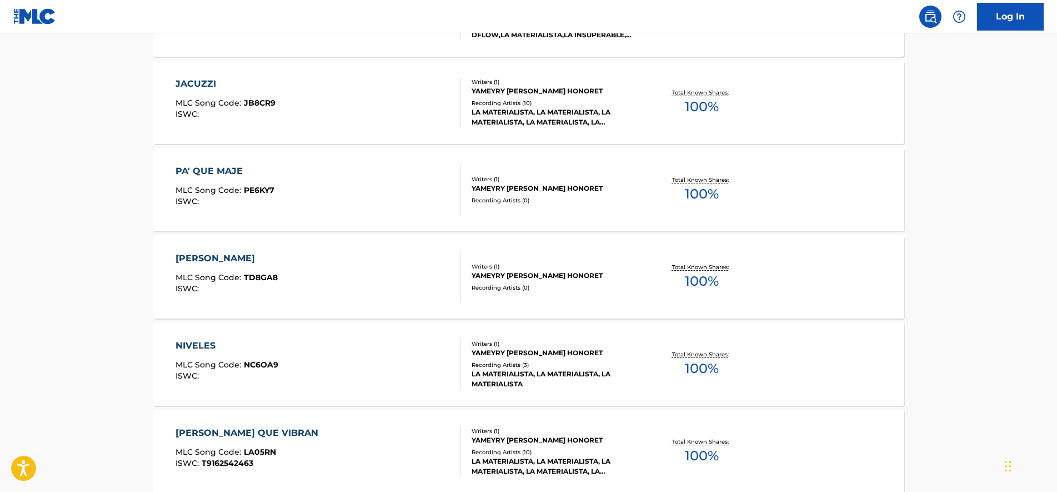
scroll to position [589, 0]
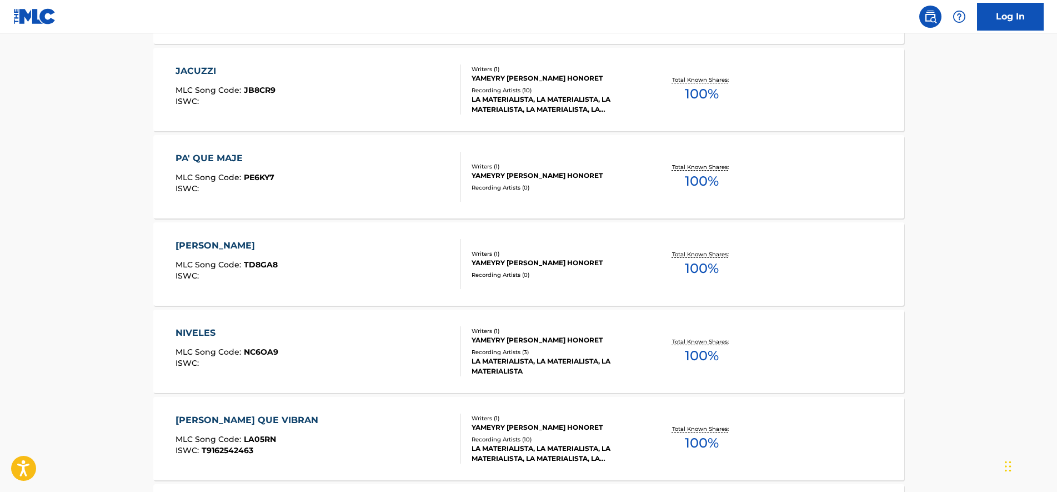
drag, startPoint x: 139, startPoint y: 202, endPoint x: 142, endPoint y: 232, distance: 30.6
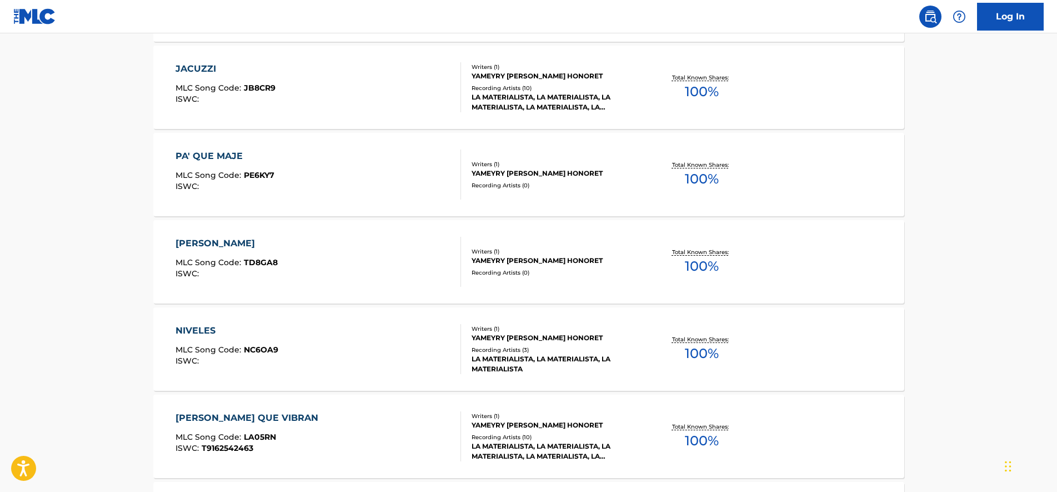
drag, startPoint x: 142, startPoint y: 233, endPoint x: 143, endPoint y: 247, distance: 14.0
drag, startPoint x: 153, startPoint y: 212, endPoint x: 153, endPoint y: 263, distance: 51.1
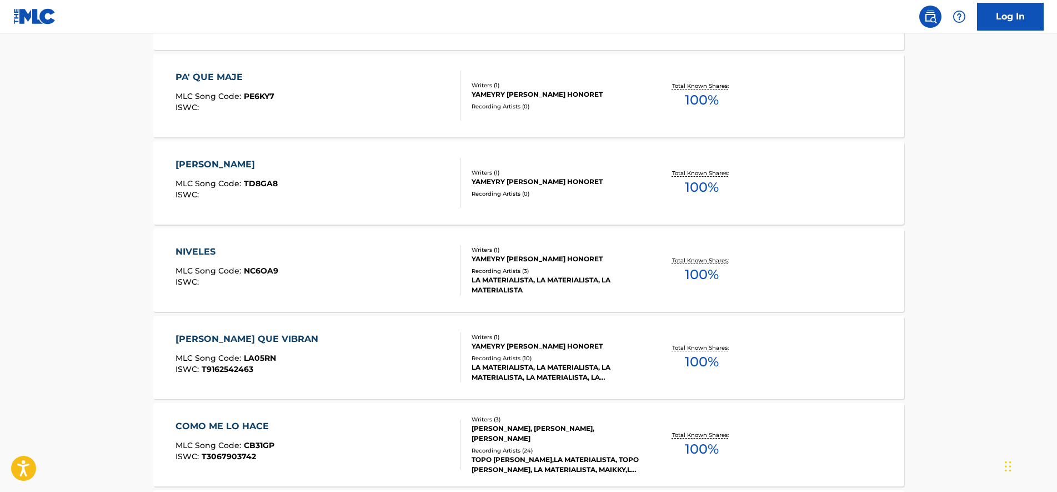
drag, startPoint x: 136, startPoint y: 247, endPoint x: 141, endPoint y: 296, distance: 48.6
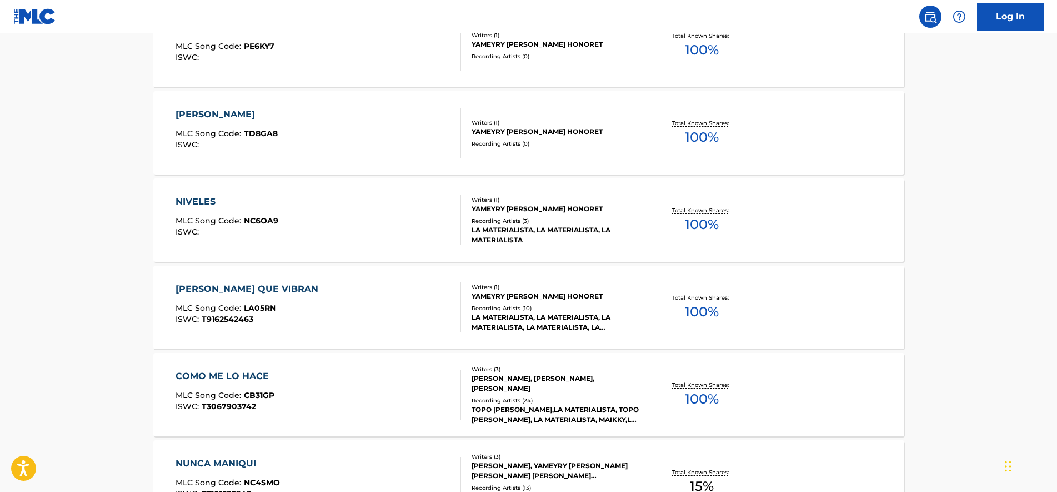
drag, startPoint x: 141, startPoint y: 209, endPoint x: 143, endPoint y: 226, distance: 16.7
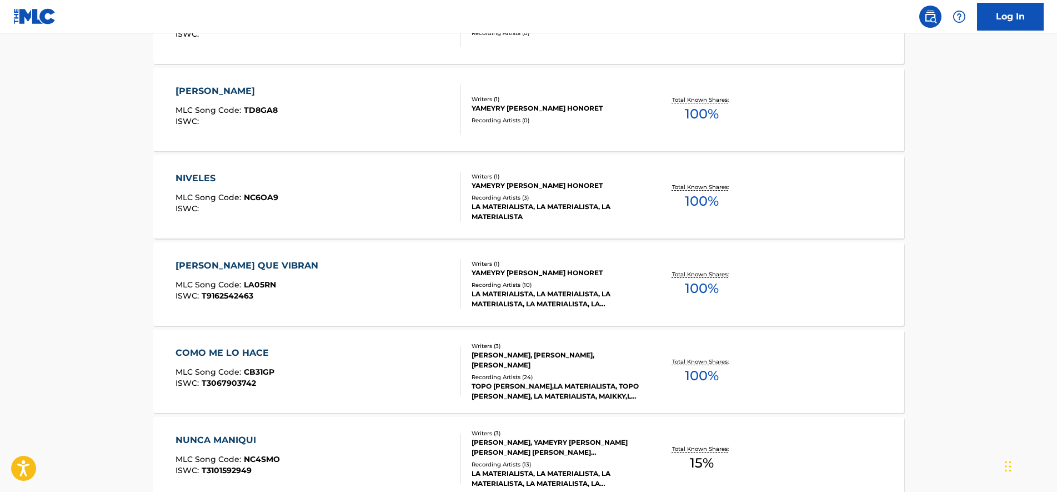
drag, startPoint x: 143, startPoint y: 227, endPoint x: 143, endPoint y: 244, distance: 17.8
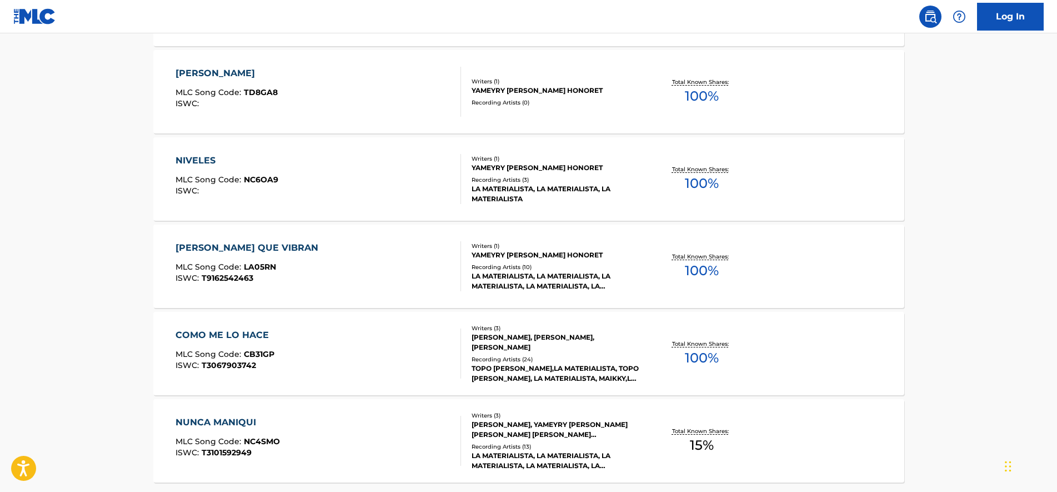
scroll to position [766, 0]
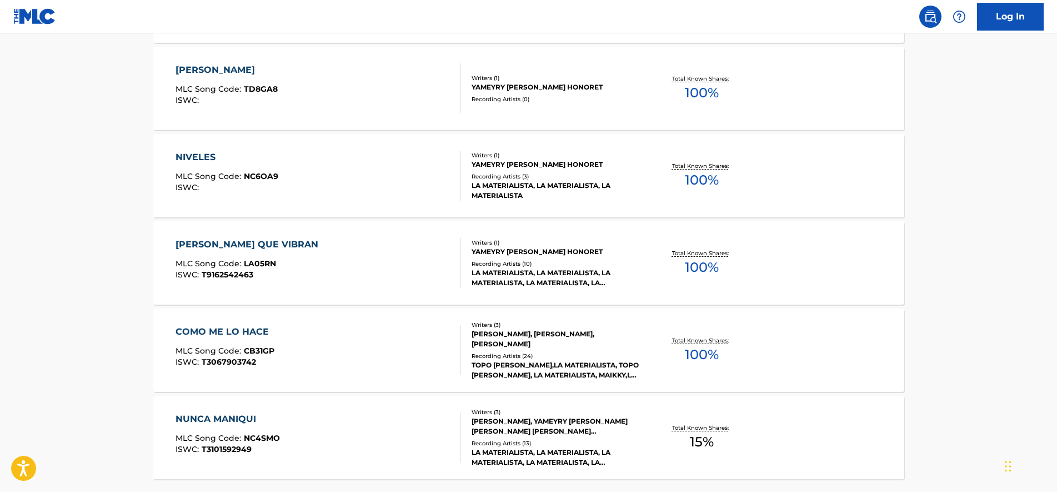
drag, startPoint x: 143, startPoint y: 163, endPoint x: 142, endPoint y: 183, distance: 20.1
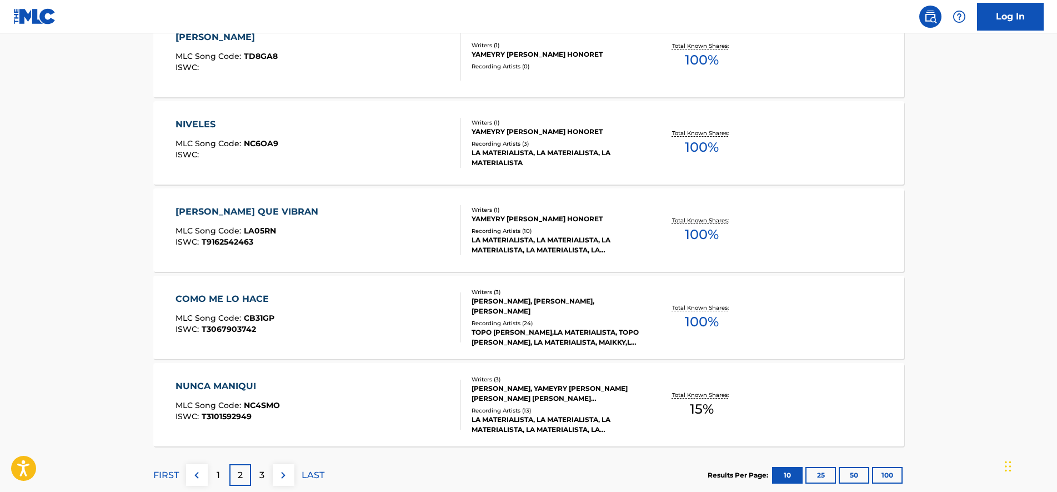
drag, startPoint x: 139, startPoint y: 155, endPoint x: 146, endPoint y: 185, distance: 30.6
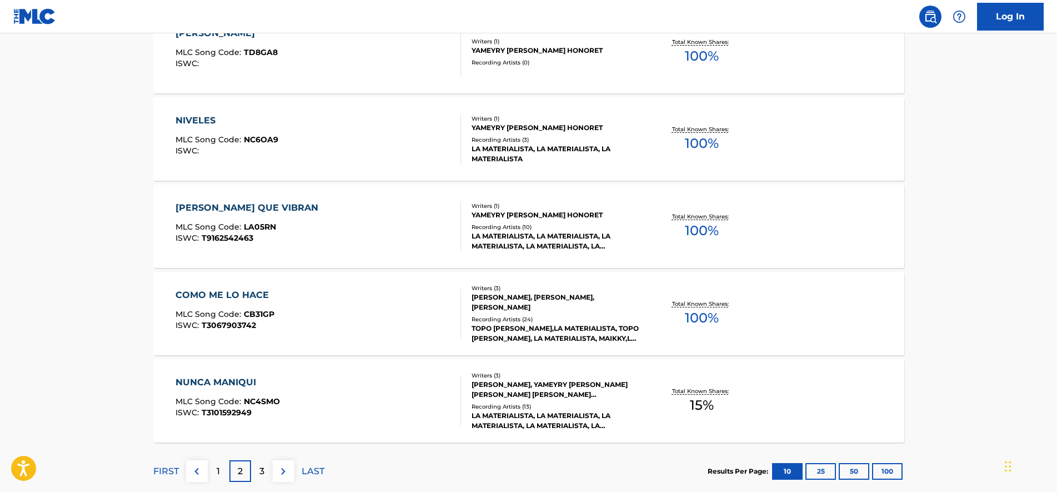
scroll to position [732, 0]
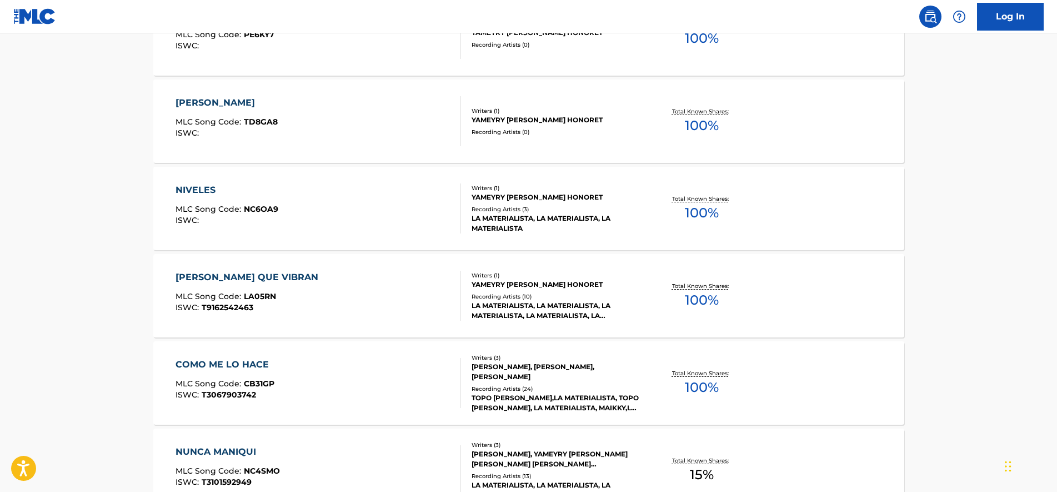
click at [258, 196] on div "NIVELES" at bounding box center [227, 189] width 103 height 13
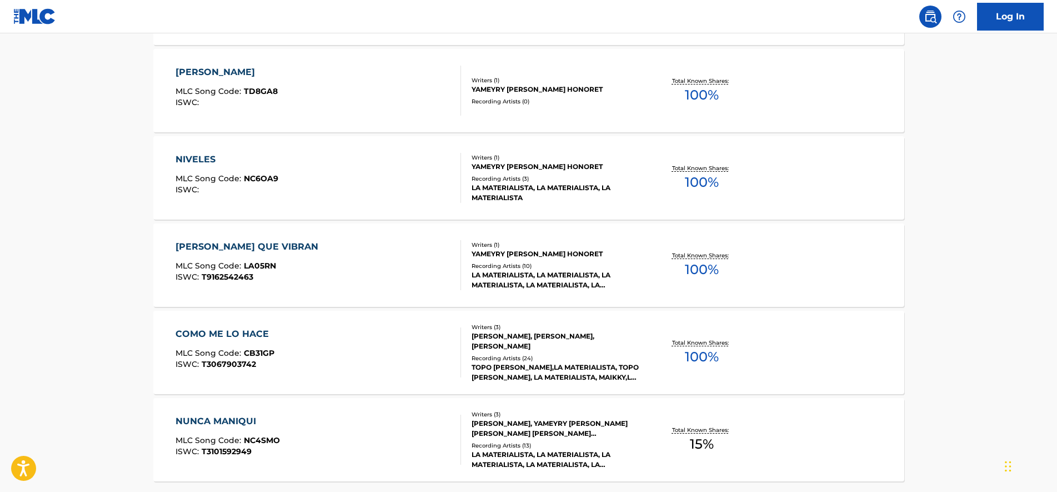
drag, startPoint x: 137, startPoint y: 179, endPoint x: 131, endPoint y: 226, distance: 46.5
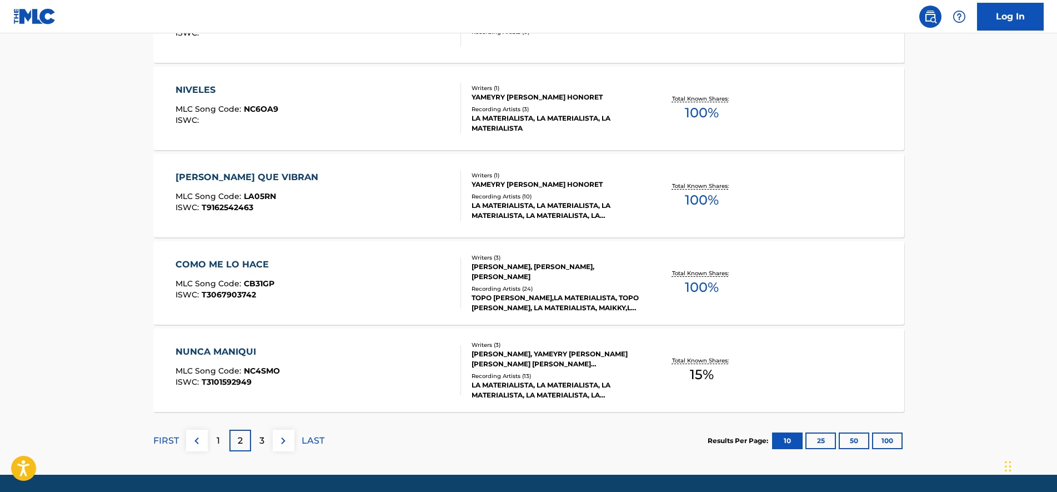
drag, startPoint x: 139, startPoint y: 167, endPoint x: 138, endPoint y: 207, distance: 40.0
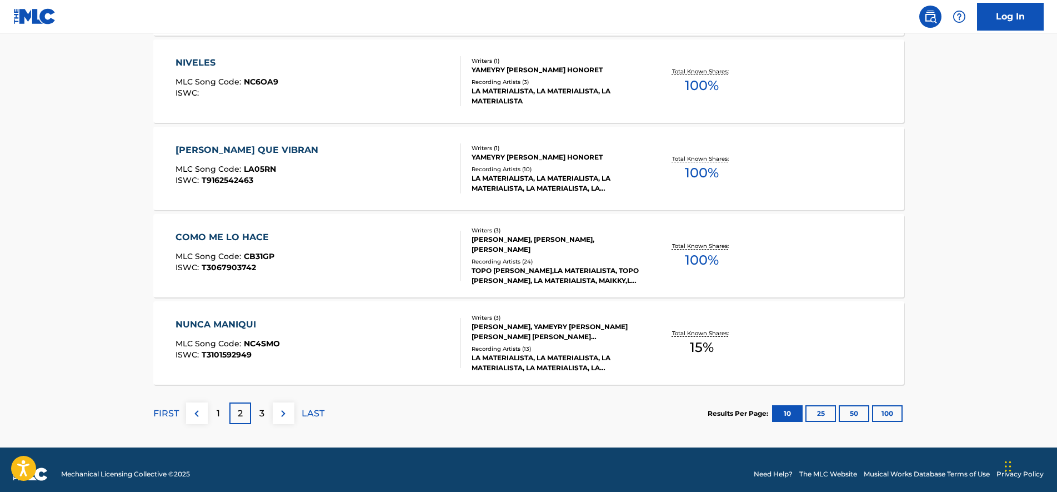
drag, startPoint x: 141, startPoint y: 207, endPoint x: 144, endPoint y: 237, distance: 30.2
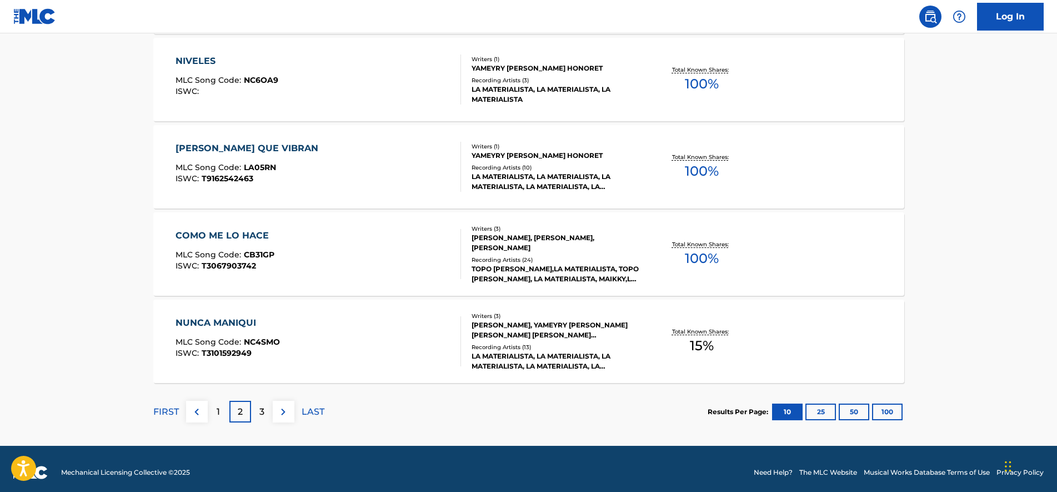
click at [341, 264] on div "COMO ME LO HACE MLC Song Code : CB31GP ISWC : T3067903742" at bounding box center [319, 254] width 286 height 50
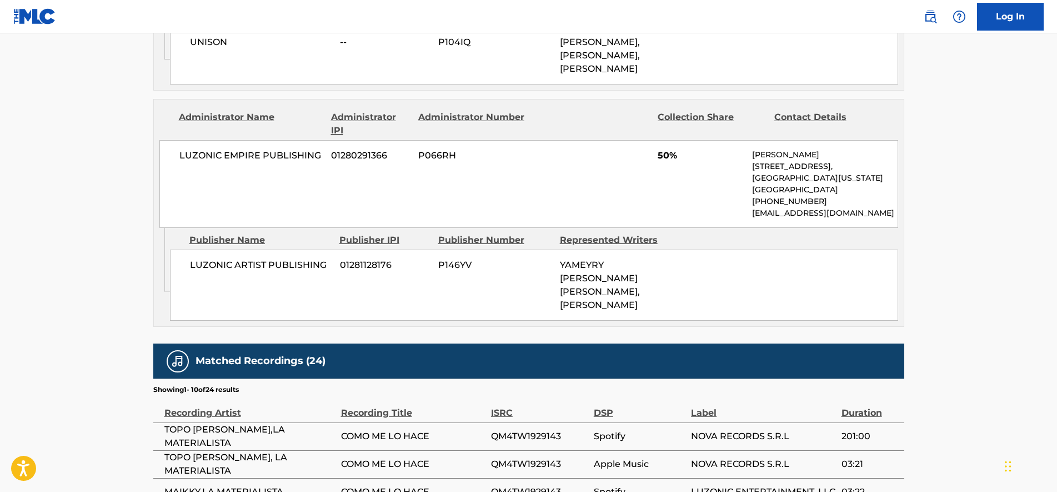
scroll to position [833, 0]
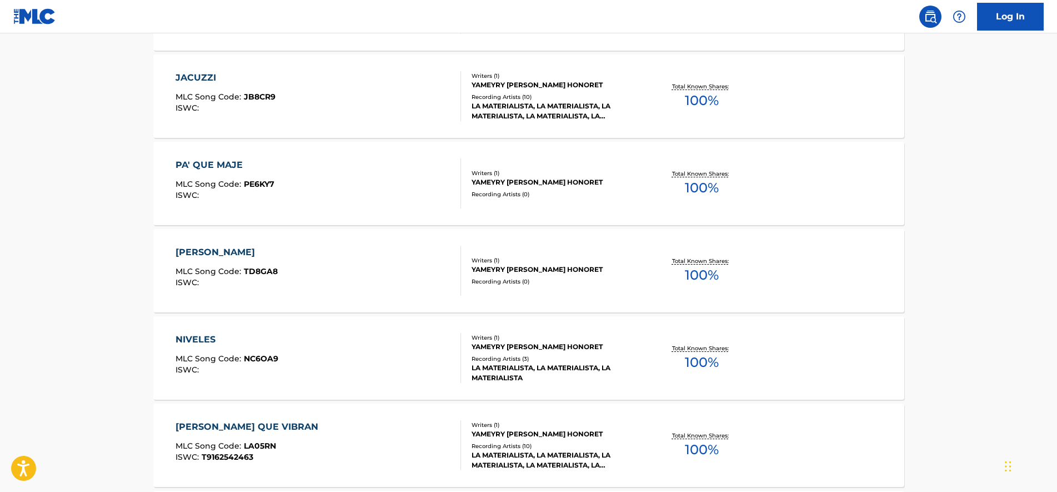
drag, startPoint x: 121, startPoint y: 234, endPoint x: 126, endPoint y: 290, distance: 55.7
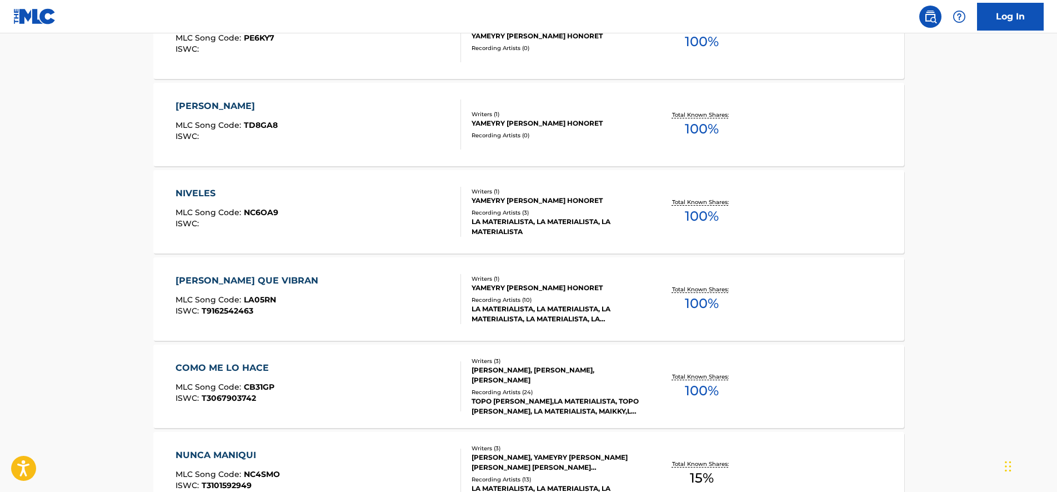
scroll to position [868, 0]
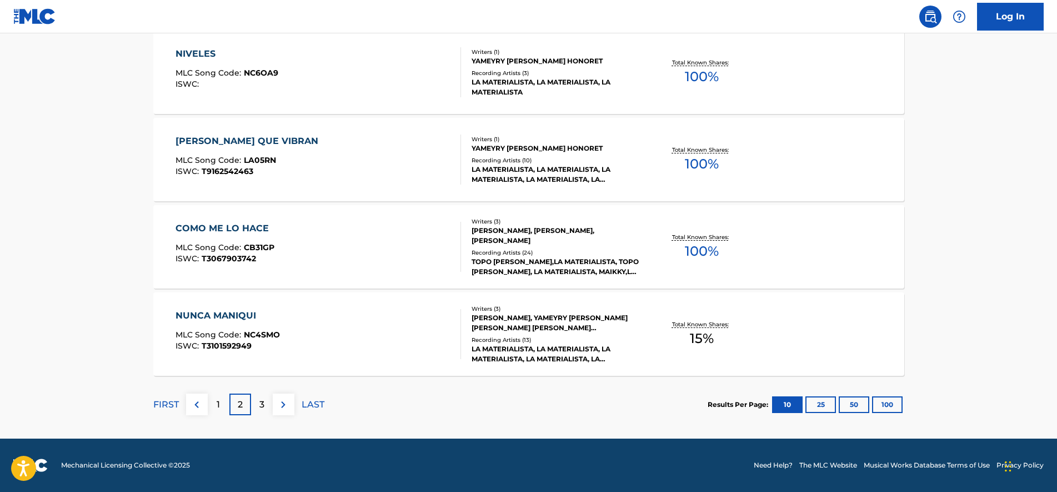
click at [267, 409] on div "3" at bounding box center [262, 404] width 22 height 22
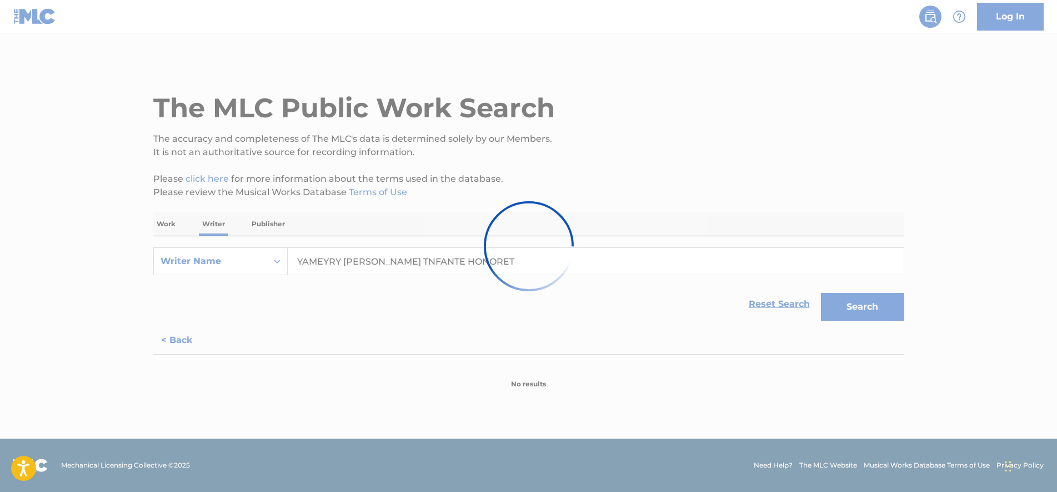
scroll to position [0, 0]
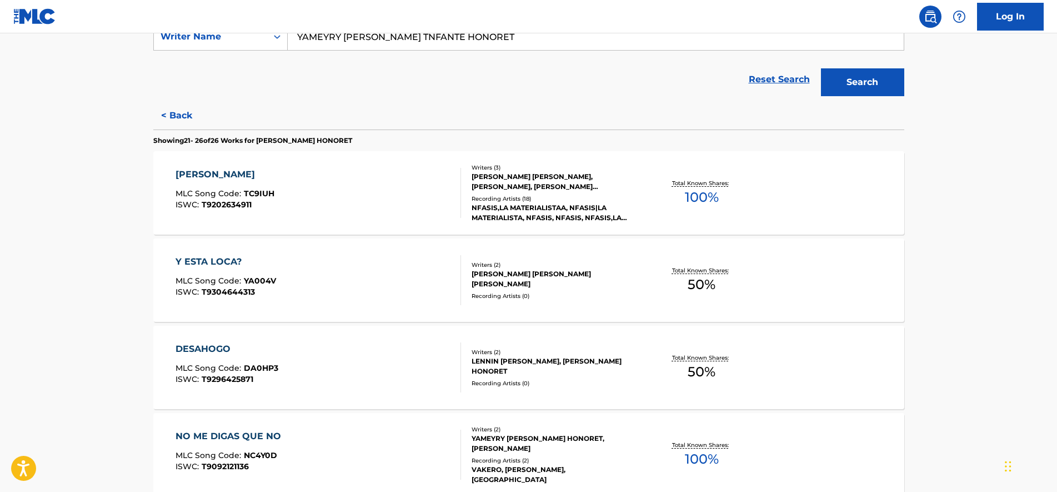
drag, startPoint x: 133, startPoint y: 257, endPoint x: 136, endPoint y: 309, distance: 51.7
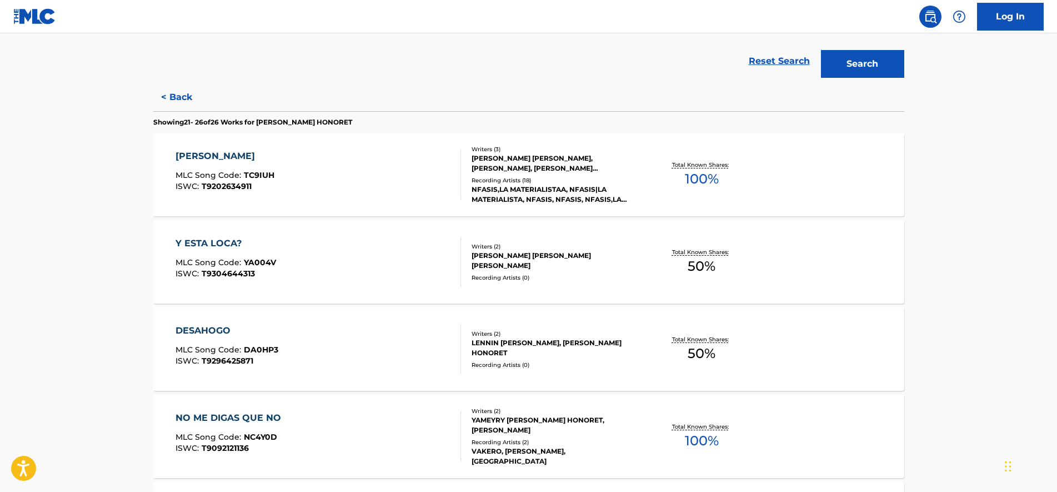
click at [240, 277] on span "T9304644313" at bounding box center [228, 273] width 53 height 10
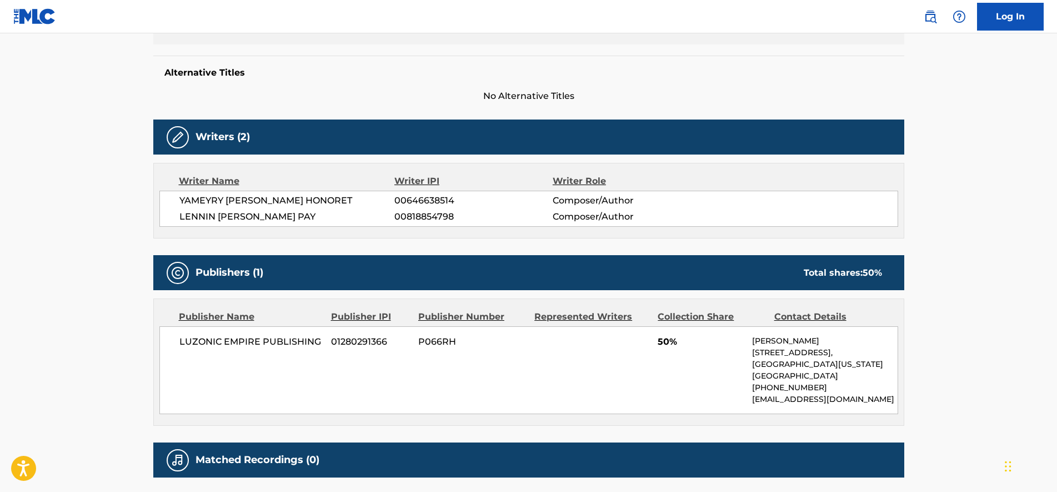
drag, startPoint x: 359, startPoint y: 253, endPoint x: 363, endPoint y: 307, distance: 54.0
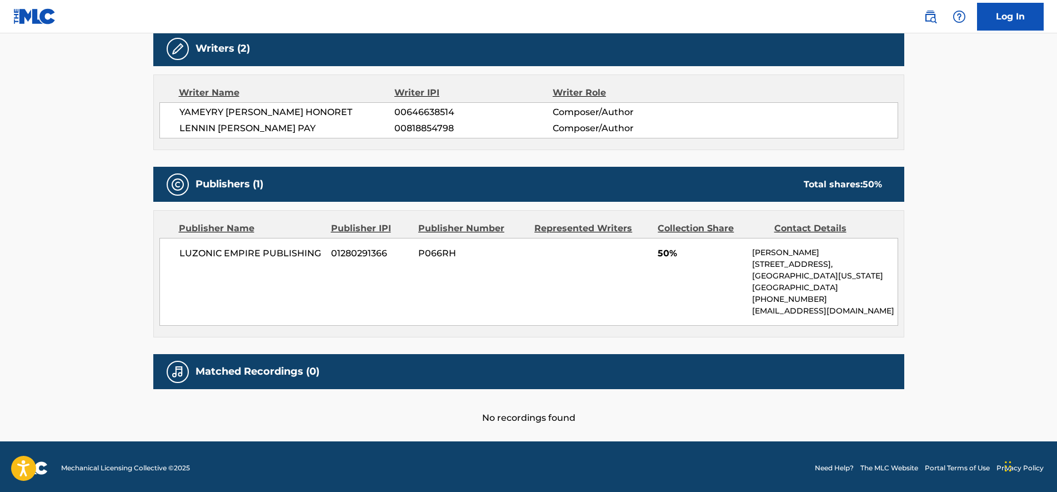
scroll to position [363, 0]
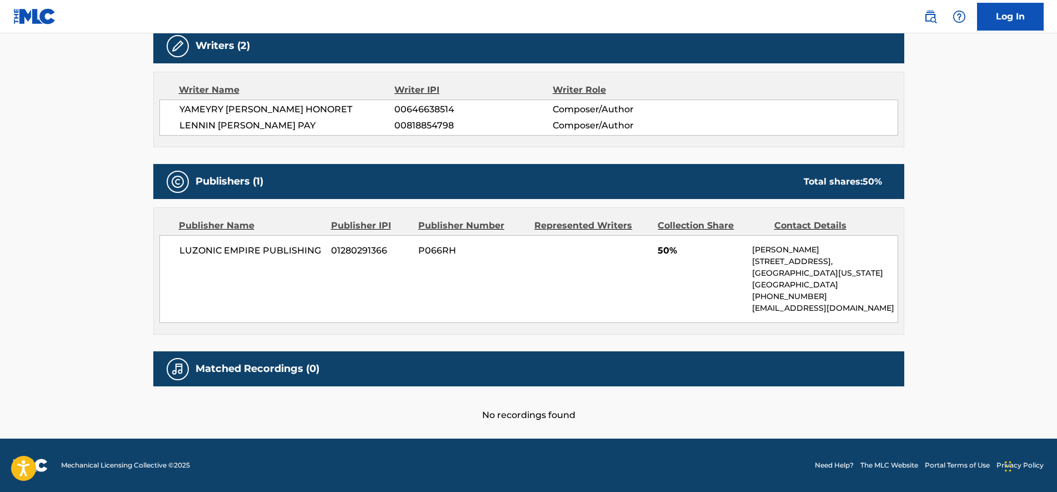
drag, startPoint x: 368, startPoint y: 233, endPoint x: 369, endPoint y: 251, distance: 17.8
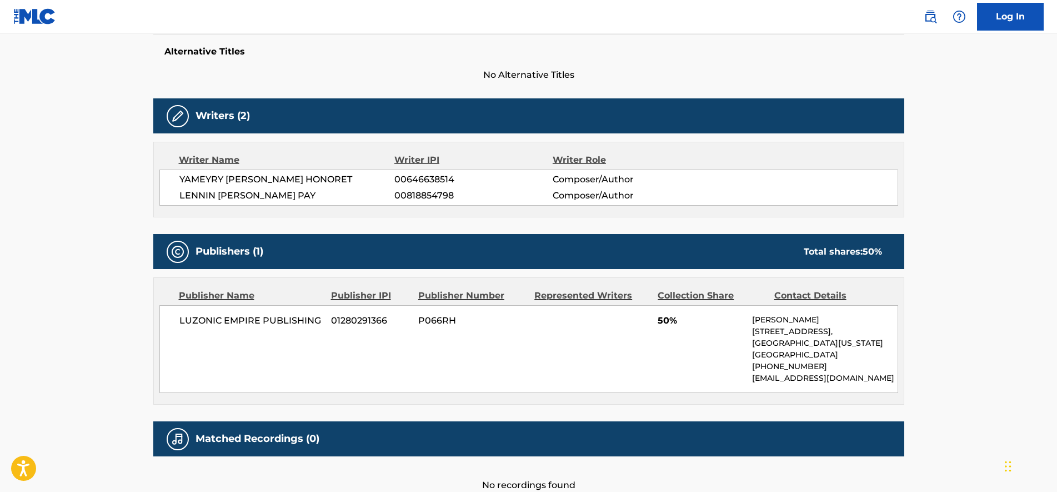
drag, startPoint x: 379, startPoint y: 298, endPoint x: 379, endPoint y: 273, distance: 25.6
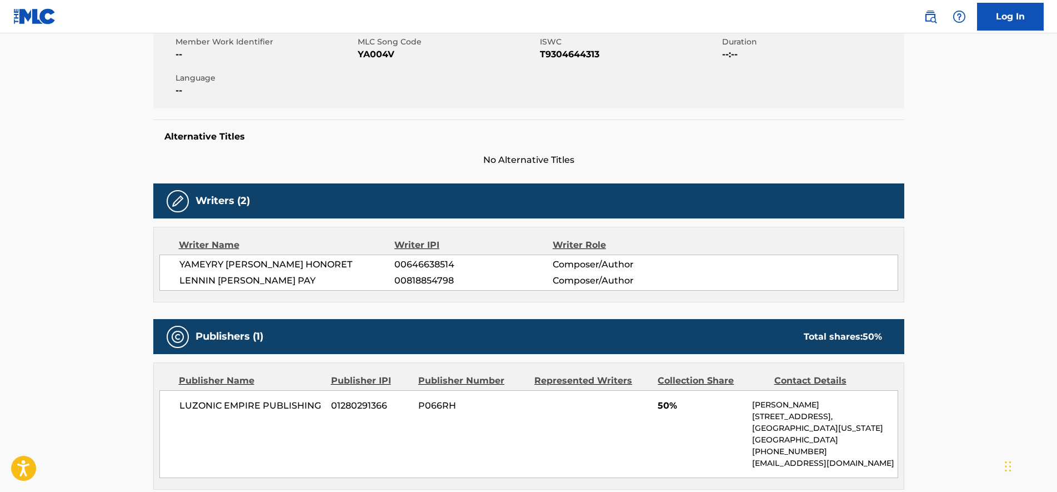
scroll to position [347, 0]
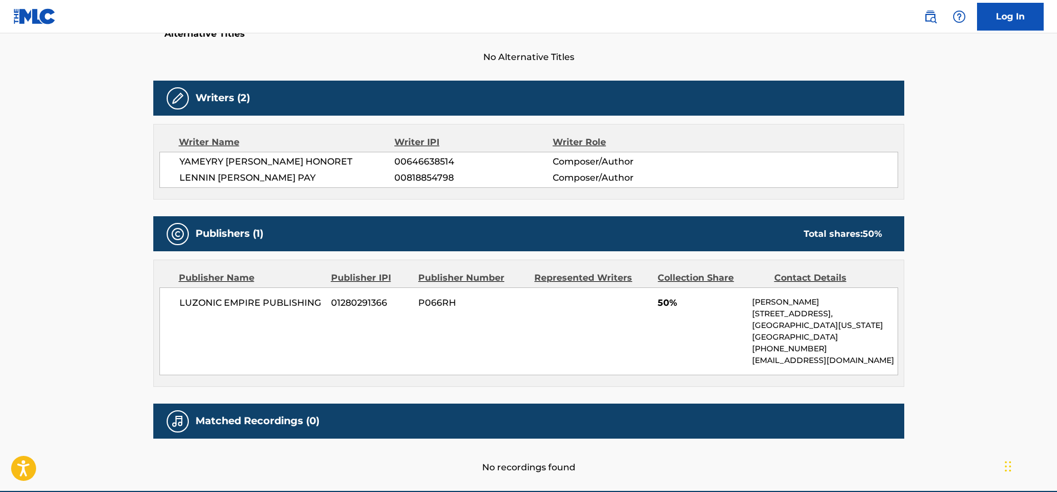
drag, startPoint x: 392, startPoint y: 306, endPoint x: 387, endPoint y: 264, distance: 42.0
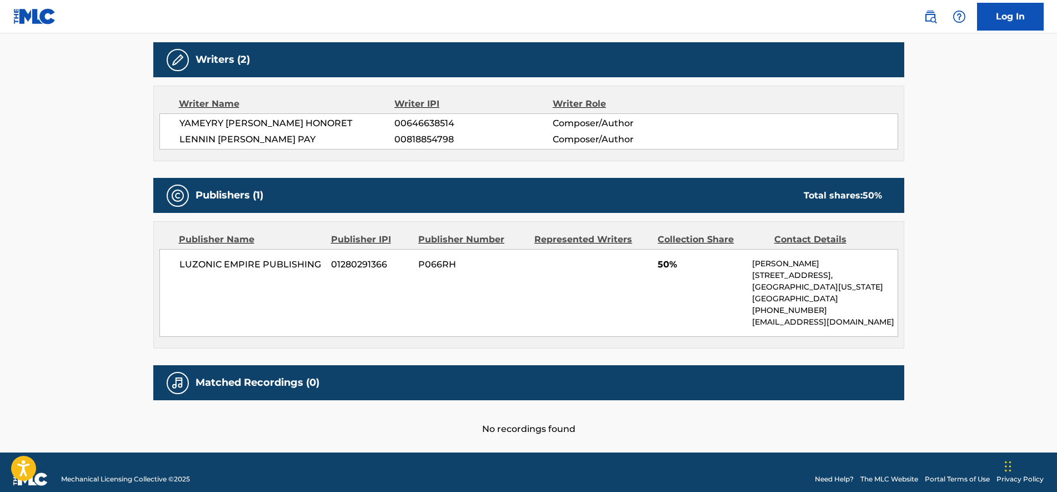
scroll to position [363, 0]
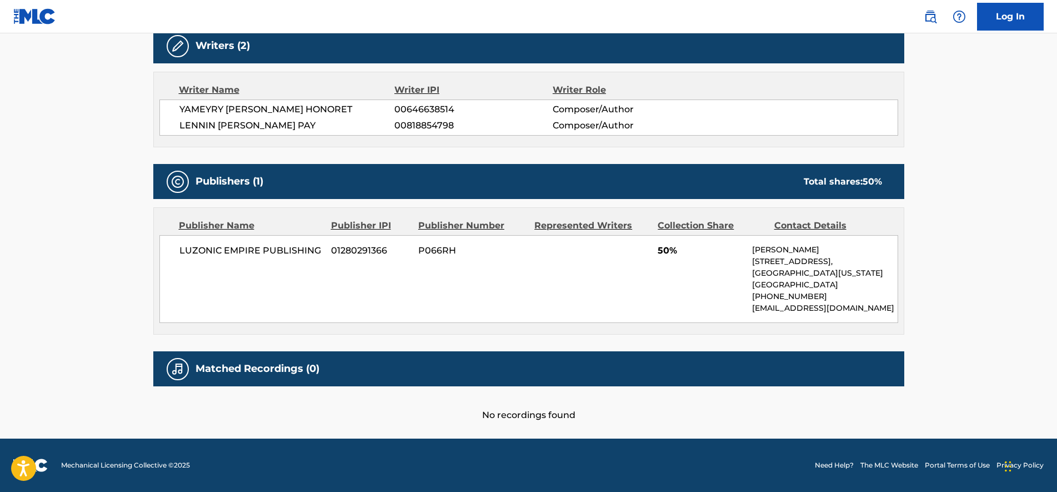
drag, startPoint x: 387, startPoint y: 262, endPoint x: 393, endPoint y: 311, distance: 49.3
drag, startPoint x: 193, startPoint y: 249, endPoint x: 321, endPoint y: 254, distance: 127.3
click at [321, 254] on span "LUZONIC EMPIRE PUBLISHING" at bounding box center [251, 250] width 144 height 13
copy span "LUZONIC EMPIRE PUBLISHING"
click at [473, 293] on div "LUZONIC EMPIRE PUBLISHING 01280291366 P066RH 50% Misael Luciano 66 W Flagler St…" at bounding box center [528, 279] width 739 height 88
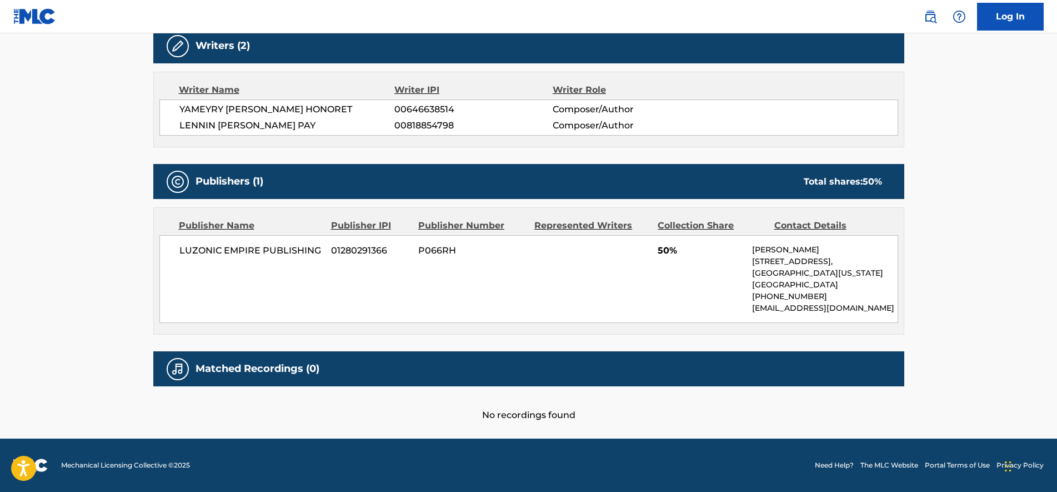
scroll to position [293, 0]
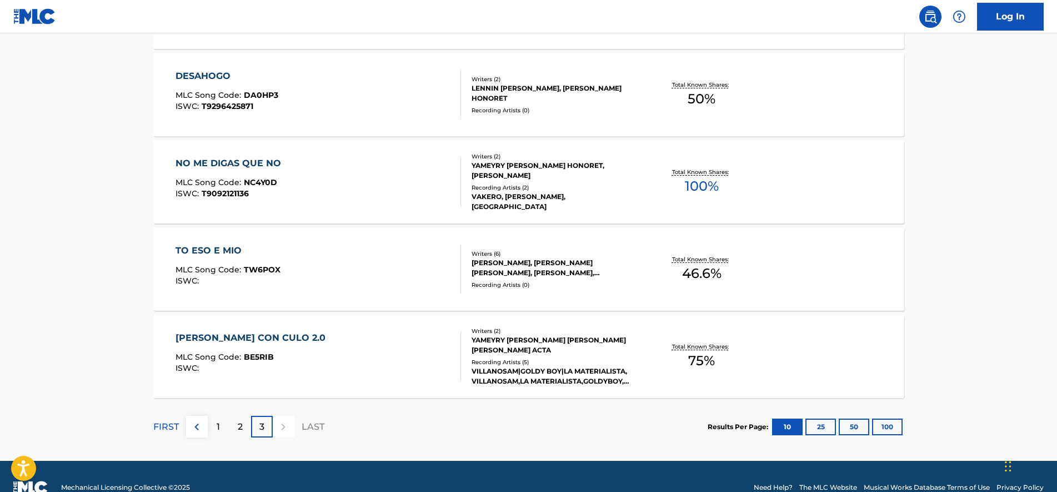
drag, startPoint x: 138, startPoint y: 259, endPoint x: 140, endPoint y: 281, distance: 21.8
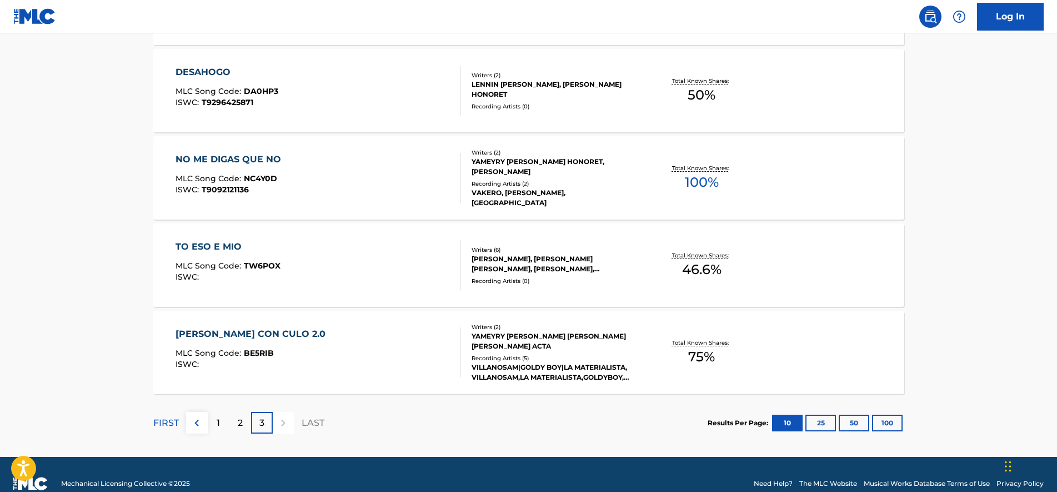
click at [286, 423] on div at bounding box center [284, 423] width 22 height 22
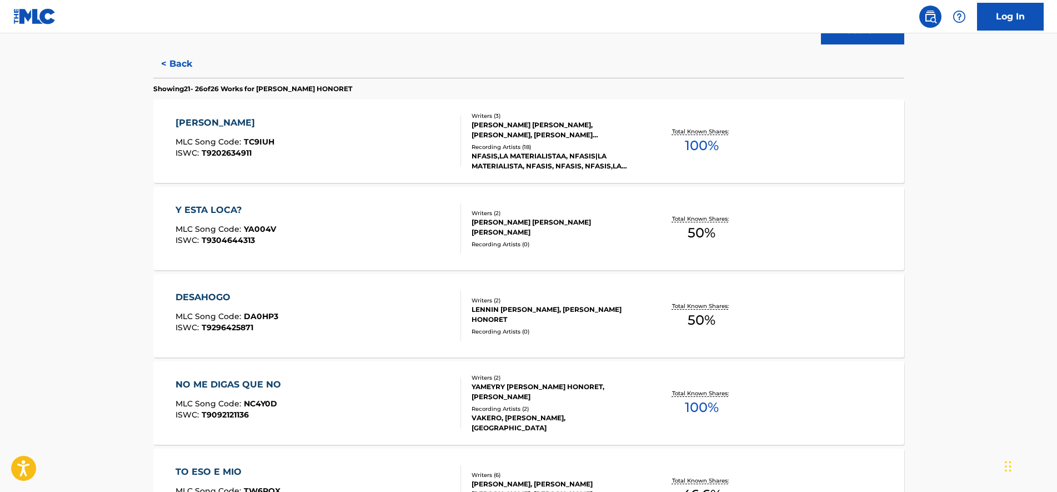
drag, startPoint x: 130, startPoint y: 392, endPoint x: 132, endPoint y: 347, distance: 45.6
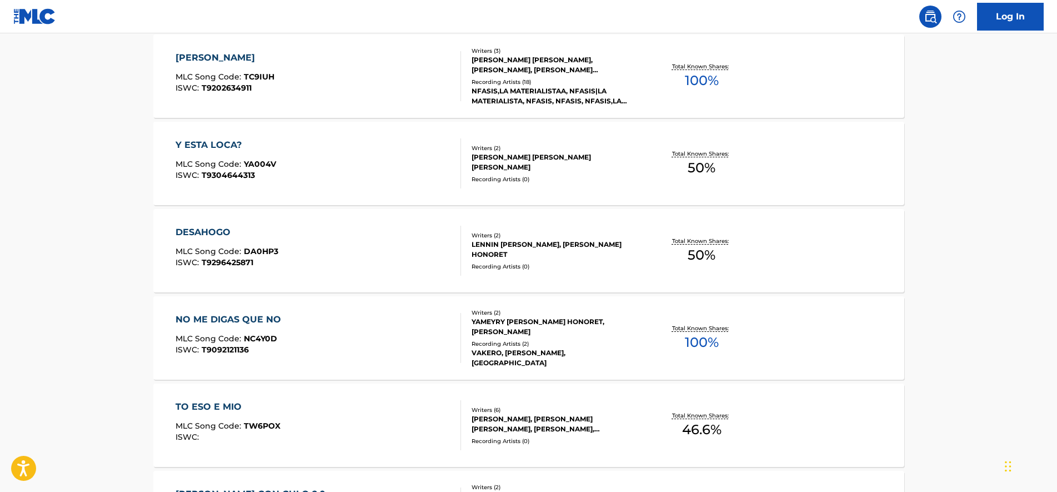
scroll to position [462, 0]
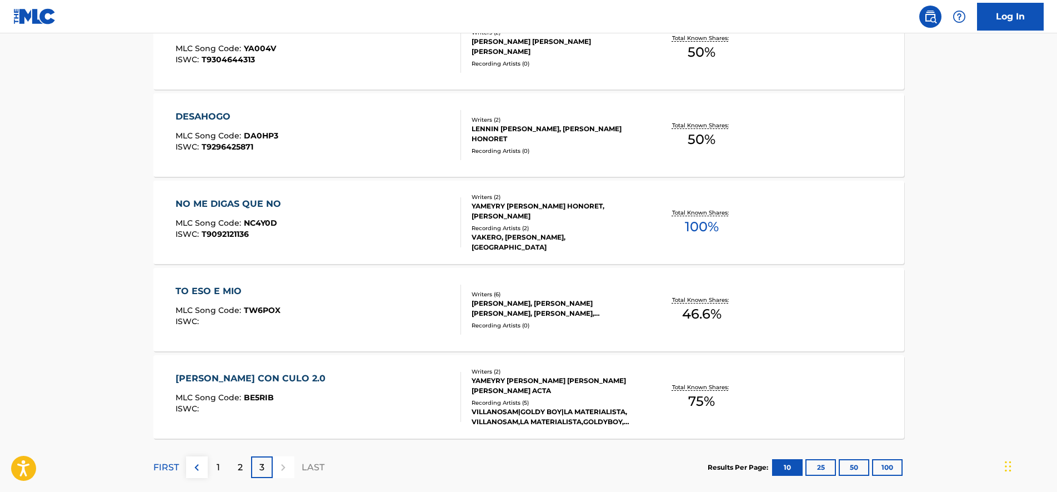
drag, startPoint x: 136, startPoint y: 269, endPoint x: 150, endPoint y: 328, distance: 60.1
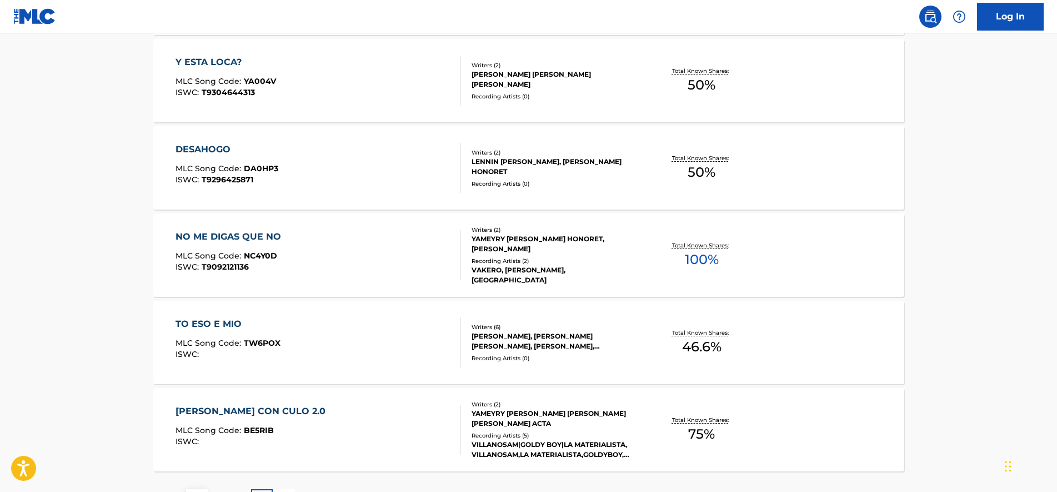
drag, startPoint x: 142, startPoint y: 344, endPoint x: 141, endPoint y: 322, distance: 22.8
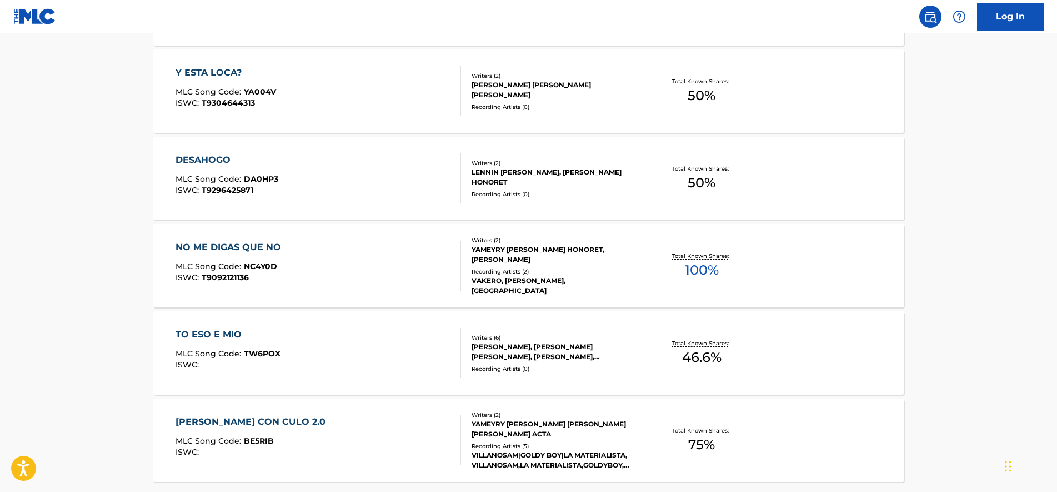
scroll to position [410, 0]
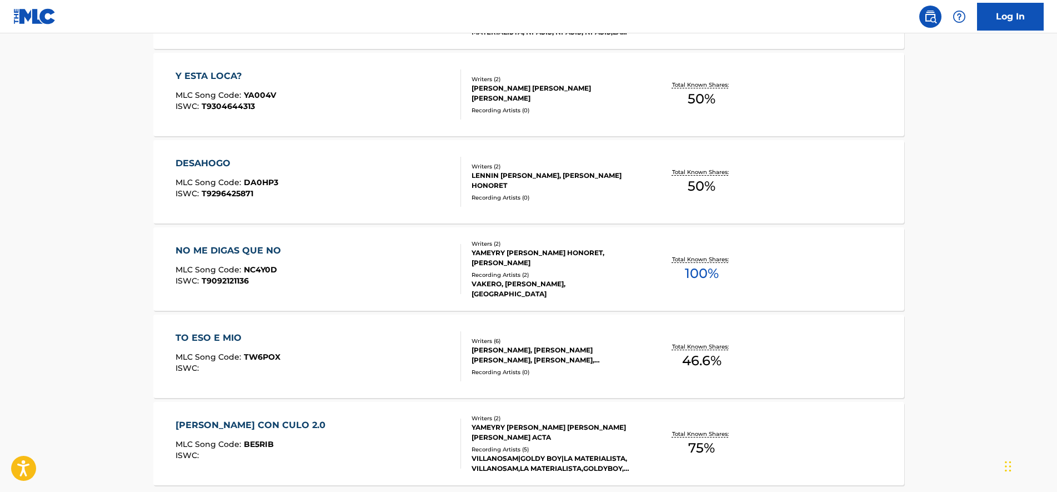
drag, startPoint x: 138, startPoint y: 360, endPoint x: 139, endPoint y: 347, distance: 13.3
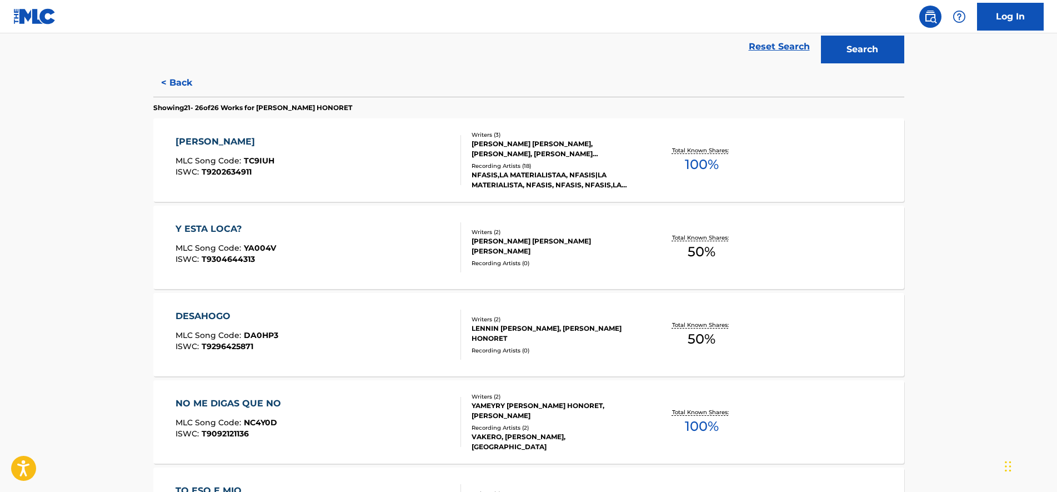
drag, startPoint x: 139, startPoint y: 347, endPoint x: 139, endPoint y: 328, distance: 18.9
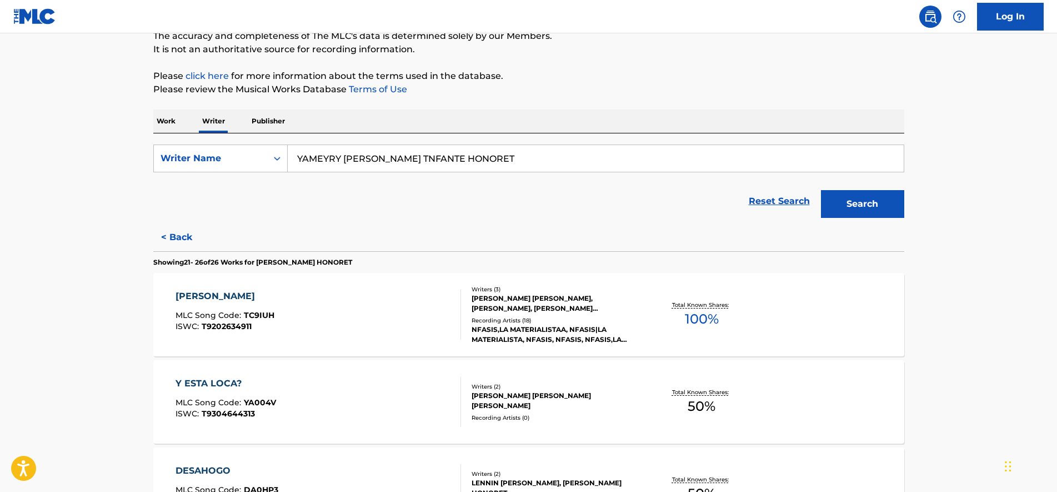
scroll to position [0, 0]
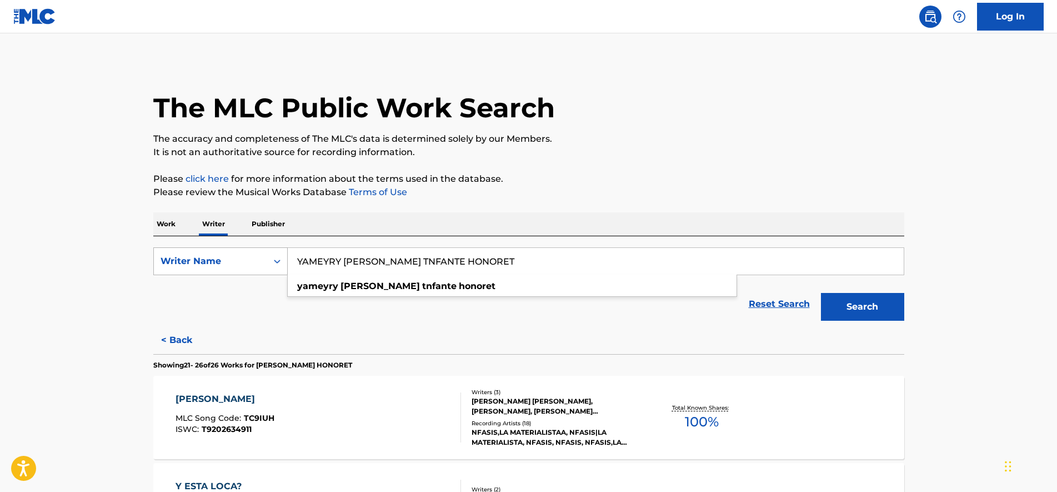
drag, startPoint x: 522, startPoint y: 258, endPoint x: 269, endPoint y: 260, distance: 252.2
click at [269, 260] on div "SearchWithCriteria83f2ad6e-c1a1-44d2-891e-1caa70453819 Writer Name YAMEYRY JOSE…" at bounding box center [528, 261] width 751 height 28
drag, startPoint x: 496, startPoint y: 260, endPoint x: 121, endPoint y: 252, distance: 375.6
click at [121, 252] on main "The MLC Public Work Search The accuracy and completeness of The MLC's data is d…" at bounding box center [528, 495] width 1057 height 924
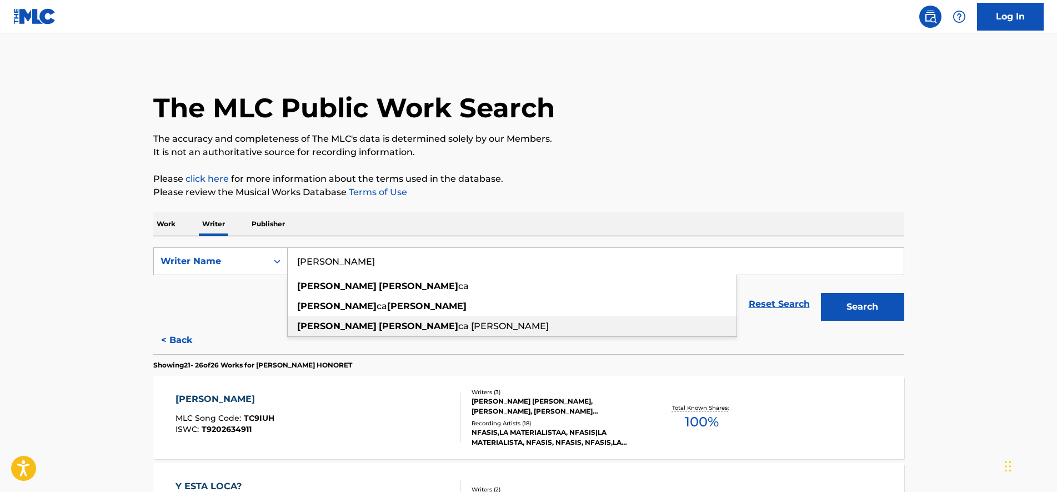
click at [379, 324] on strong "alfonse" at bounding box center [418, 326] width 79 height 11
type input "darlene alfonseca diaz"
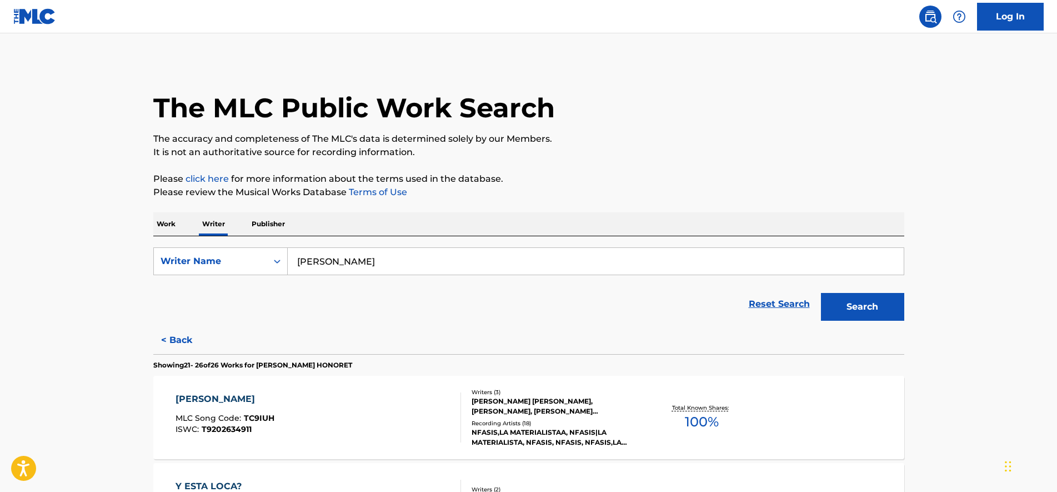
click at [882, 307] on button "Search" at bounding box center [862, 307] width 83 height 28
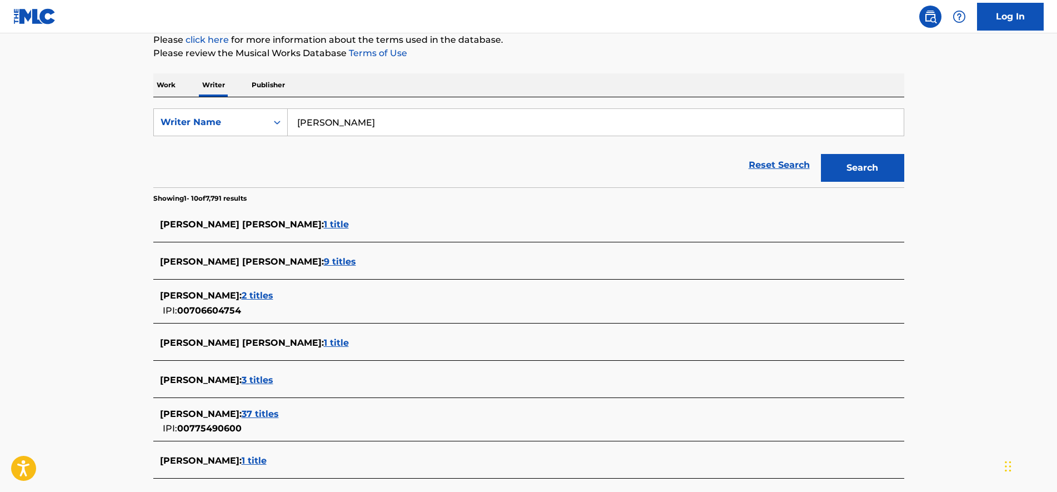
scroll to position [208, 0]
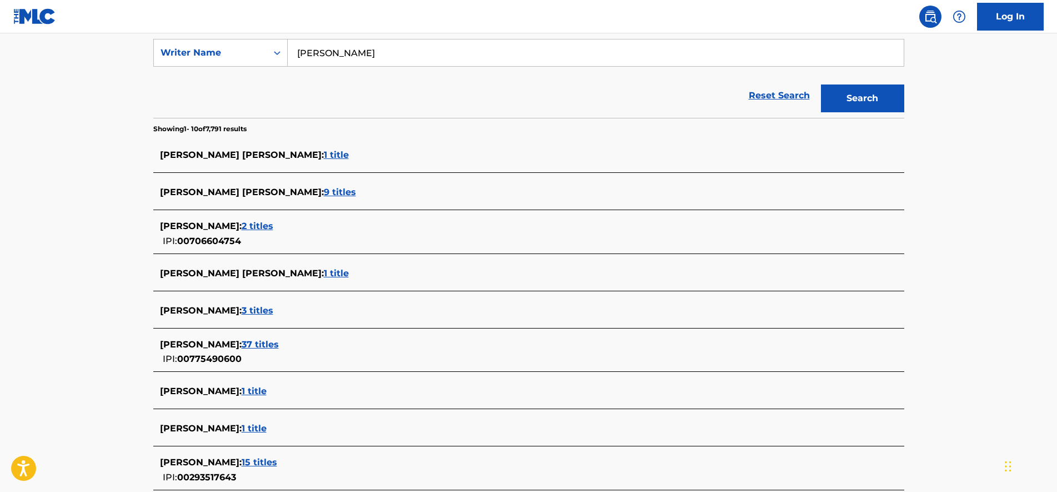
click at [279, 344] on span "37 titles" at bounding box center [260, 344] width 37 height 11
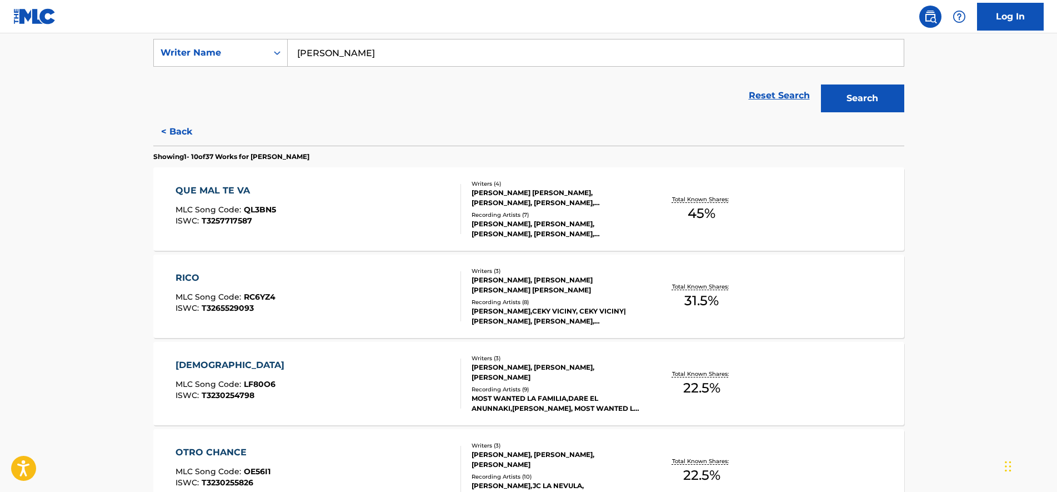
click at [281, 198] on div "QUE MAL TE VA MLC Song Code : QL3BN5 ISWC : T3257717587" at bounding box center [319, 209] width 286 height 50
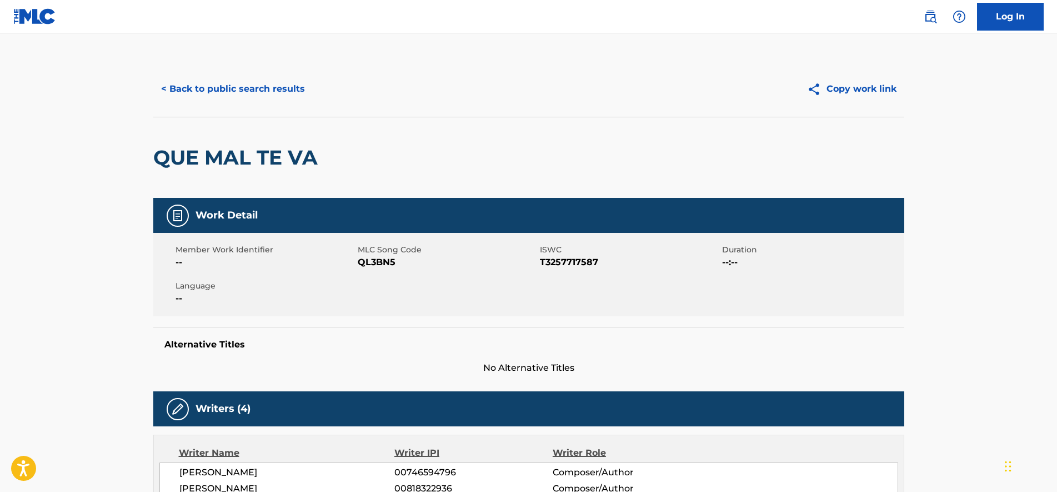
scroll to position [139, 0]
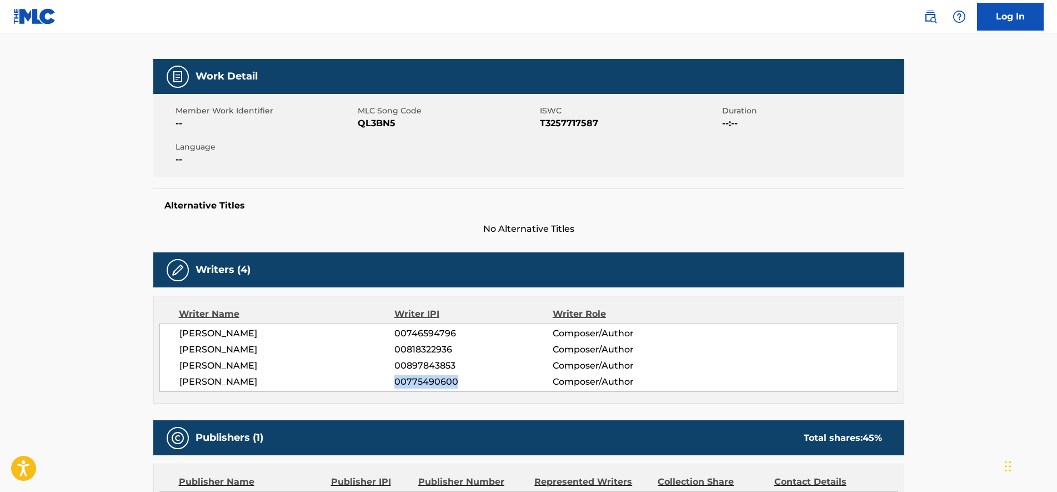
drag, startPoint x: 397, startPoint y: 382, endPoint x: 471, endPoint y: 375, distance: 74.2
click at [471, 375] on span "00775490600" at bounding box center [473, 381] width 158 height 13
copy span "00775490600"
